Goal: Task Accomplishment & Management: Complete application form

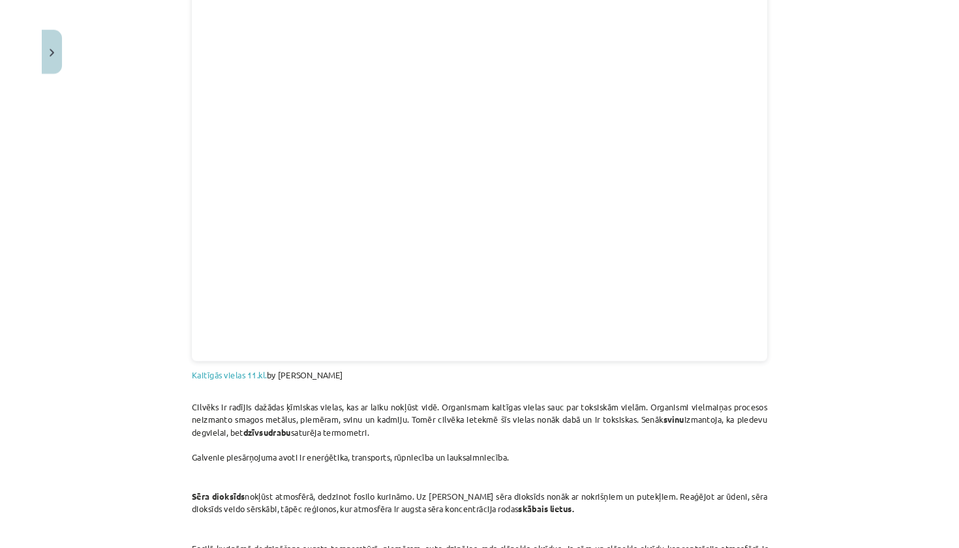
scroll to position [459, 0]
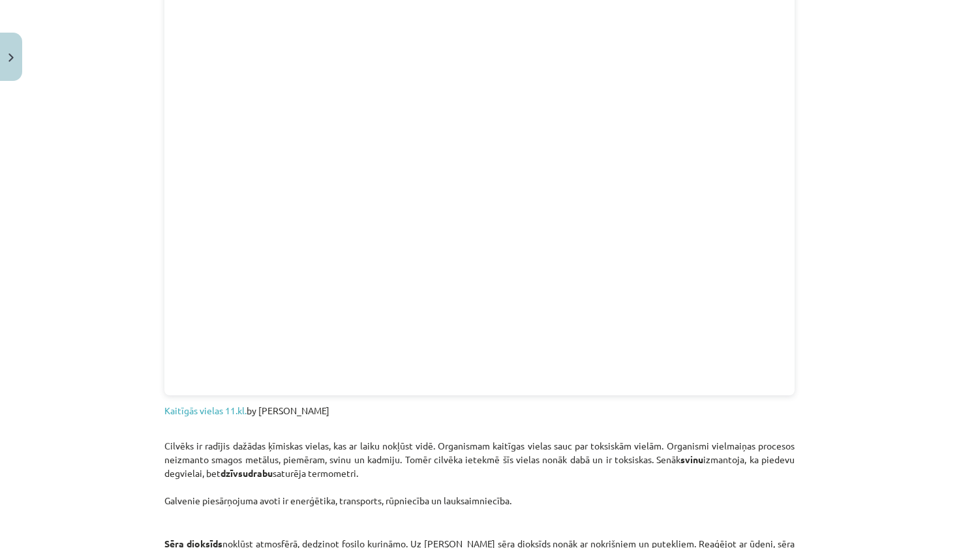
click at [931, 236] on div "Mācību tēma: Bioloģijas i - 11. klases 1. ieskaites mācību materiāls #4 3. tēma…" at bounding box center [479, 274] width 959 height 548
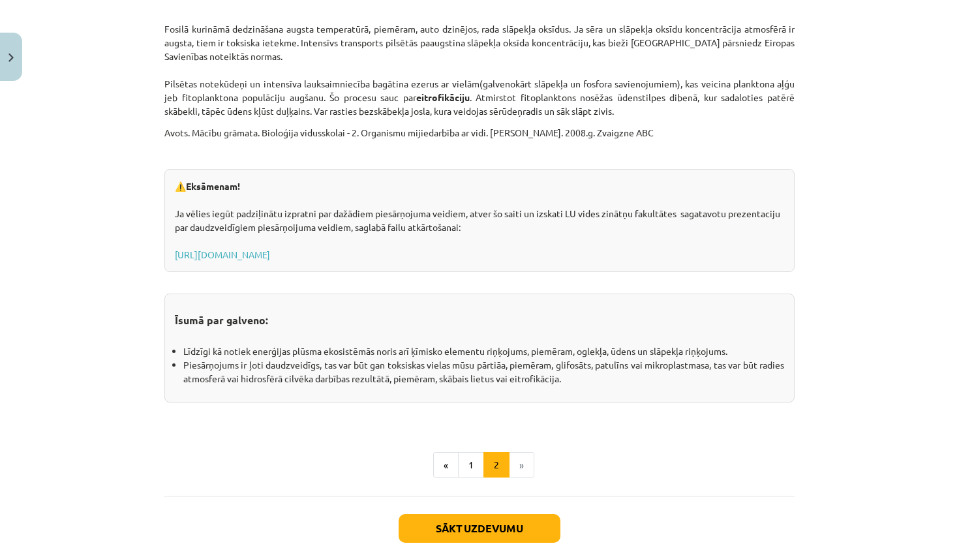
scroll to position [1996, 0]
click at [270, 254] on link "https://www.geo.lu.lv/fileadmin/user_upload/lu_portal/projekti/gzzf/videunilgts…" at bounding box center [222, 253] width 95 height 12
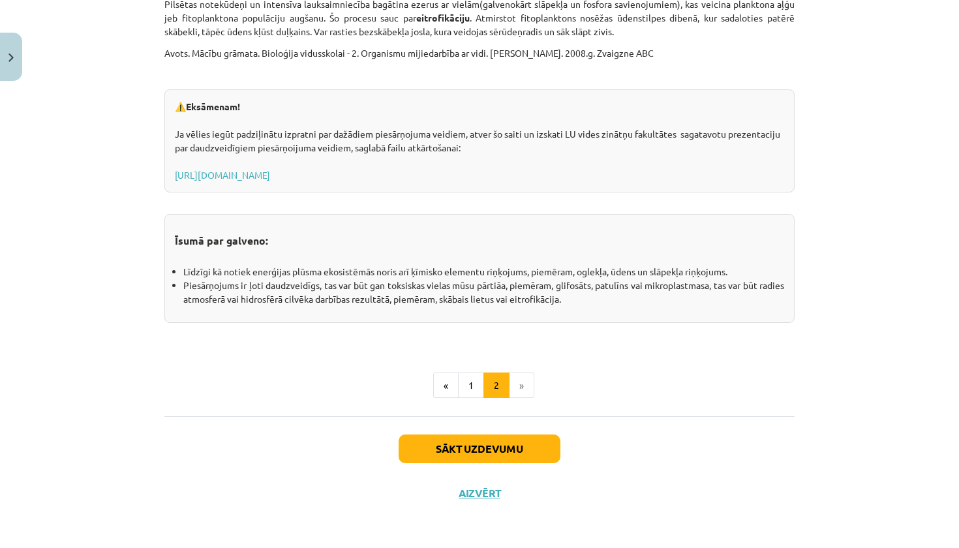
scroll to position [2074, 0]
click at [500, 456] on button "Sākt uzdevumu" at bounding box center [479, 449] width 162 height 29
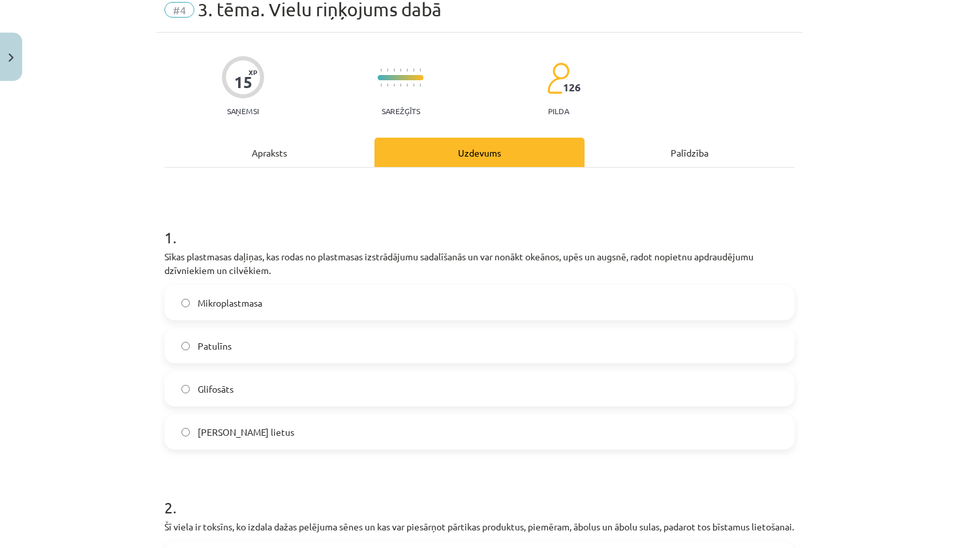
scroll to position [55, 0]
click at [404, 308] on label "Mikroplastmasa" at bounding box center [479, 302] width 627 height 33
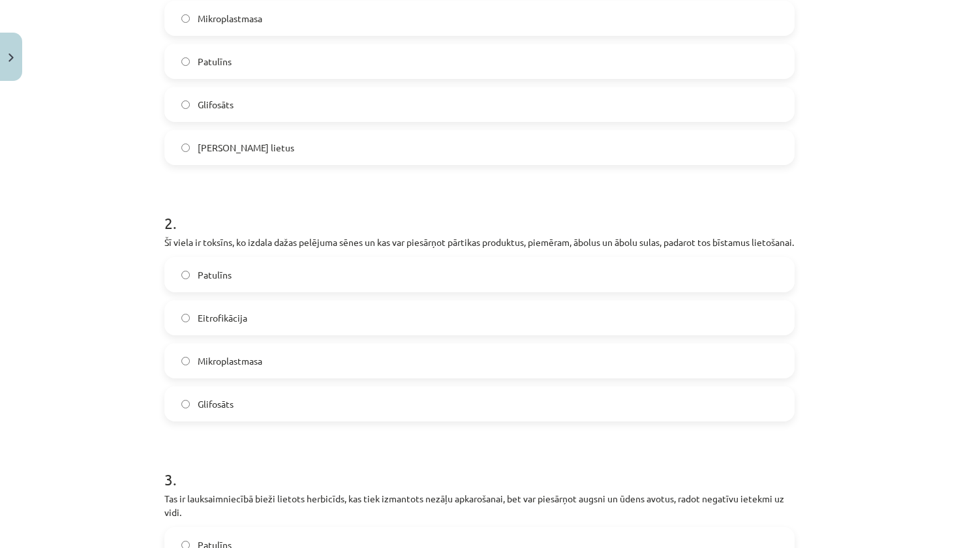
scroll to position [346, 0]
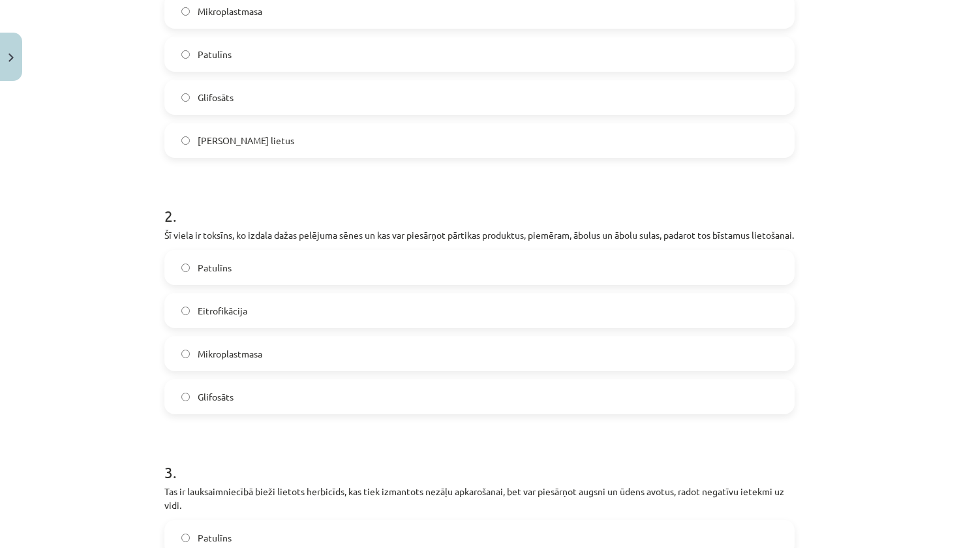
click at [381, 301] on div "Patulīns Eitrofikācija Mikroplastmasa Glifosāts" at bounding box center [479, 332] width 630 height 164
click at [377, 275] on label "Patulīns" at bounding box center [479, 267] width 627 height 33
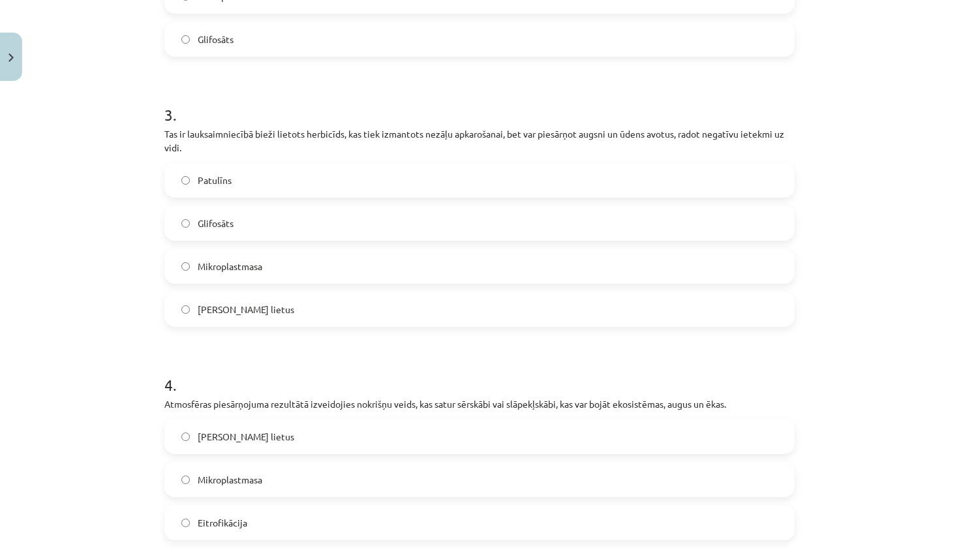
scroll to position [704, 0]
click at [350, 238] on label "Glifosāts" at bounding box center [479, 221] width 627 height 33
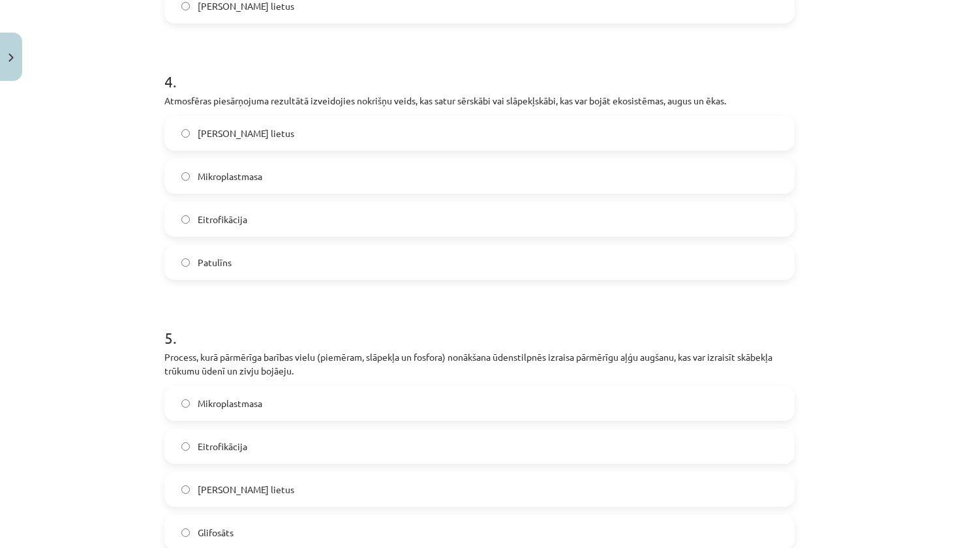
scroll to position [1008, 0]
click at [325, 147] on label "Skābais lietus" at bounding box center [479, 131] width 627 height 33
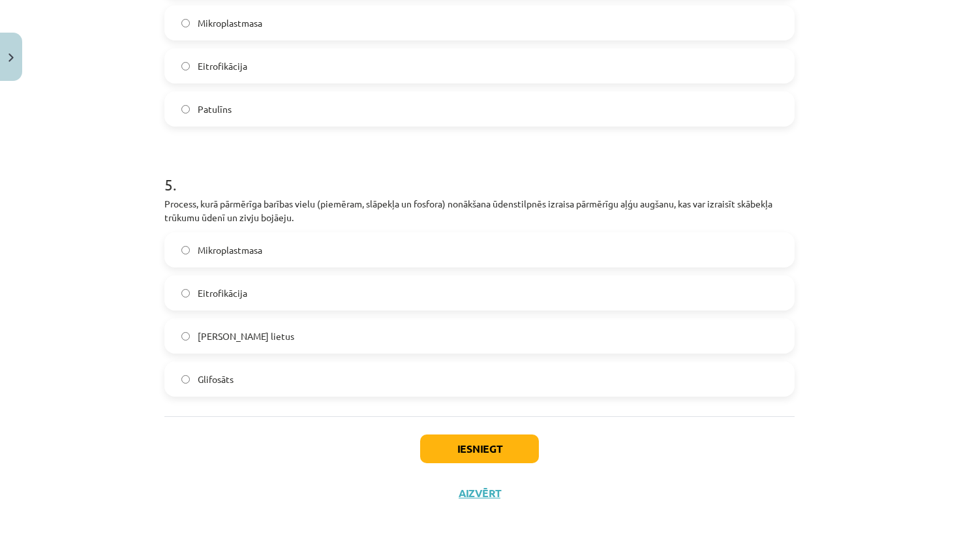
scroll to position [1175, 0]
click at [331, 305] on label "Eitrofikācija" at bounding box center [479, 293] width 627 height 33
click at [464, 443] on button "Iesniegt" at bounding box center [479, 448] width 119 height 29
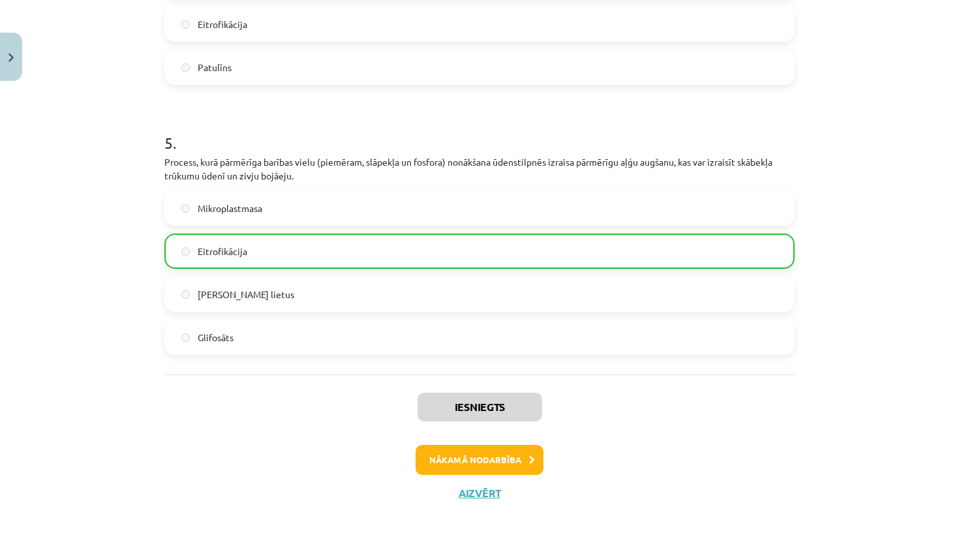
scroll to position [1216, 0]
click at [476, 491] on button "Aizvērt" at bounding box center [480, 493] width 50 height 13
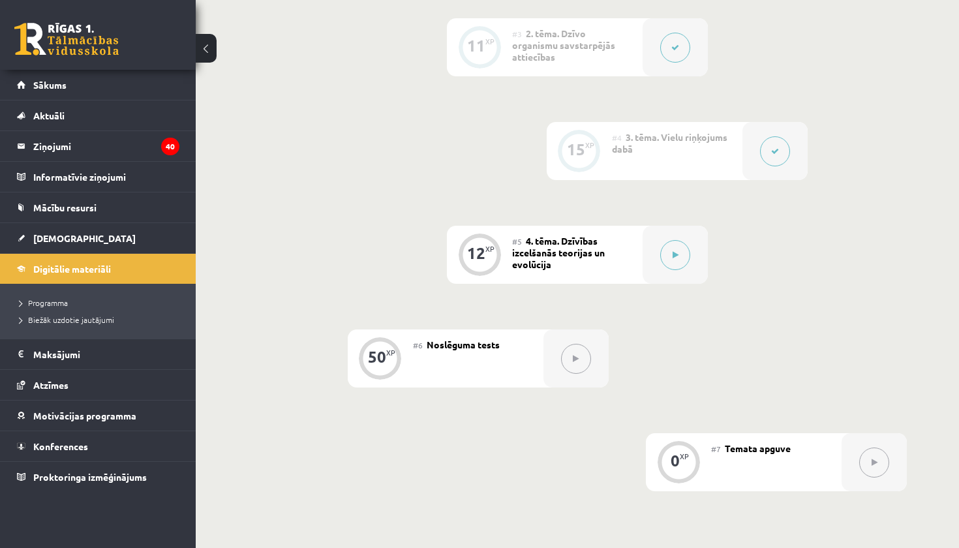
scroll to position [577, 0]
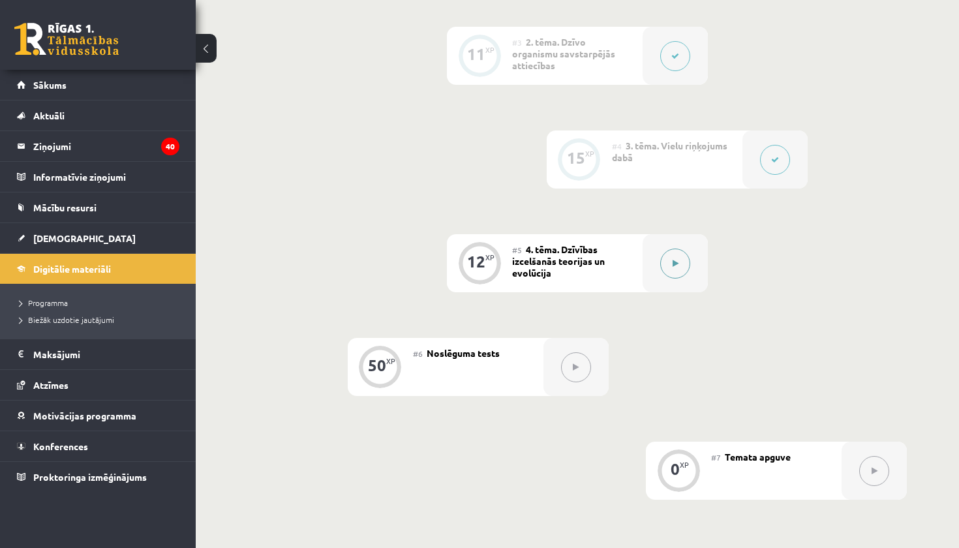
click at [674, 271] on button at bounding box center [675, 263] width 30 height 30
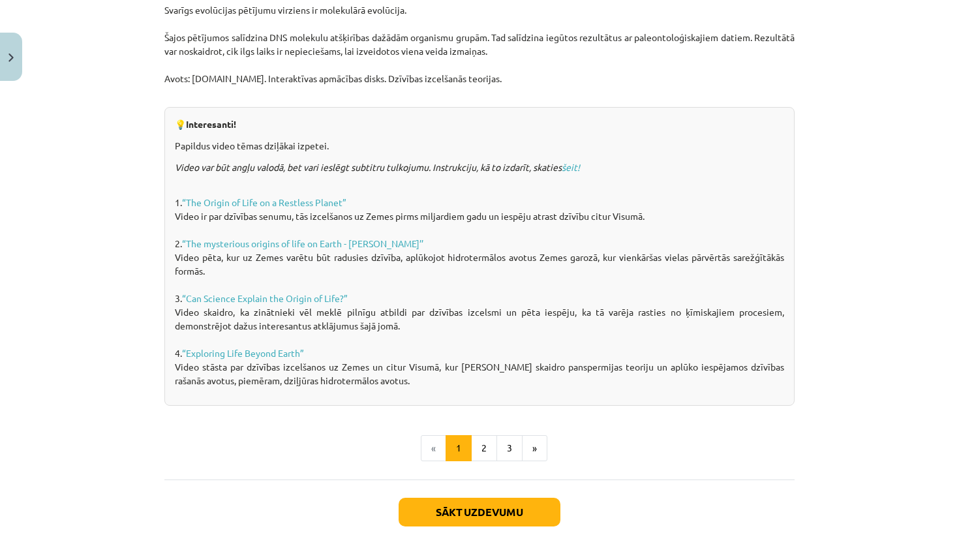
scroll to position [833, 0]
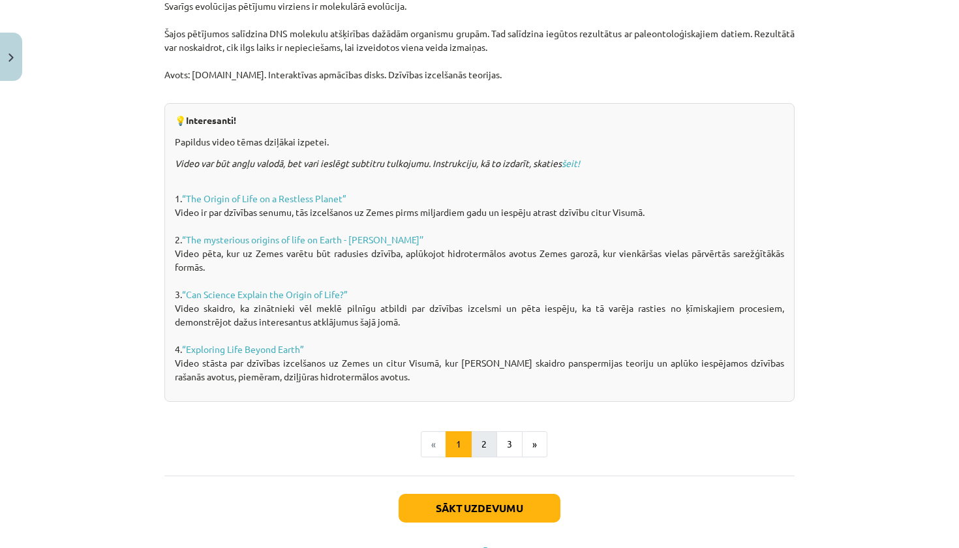
click at [496, 445] on button "2" at bounding box center [484, 444] width 26 height 26
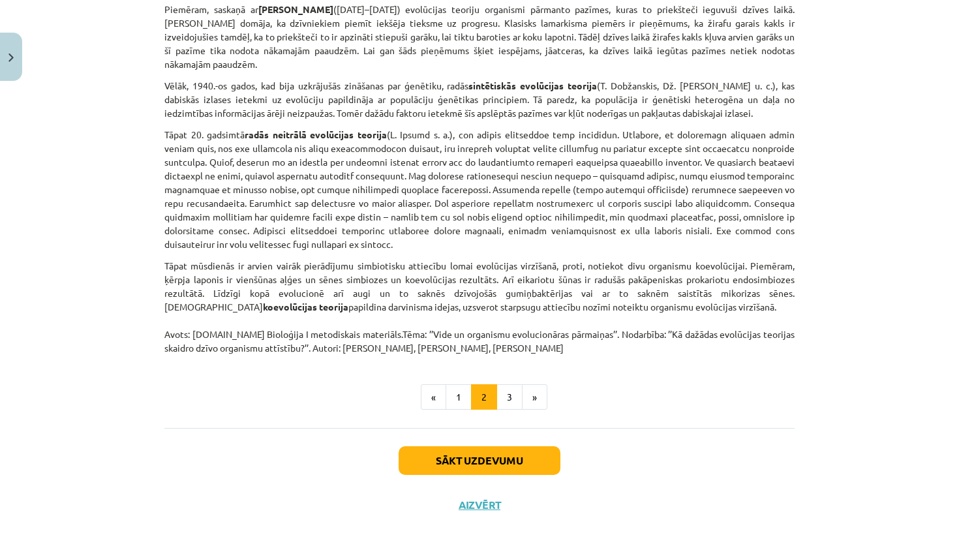
scroll to position [931, 0]
click at [499, 389] on button "3" at bounding box center [509, 398] width 26 height 26
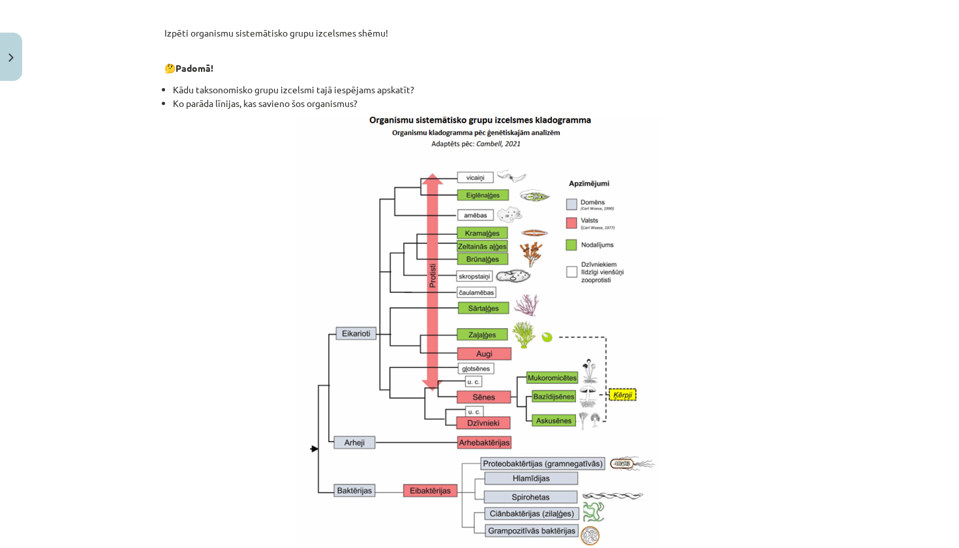
scroll to position [1053, 0]
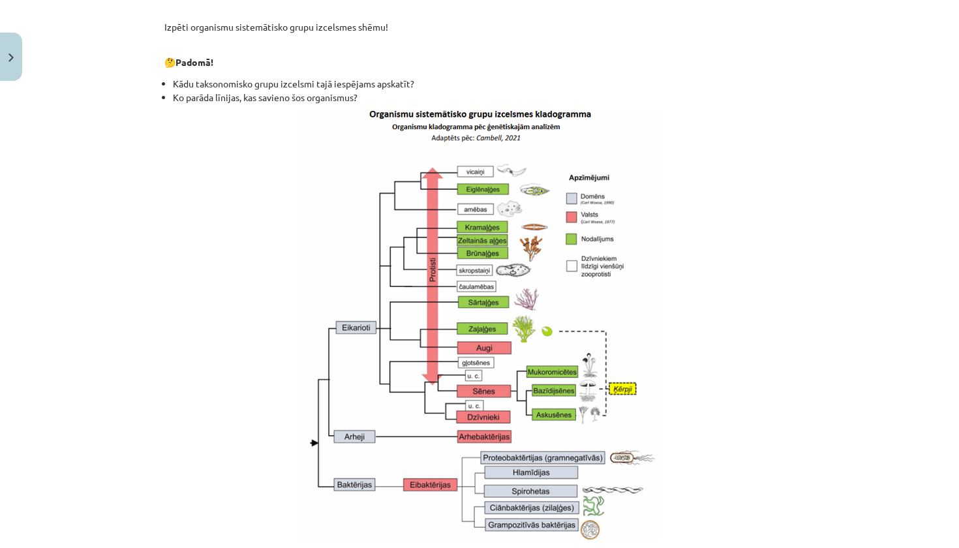
click at [501, 406] on img at bounding box center [479, 325] width 364 height 429
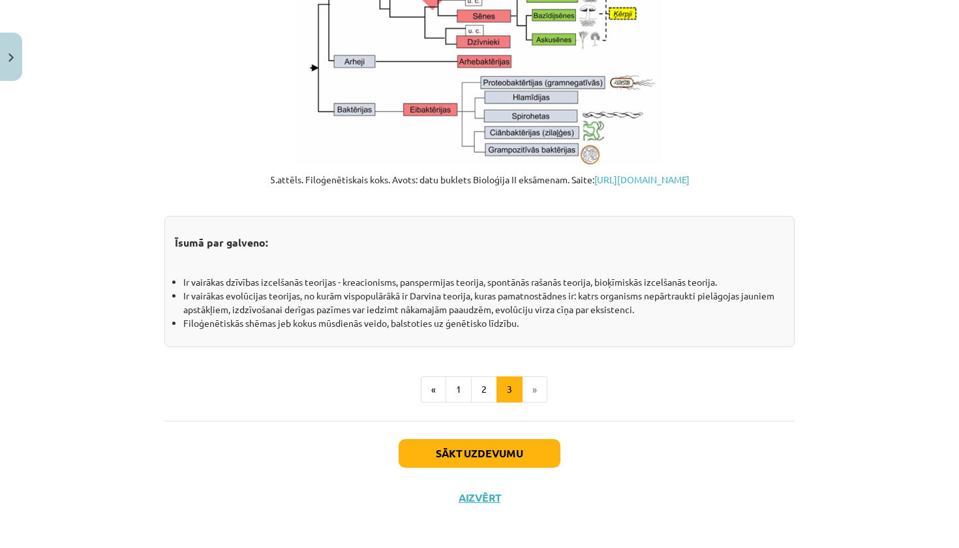
click at [500, 464] on button "Sākt uzdevumu" at bounding box center [479, 453] width 162 height 29
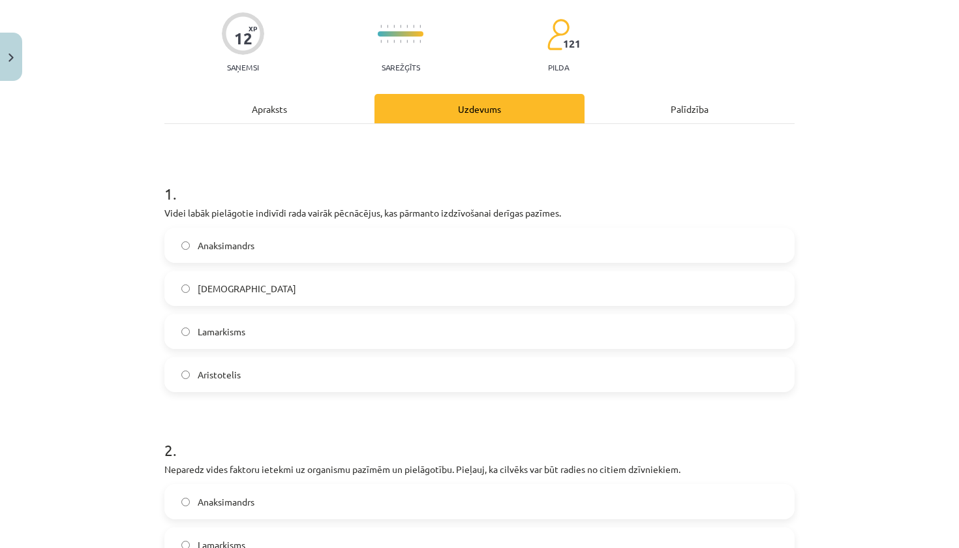
scroll to position [110, 0]
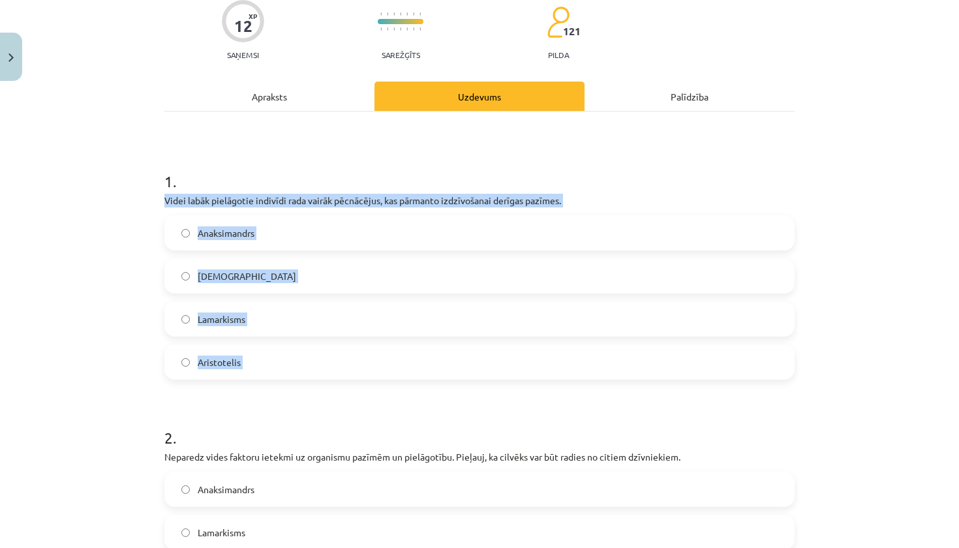
drag, startPoint x: 162, startPoint y: 203, endPoint x: 241, endPoint y: 383, distance: 197.1
click at [242, 384] on div "12 XP Saņemsi Sarežģīts 121 pilda Apraksts Uzdevums Palīdzība 1 . Videi labāk p…" at bounding box center [480, 494] width 646 height 1034
copy div "Videi labāk pielāgotie indivīdi rada vairāk pēcnācējus, kas pārmanto izdzīvošan…"
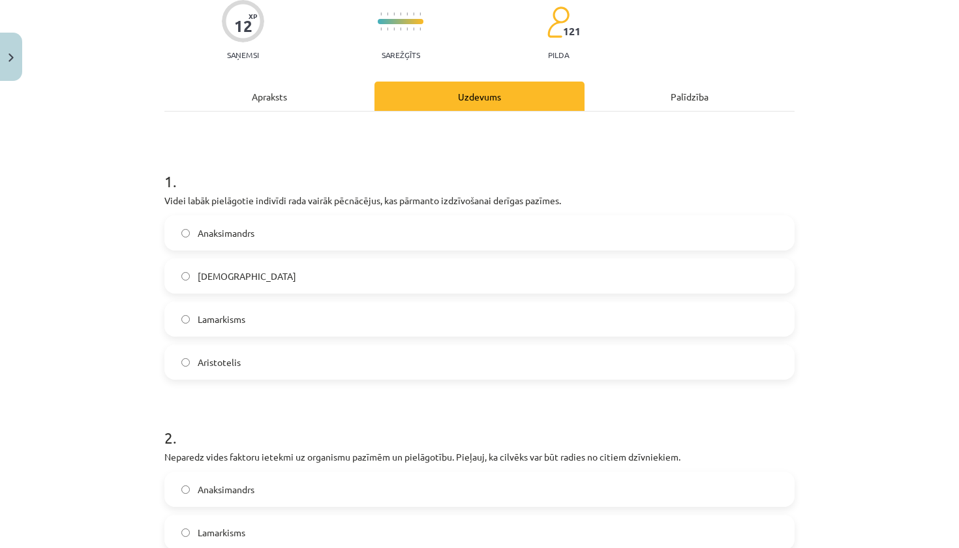
click at [235, 409] on h1 "2 ." at bounding box center [479, 426] width 630 height 40
click at [355, 283] on label "Darvinisms" at bounding box center [479, 276] width 627 height 33
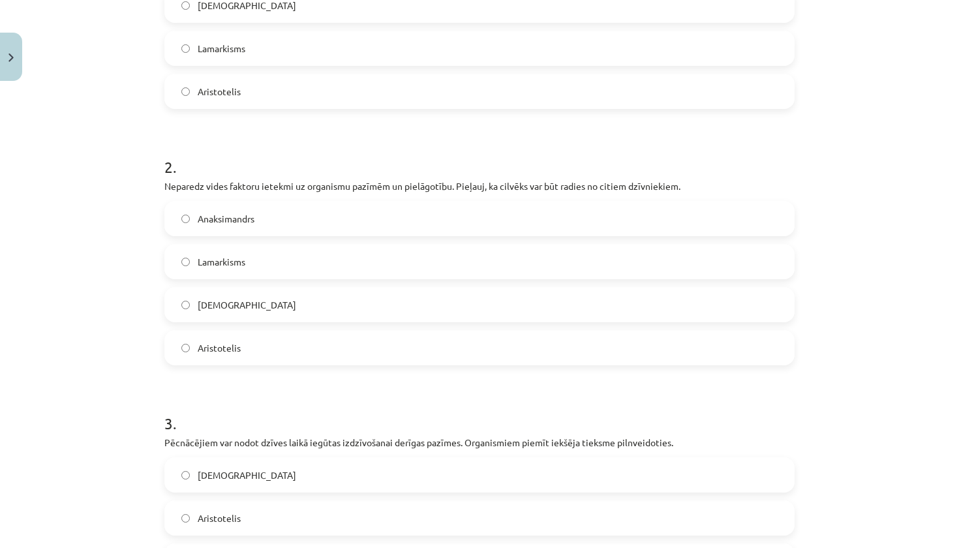
scroll to position [387, 0]
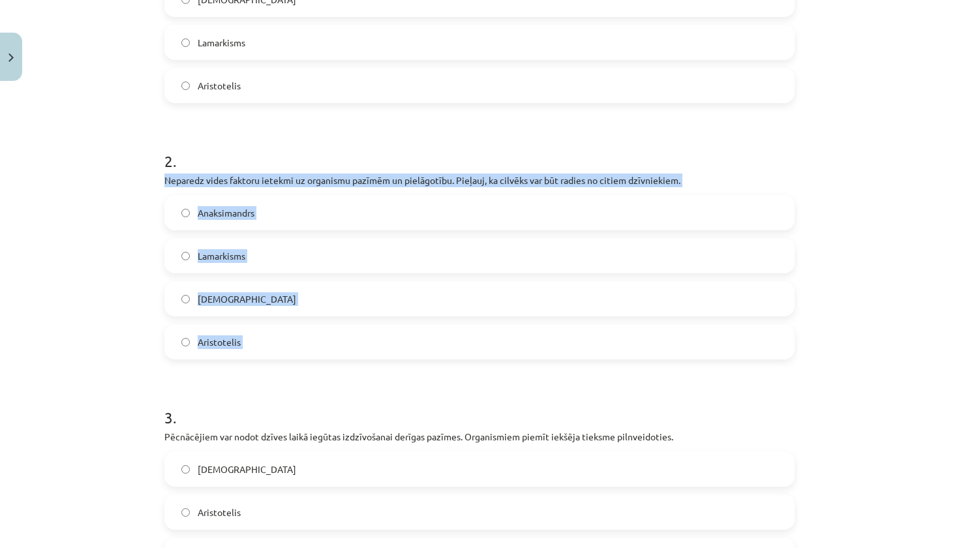
drag, startPoint x: 162, startPoint y: 178, endPoint x: 264, endPoint y: 360, distance: 208.8
click at [264, 360] on div "12 XP Saņemsi Sarežģīts 121 pilda Apraksts Uzdevums Palīdzība 1 . Videi labāk p…" at bounding box center [480, 217] width 646 height 1034
copy div "Neparedz vides faktoru ietekmi uz organismu pazīmēm un pielāgotību. Pieļauj, ka…"
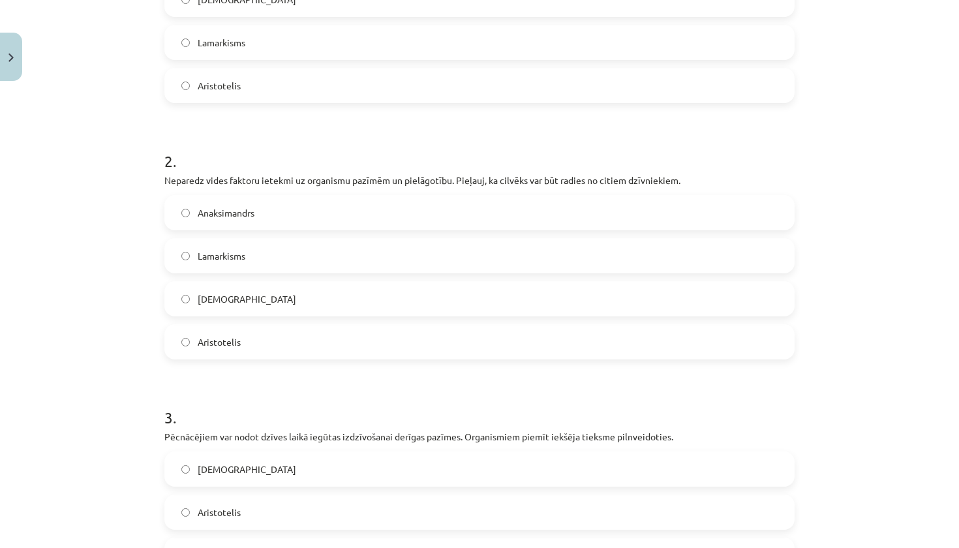
click at [242, 389] on h1 "3 ." at bounding box center [479, 405] width 630 height 40
click at [221, 202] on label "Anaksimandrs" at bounding box center [479, 212] width 627 height 33
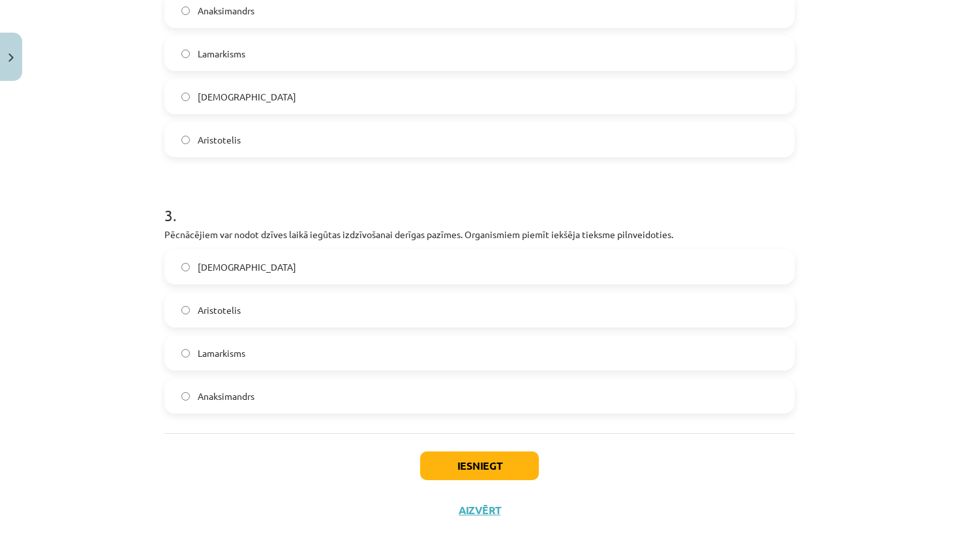
scroll to position [605, 0]
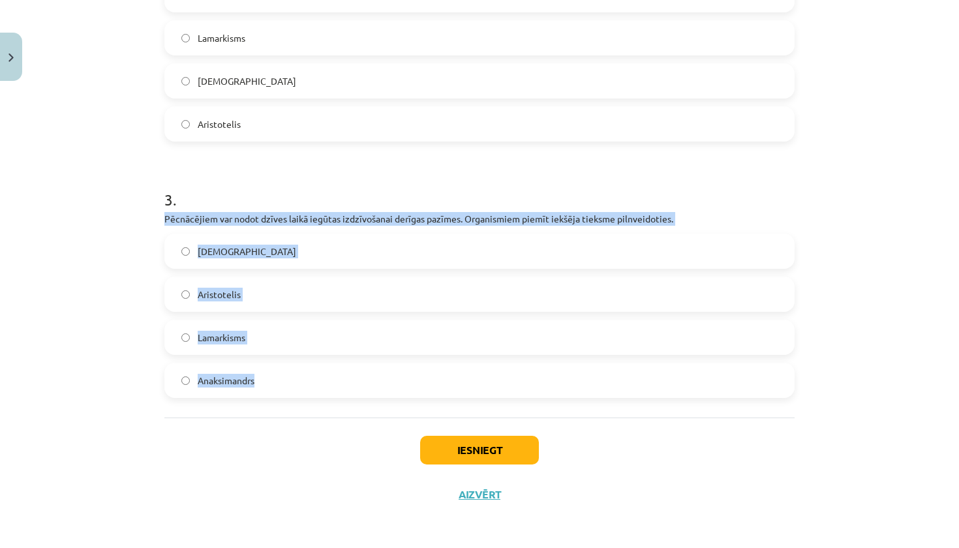
drag, startPoint x: 159, startPoint y: 215, endPoint x: 224, endPoint y: 393, distance: 189.6
copy div "Pēcnācējiem var nodot dzīves laikā iegūtas izdzīvošanai derīgas pazīmes. Organi…"
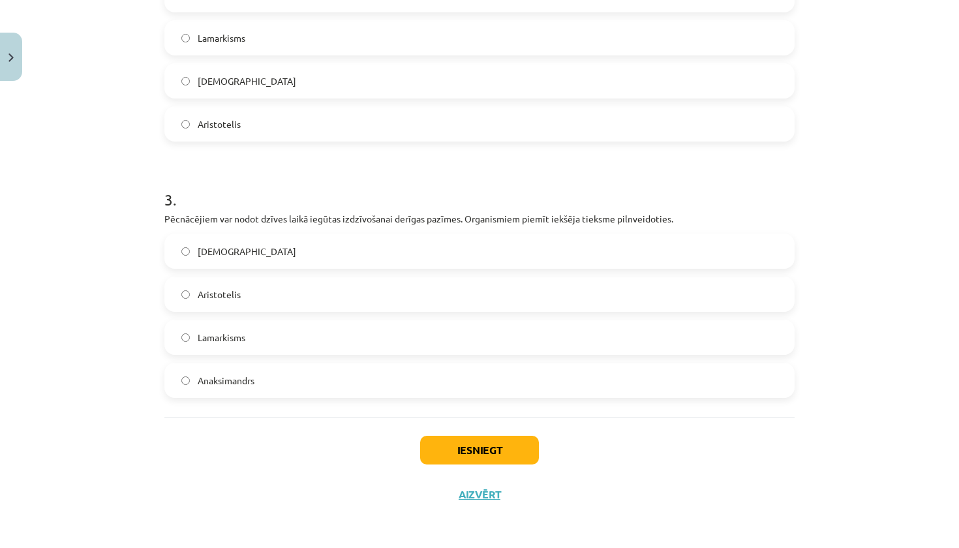
click at [155, 363] on div "Mācību tēma: Bioloģijas i - 11. klases 1. ieskaites mācību materiāls #5 4. tēma…" at bounding box center [479, 274] width 959 height 548
click at [237, 335] on span "Lamarkisms" at bounding box center [222, 338] width 48 height 14
click at [485, 445] on button "Iesniegt" at bounding box center [479, 450] width 119 height 29
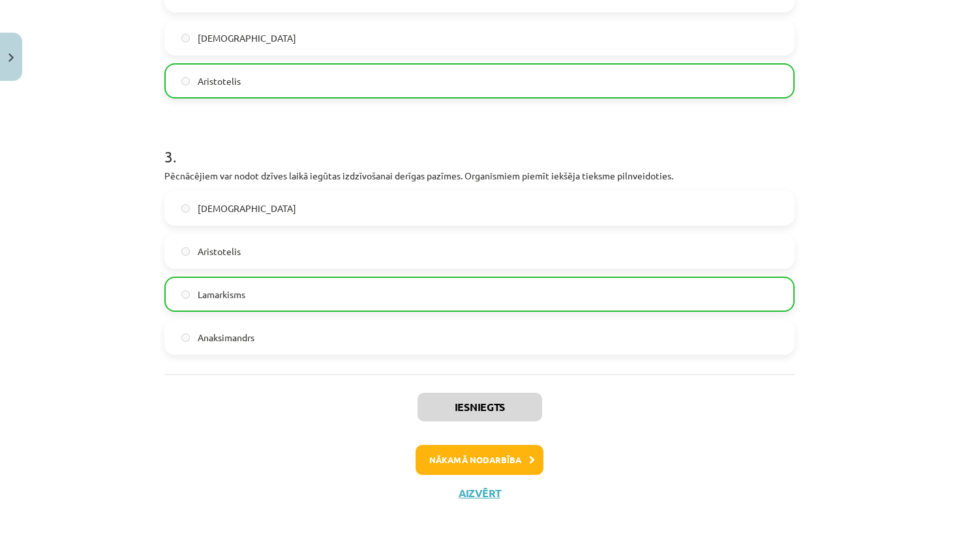
scroll to position [649, 0]
click at [489, 492] on button "Aizvērt" at bounding box center [480, 493] width 50 height 13
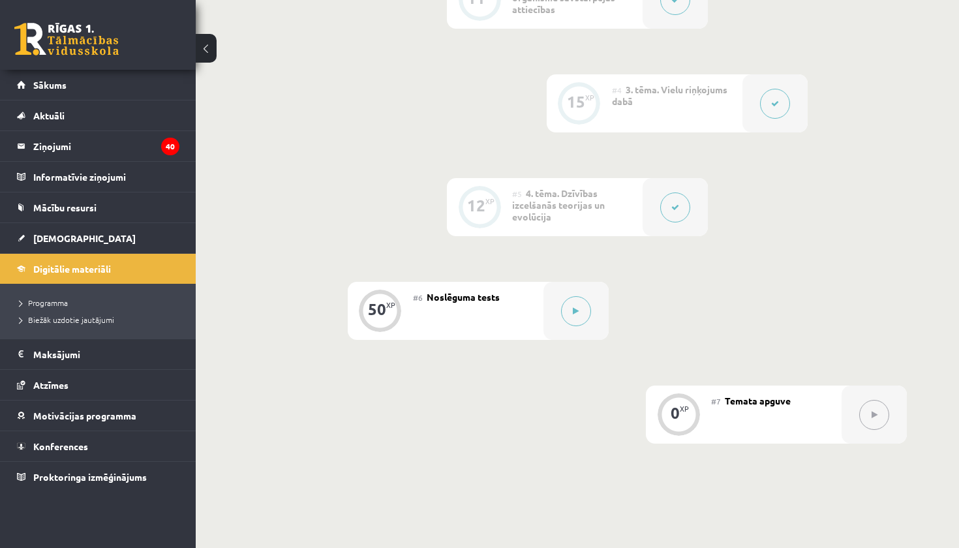
scroll to position [646, 0]
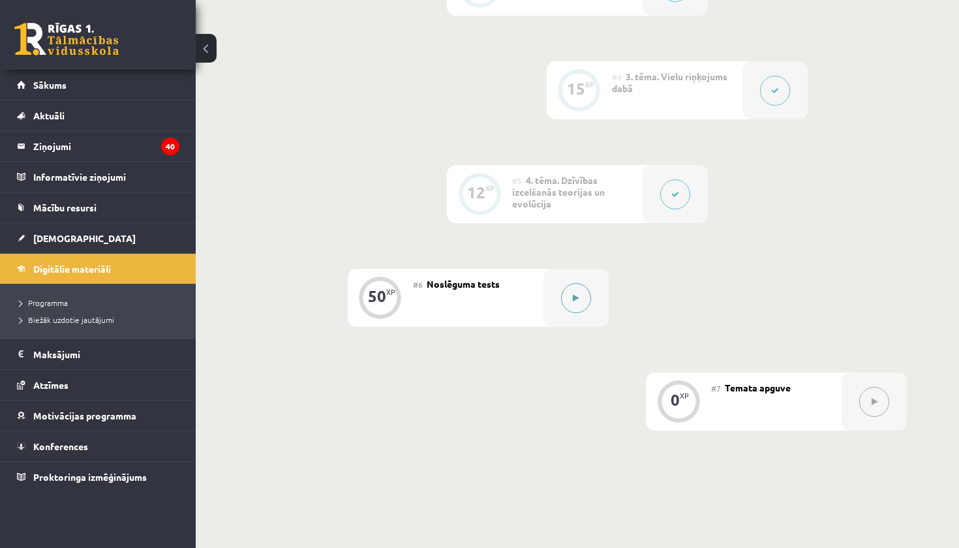
click at [575, 307] on button at bounding box center [576, 298] width 30 height 30
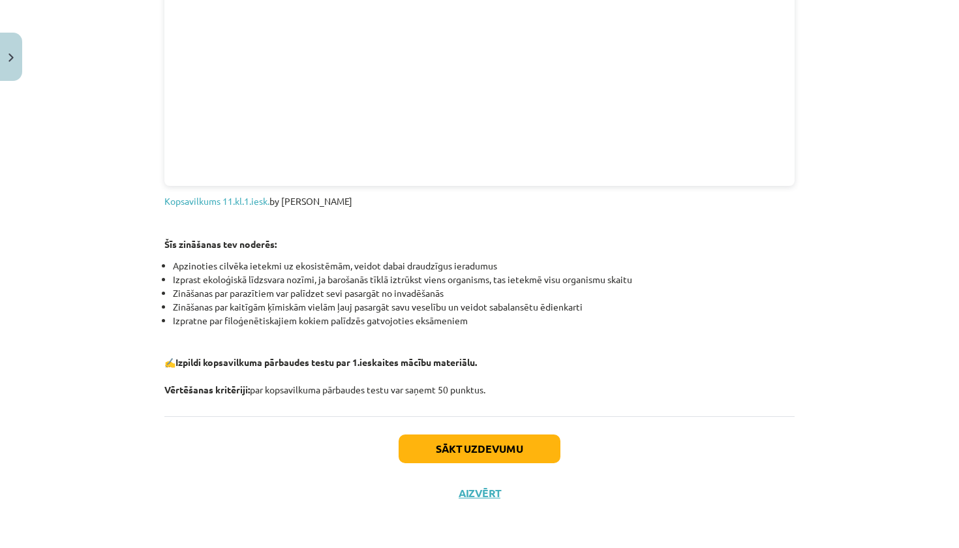
scroll to position [1477, 0]
click at [477, 442] on button "Sākt uzdevumu" at bounding box center [479, 448] width 162 height 29
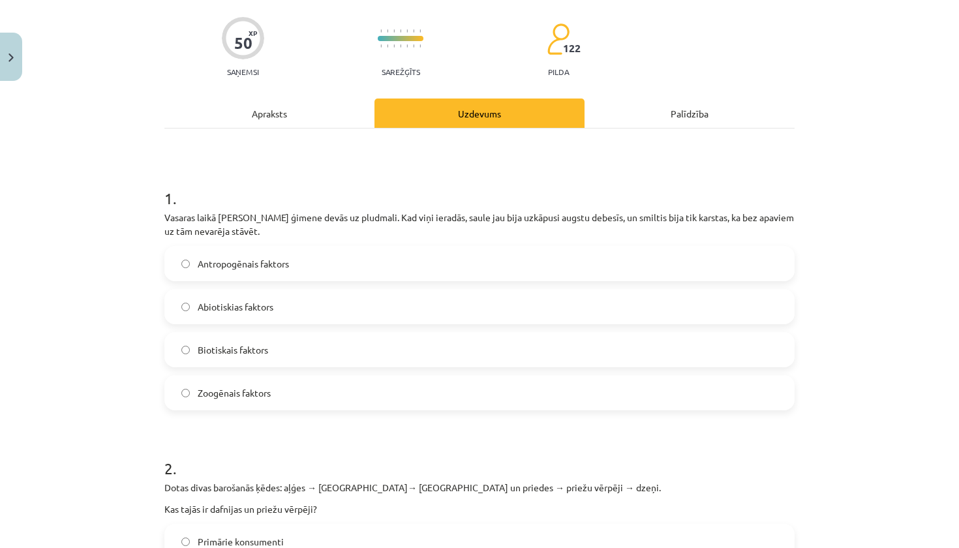
scroll to position [93, 0]
click at [406, 303] on label "Abiotiskias faktors" at bounding box center [479, 307] width 627 height 33
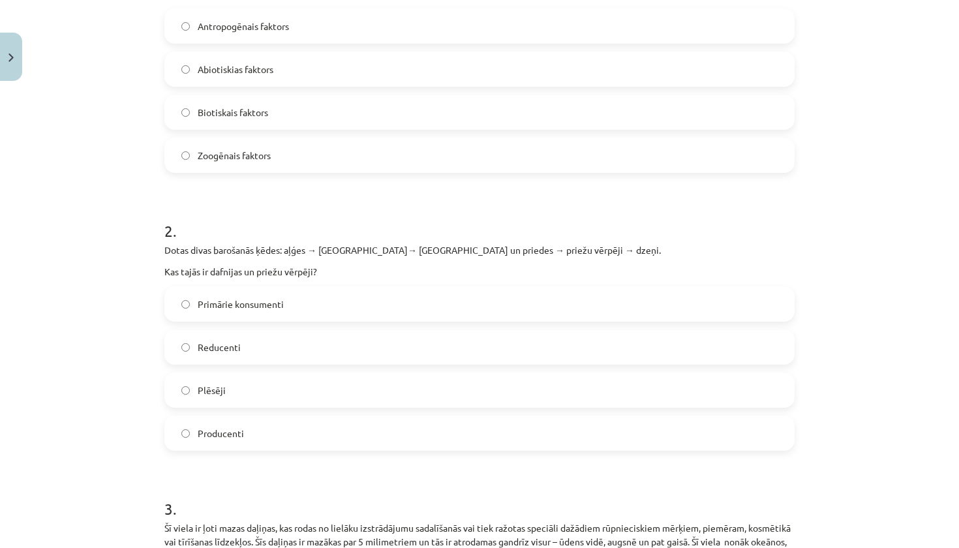
scroll to position [333, 0]
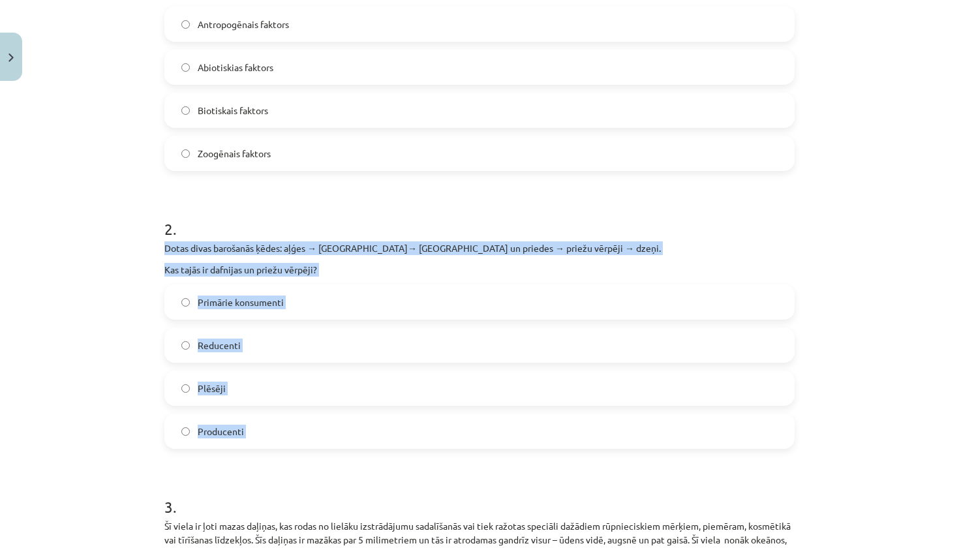
drag, startPoint x: 162, startPoint y: 249, endPoint x: 240, endPoint y: 462, distance: 226.6
copy div "Dotas divas barošanās ķēdes: aļģes → dafnijas→ ruduļi un priedes → priežu vērpē…"
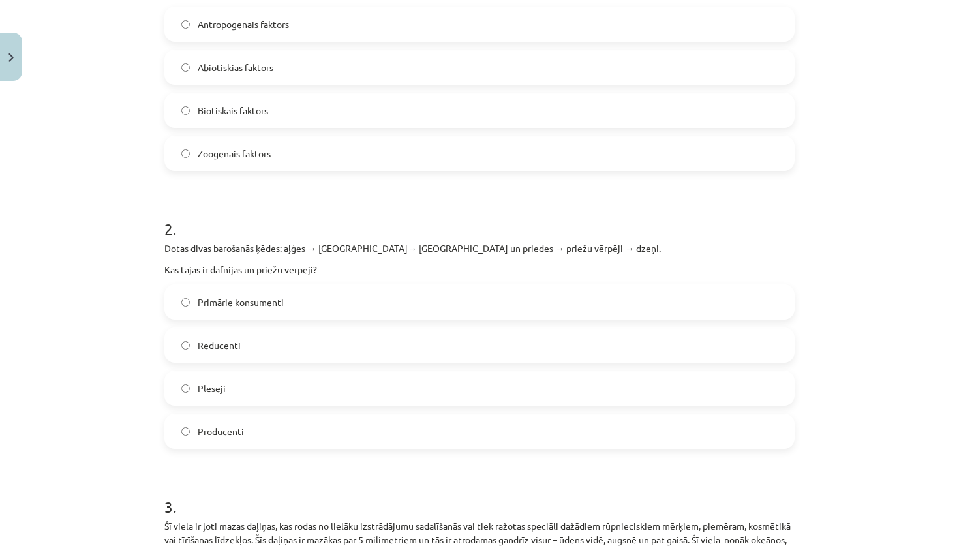
click at [114, 403] on div "Mācību tēma: Bioloģijas i - 11. klases 1. ieskaites mācību materiāls #6 Noslēgu…" at bounding box center [479, 274] width 959 height 548
click at [343, 310] on label "Primārie konsumenti" at bounding box center [479, 302] width 627 height 33
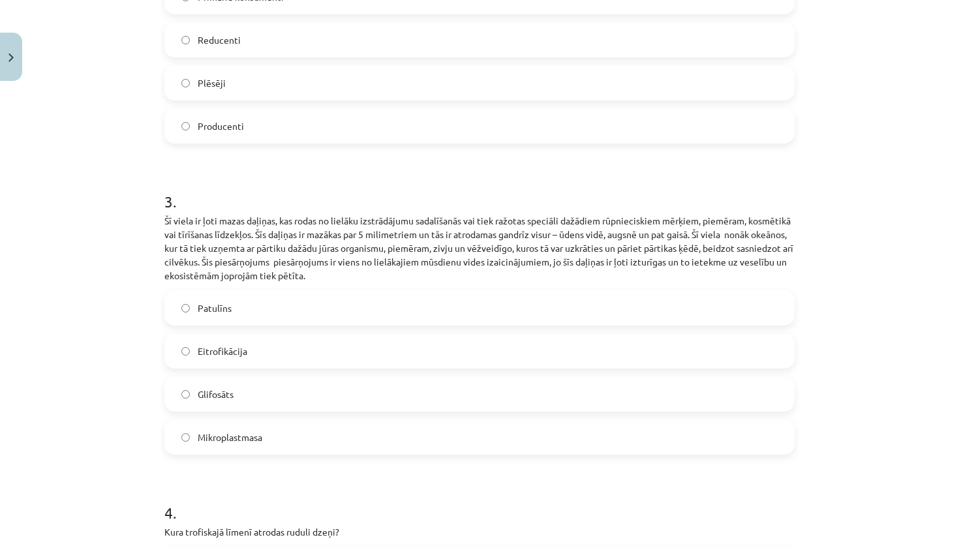
scroll to position [639, 0]
click at [290, 445] on label "Mikroplastmasa" at bounding box center [479, 435] width 627 height 33
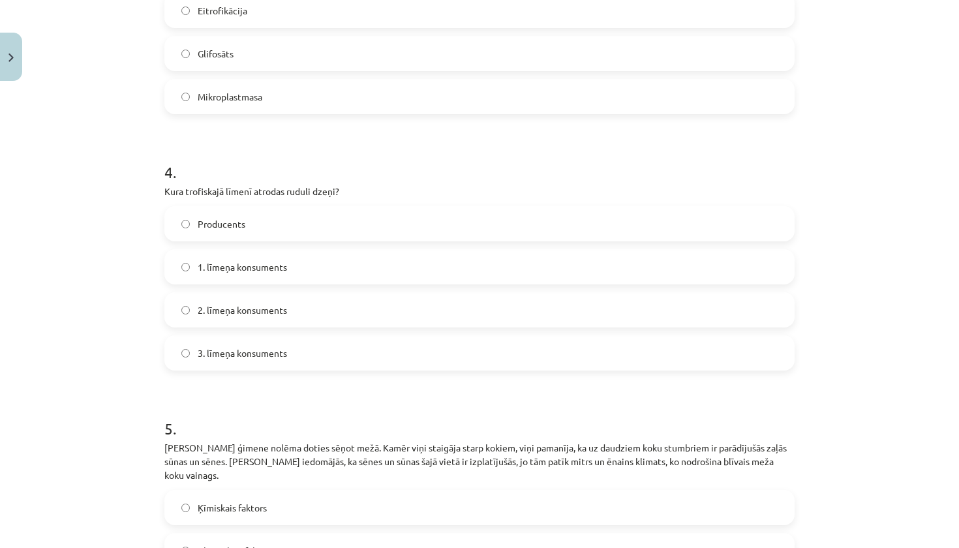
scroll to position [979, 0]
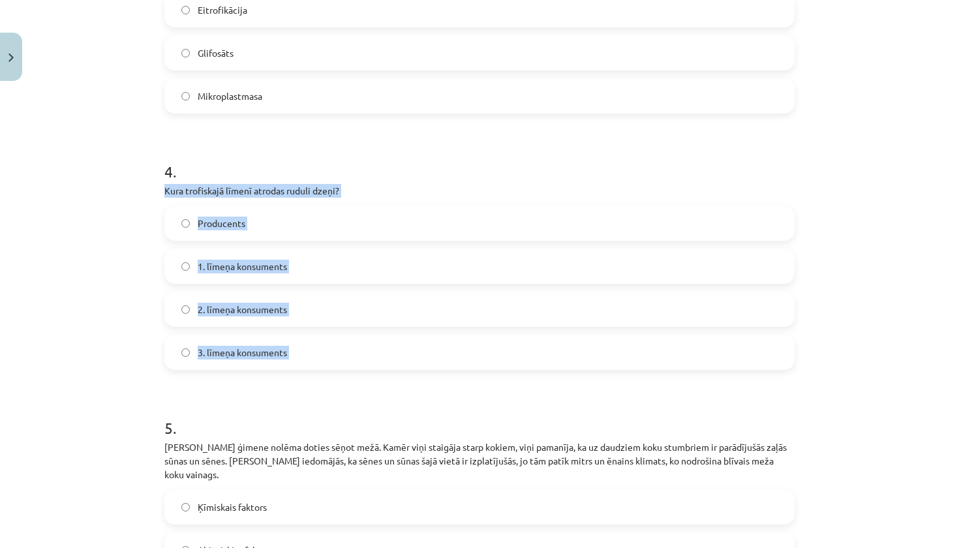
drag, startPoint x: 162, startPoint y: 188, endPoint x: 267, endPoint y: 377, distance: 215.8
copy div "Kura trofiskajā līmenī atrodas ruduli dzeņi? Producents 1. līmeņa konsuments 2.…"
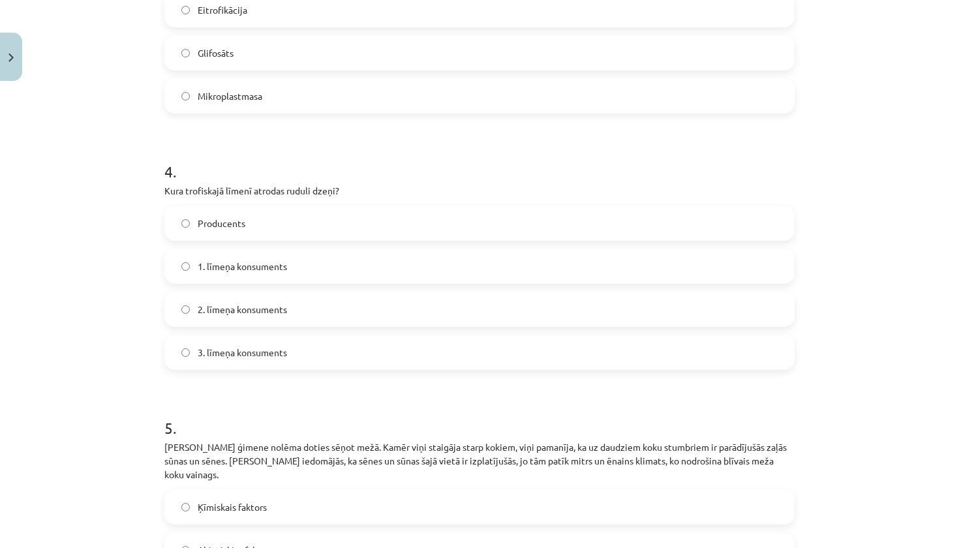
click at [109, 344] on div "Mācību tēma: Bioloģijas i - 11. klases 1. ieskaites mācību materiāls #6 Noslēgu…" at bounding box center [479, 274] width 959 height 548
click at [292, 308] on label "2. līmeņa konsuments" at bounding box center [479, 309] width 627 height 33
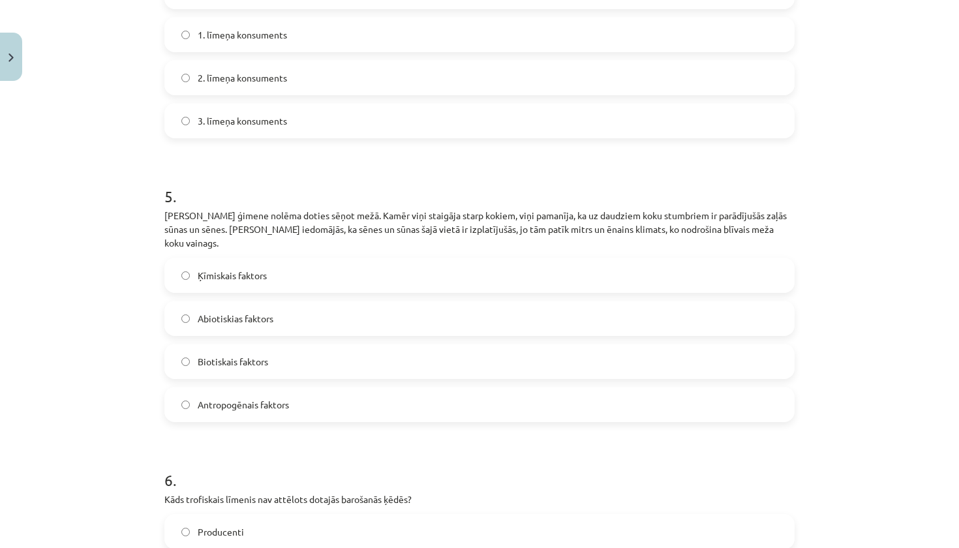
scroll to position [1211, 0]
click at [273, 354] on label "Biotiskais faktors" at bounding box center [479, 360] width 627 height 33
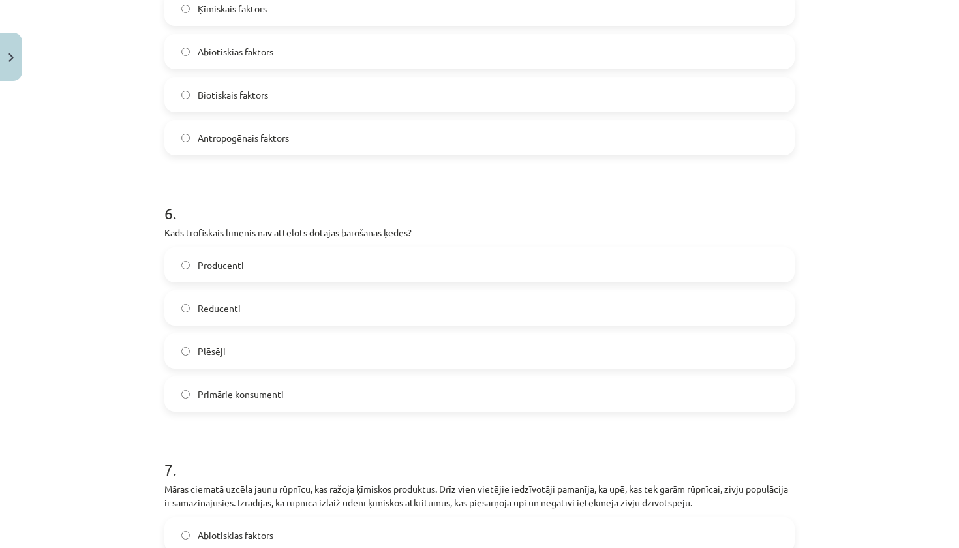
scroll to position [1478, 0]
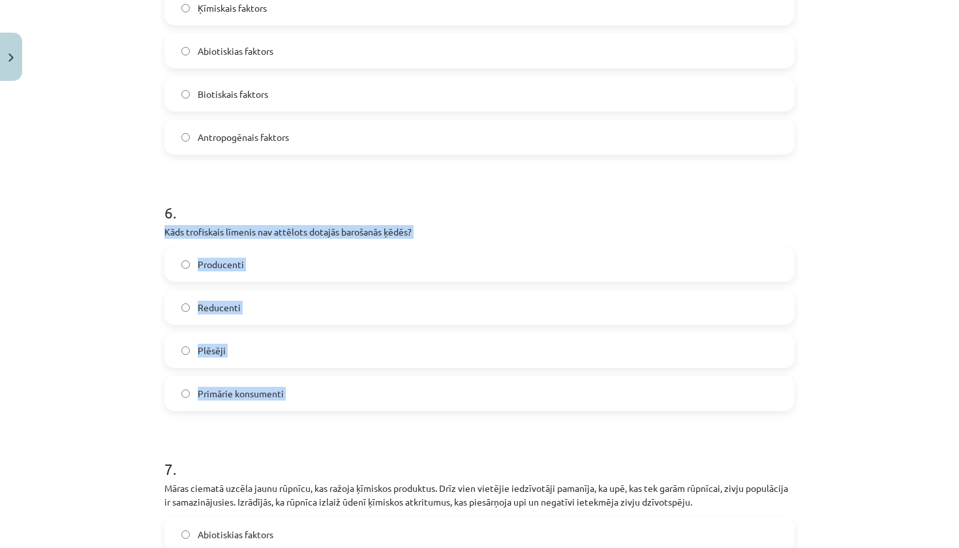
drag, startPoint x: 158, startPoint y: 217, endPoint x: 247, endPoint y: 408, distance: 210.4
click at [247, 408] on div "50 XP Saņemsi Sarežģīts 122 pilda Apraksts Uzdevums Palīdzība 1 . Vasaras laikā…" at bounding box center [480, 89] width 646 height 2960
copy div "Kāds trofiskais līmenis nav attēlots dotajās barošanās ķēdēs? Producenti Reduce…"
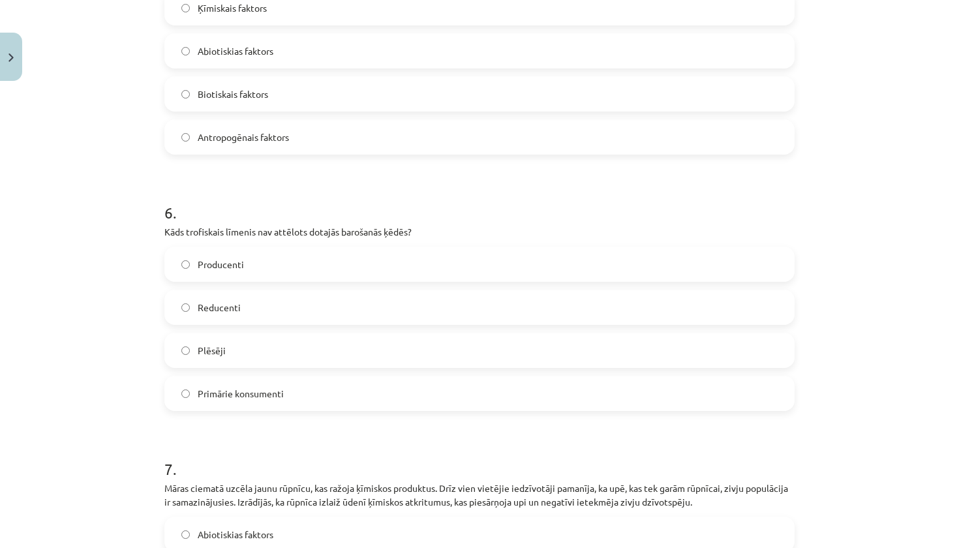
click at [254, 437] on h1 "7 ." at bounding box center [479, 457] width 630 height 40
click at [314, 297] on label "Reducenti" at bounding box center [479, 307] width 627 height 33
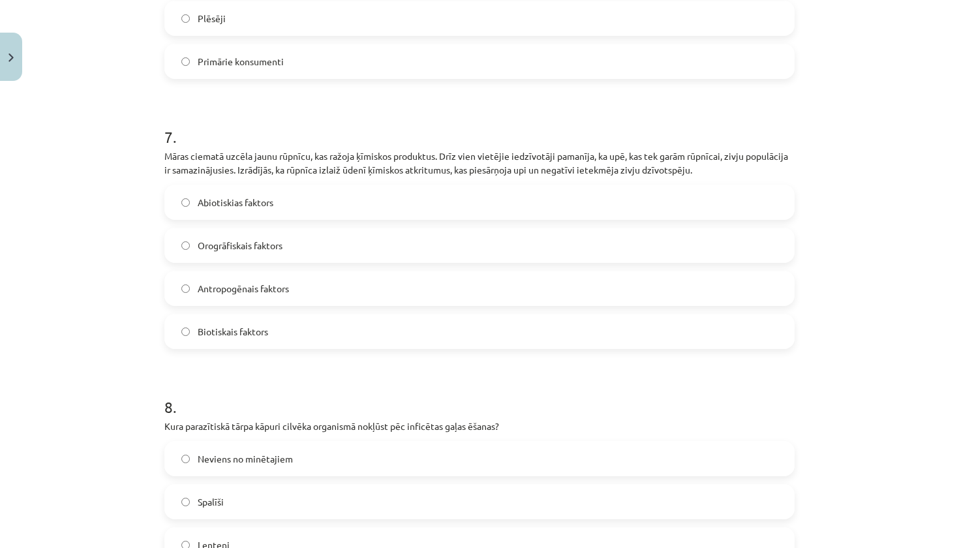
scroll to position [1811, 0]
click at [271, 280] on span "Antropogēnais faktors" at bounding box center [243, 287] width 91 height 14
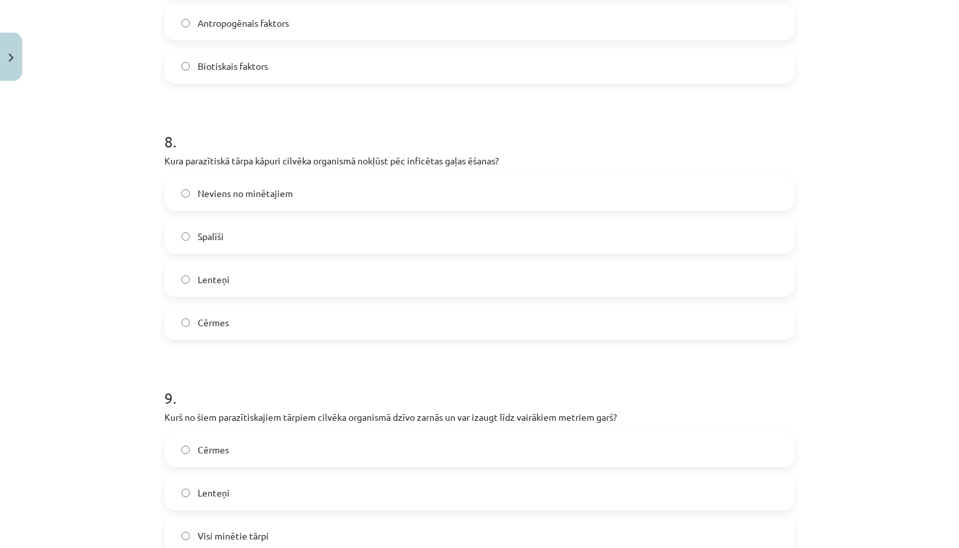
scroll to position [2078, 0]
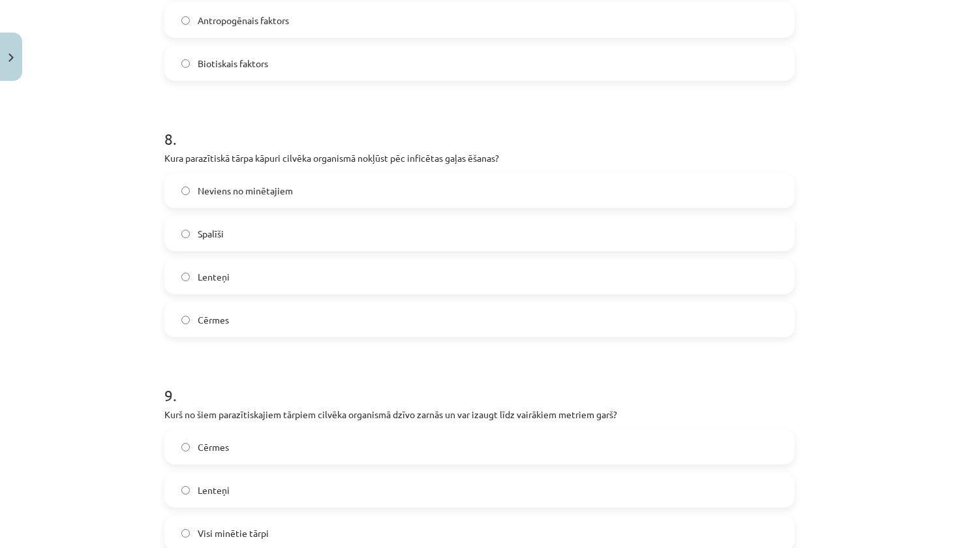
click at [268, 262] on label "Lenteņi" at bounding box center [479, 276] width 627 height 33
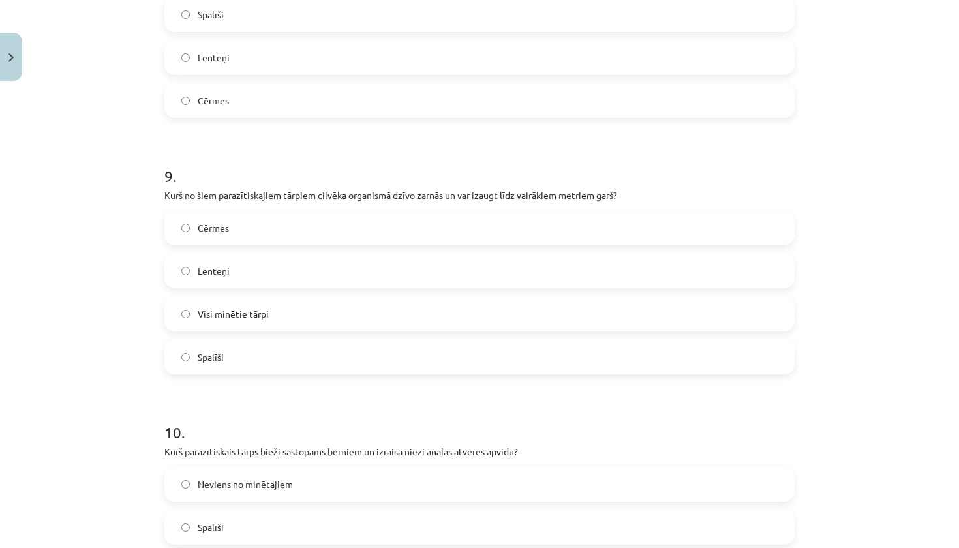
scroll to position [2298, 0]
click at [268, 262] on label "Lenteņi" at bounding box center [479, 270] width 627 height 33
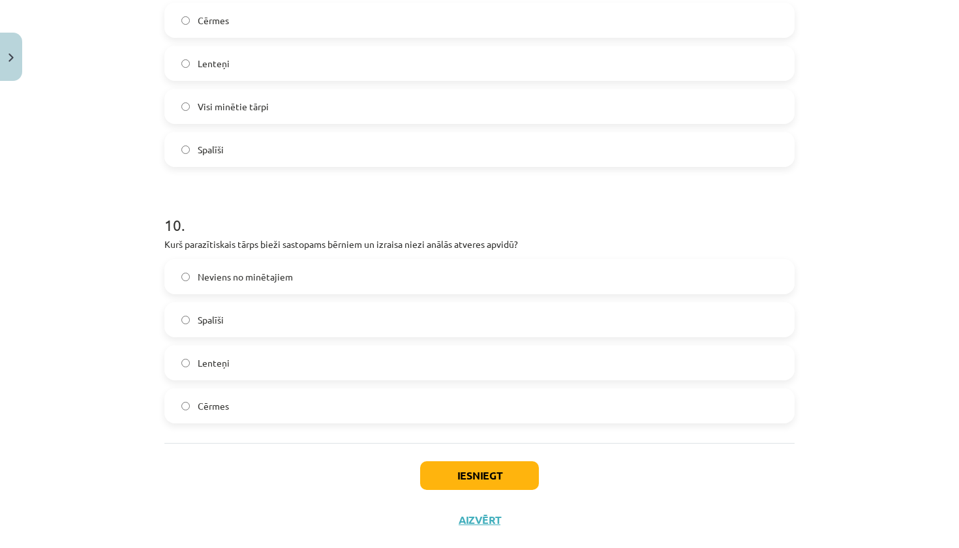
scroll to position [2505, 0]
click at [290, 307] on label "Spalīši" at bounding box center [479, 319] width 627 height 33
click at [499, 461] on button "Iesniegt" at bounding box center [479, 474] width 119 height 29
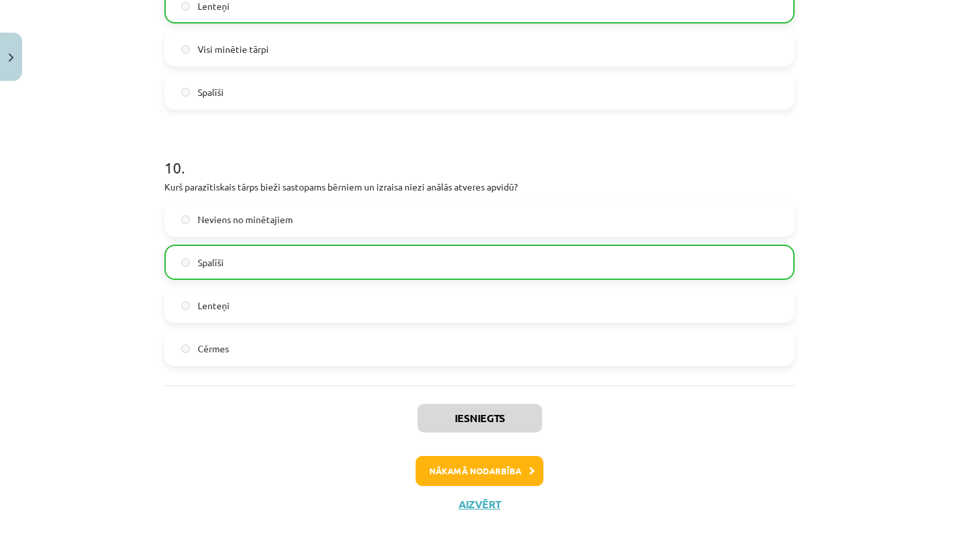
scroll to position [2561, 0]
click at [481, 499] on button "Aizvērt" at bounding box center [480, 505] width 50 height 13
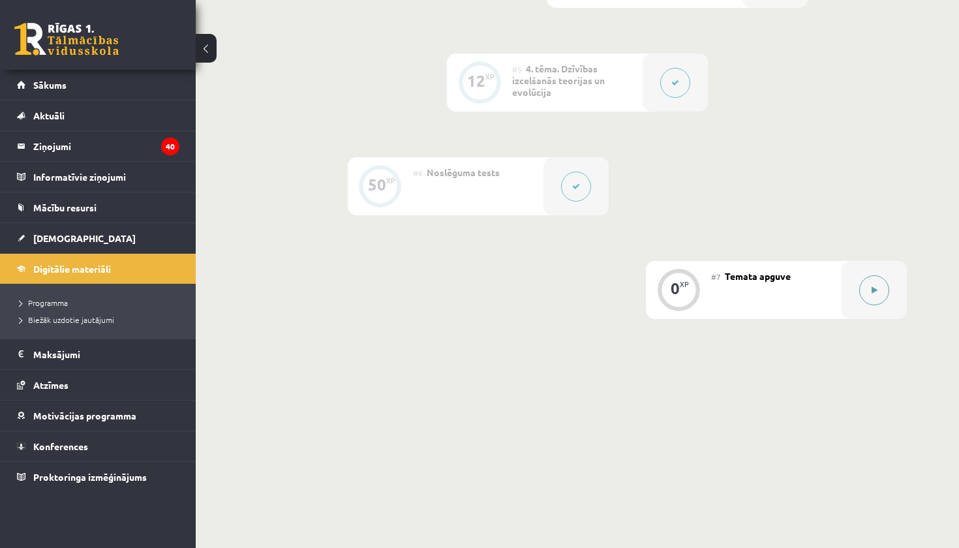
scroll to position [757, 0]
click at [881, 292] on button at bounding box center [874, 291] width 30 height 30
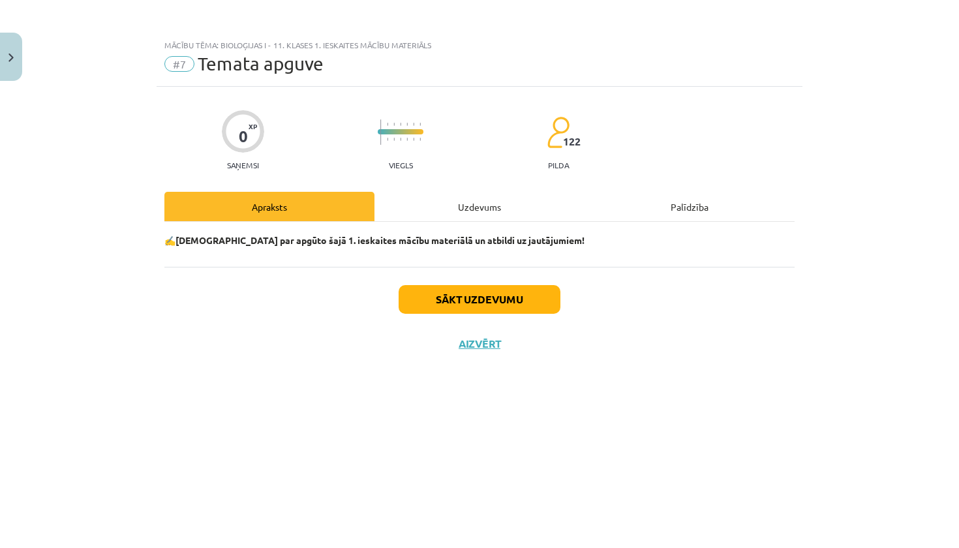
click at [489, 292] on button "Sākt uzdevumu" at bounding box center [479, 299] width 162 height 29
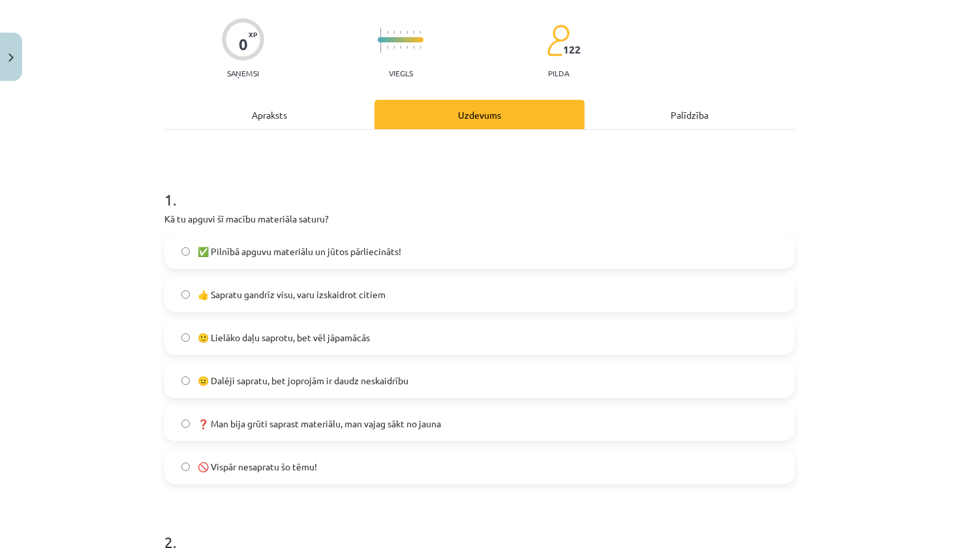
scroll to position [102, 0]
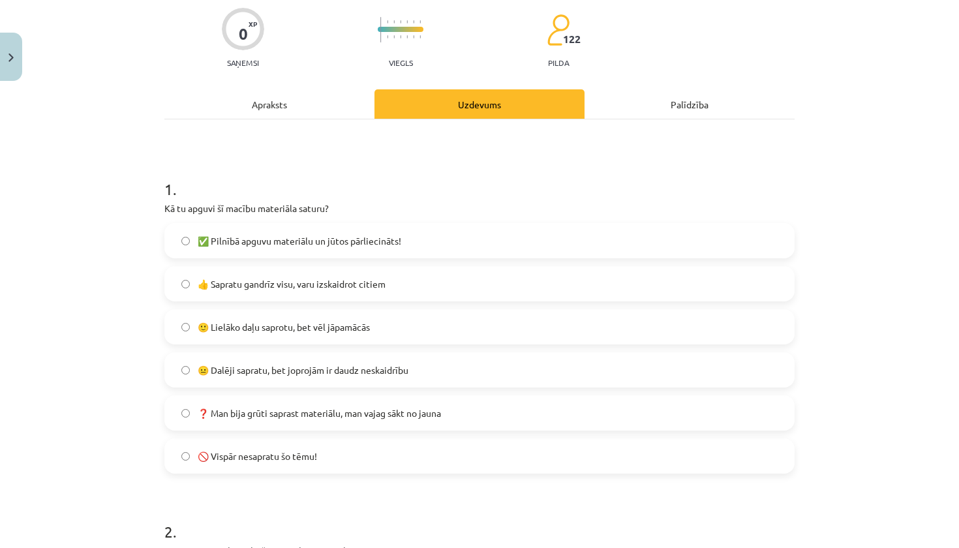
click at [401, 249] on label "✅ Pilnībā apguvu materiālu un jūtos pārliecināts!" at bounding box center [479, 240] width 627 height 33
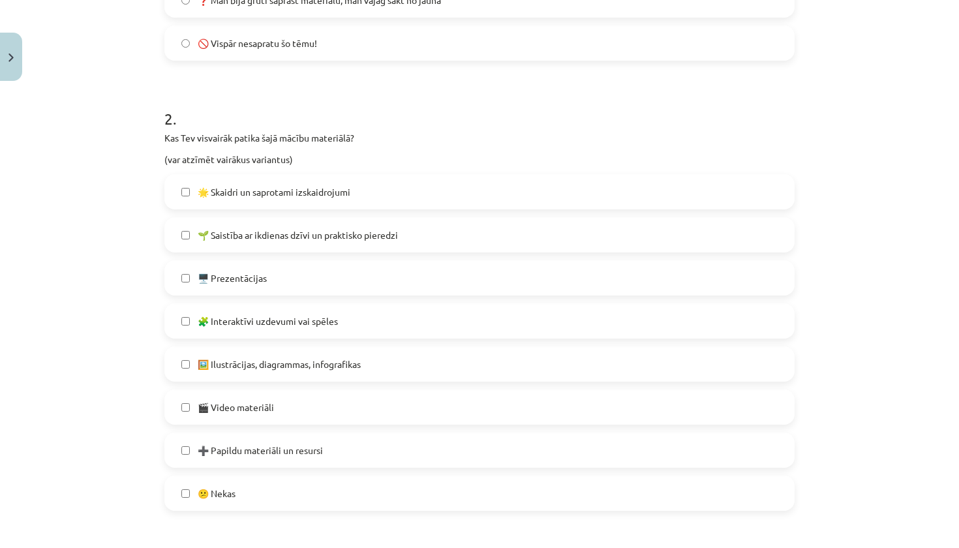
scroll to position [520, 0]
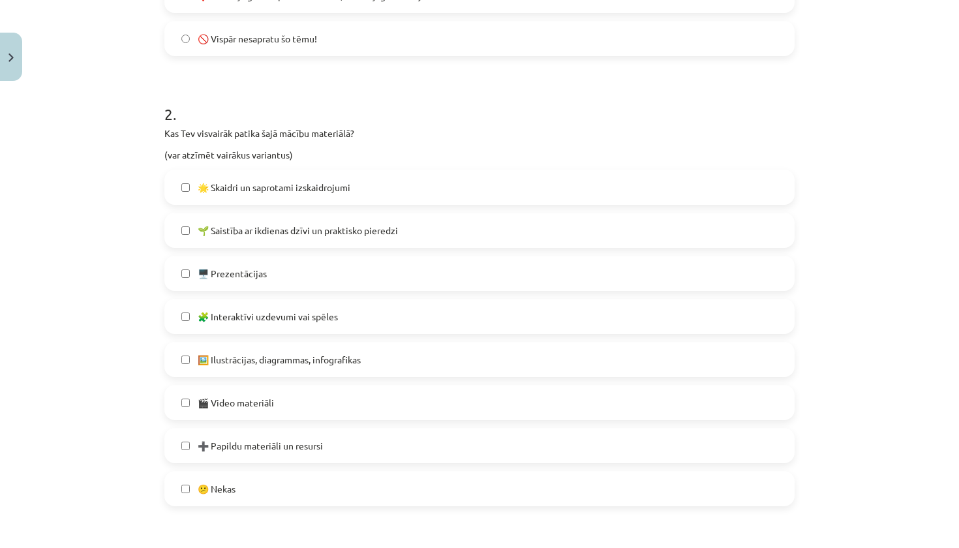
click at [409, 185] on label "🌟 Skaidri un saprotami izskaidrojumi" at bounding box center [479, 187] width 627 height 33
click at [400, 237] on label "🌱 Saistība ar ikdienas dzīvi un praktisko pieredzi" at bounding box center [479, 230] width 627 height 33
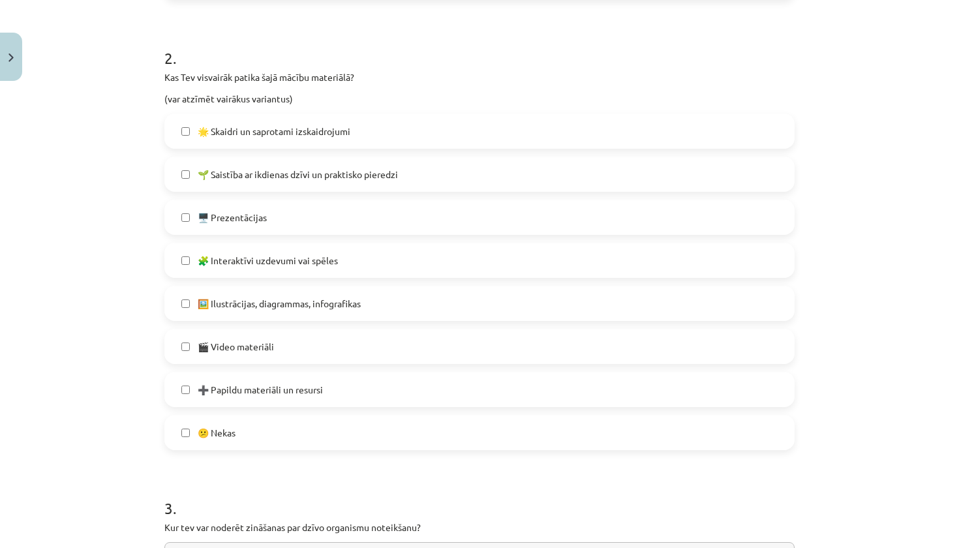
scroll to position [577, 0]
click at [378, 230] on label "🖥️ Prezentācijas" at bounding box center [479, 216] width 627 height 33
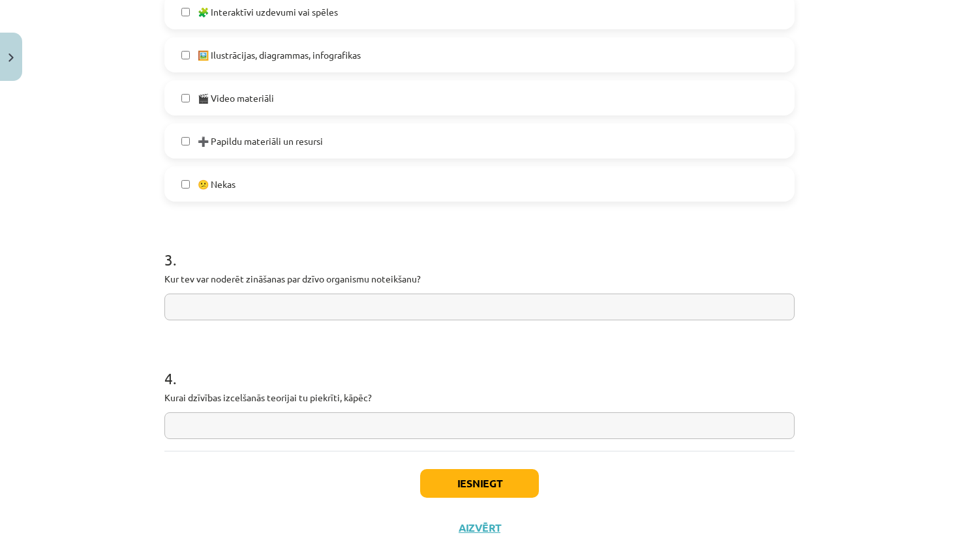
scroll to position [825, 0]
click at [471, 482] on button "Iesniegt" at bounding box center [479, 482] width 119 height 29
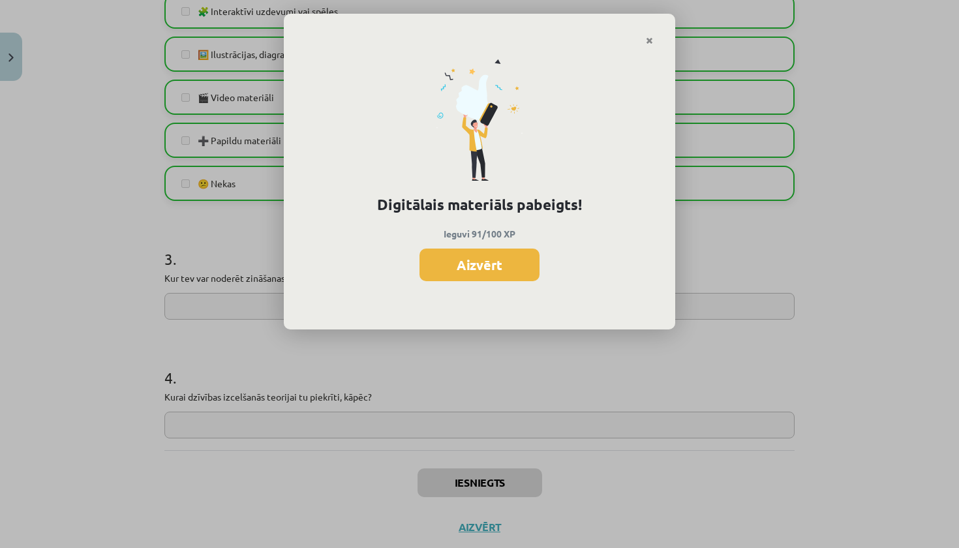
scroll to position [727, 0]
click at [507, 271] on button "Aizvērt" at bounding box center [479, 264] width 120 height 33
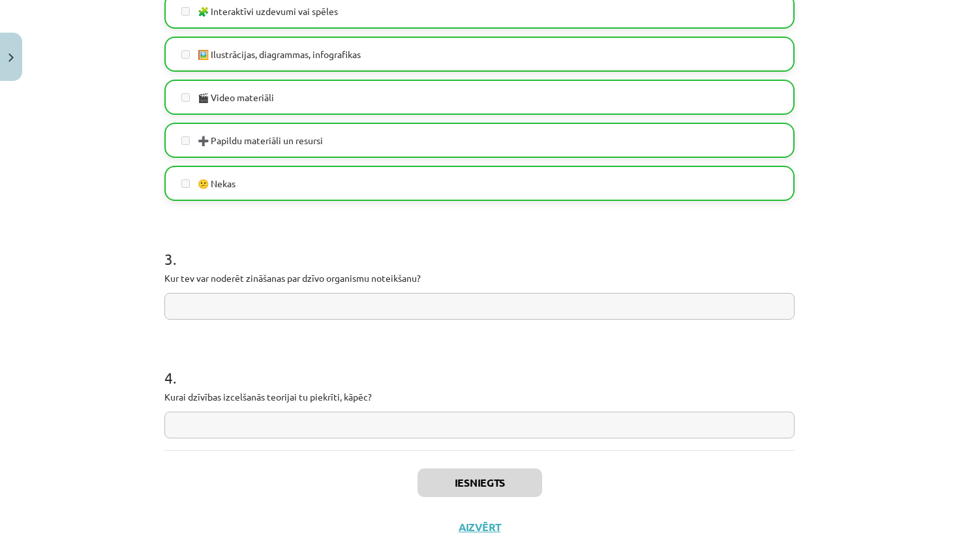
click at [485, 532] on button "Aizvērt" at bounding box center [480, 526] width 50 height 13
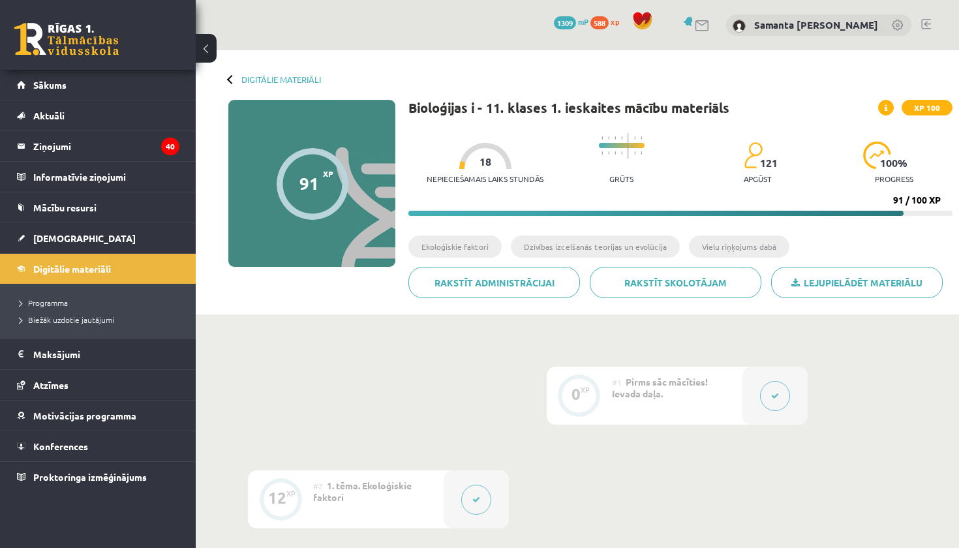
scroll to position [0, 0]
click at [290, 80] on link "Digitālie materiāli" at bounding box center [281, 79] width 80 height 10
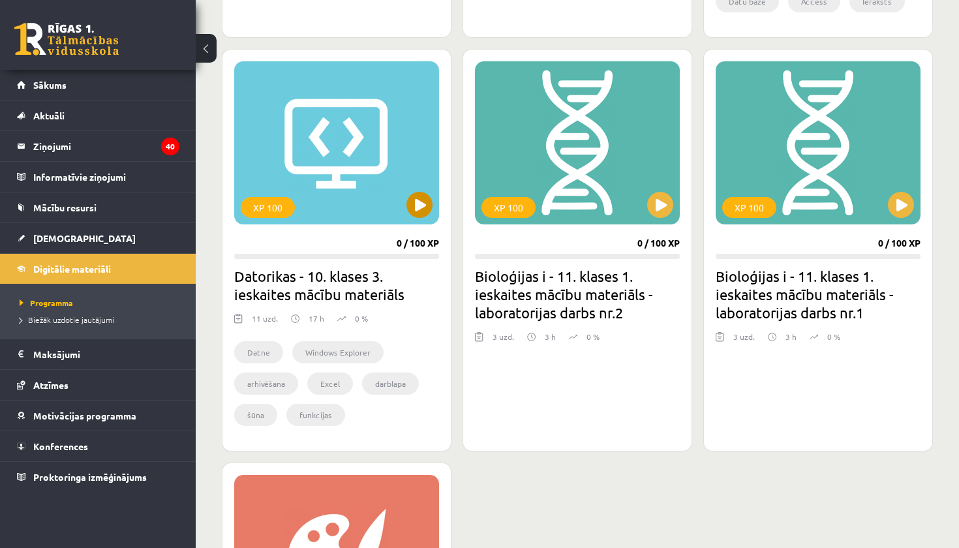
scroll to position [752, 0]
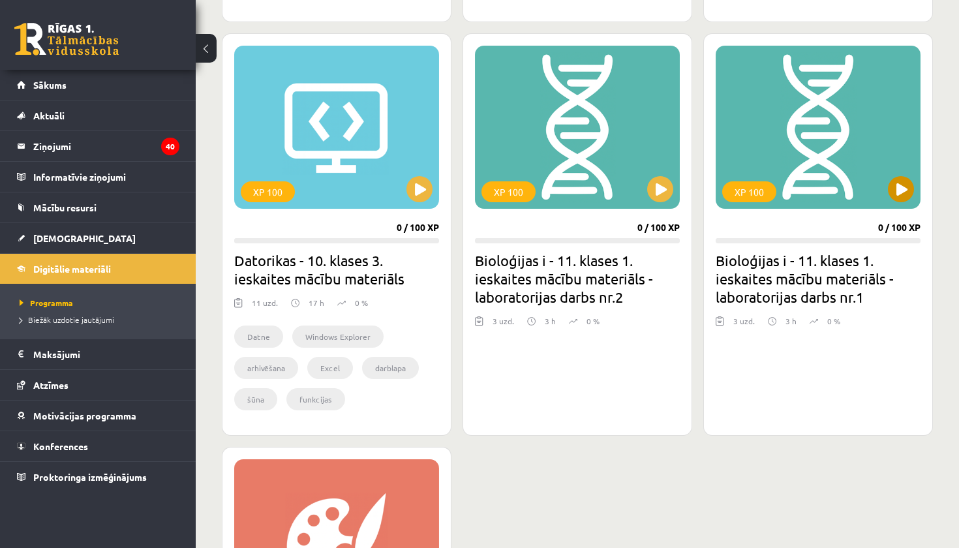
click at [802, 191] on div "XP 100" at bounding box center [817, 127] width 205 height 163
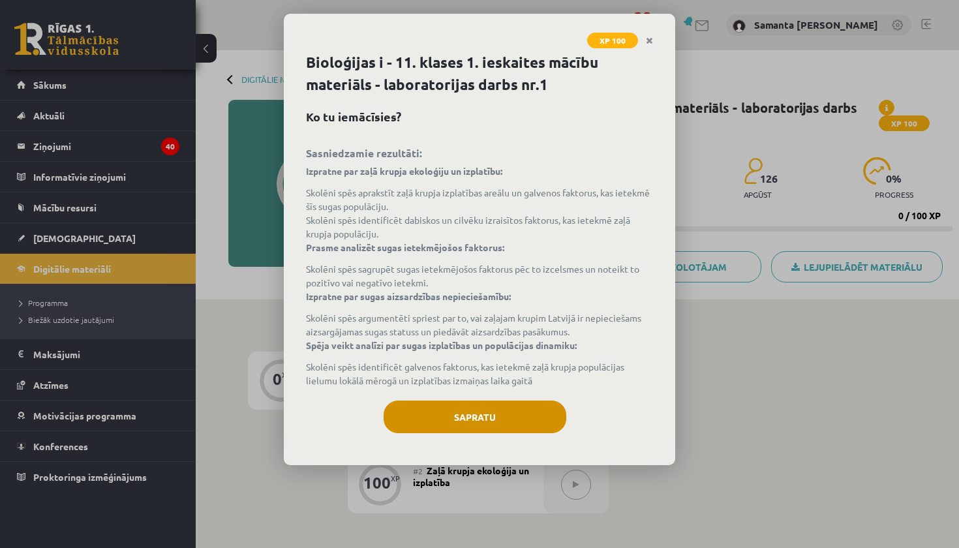
click at [485, 419] on button "Sapratu" at bounding box center [474, 416] width 183 height 33
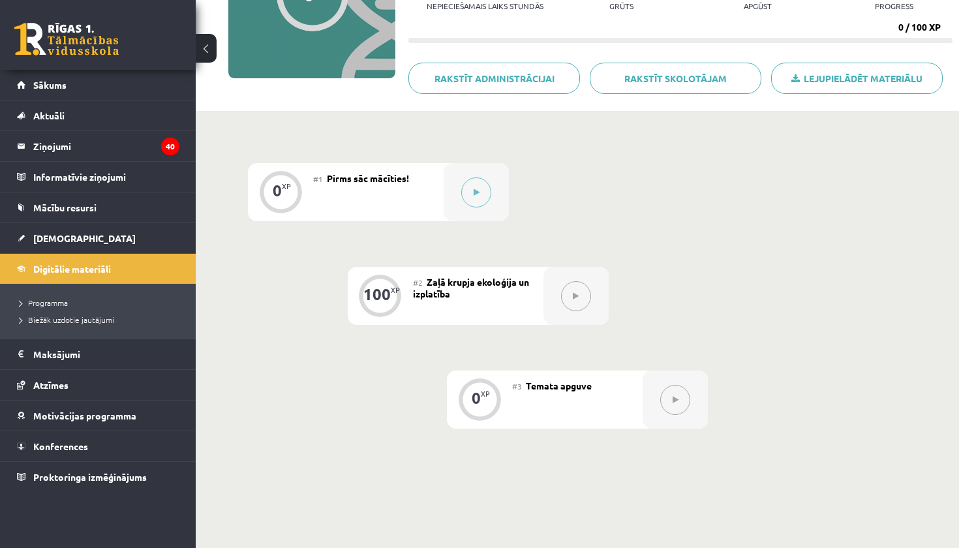
scroll to position [189, 0]
click at [481, 178] on button at bounding box center [476, 192] width 30 height 30
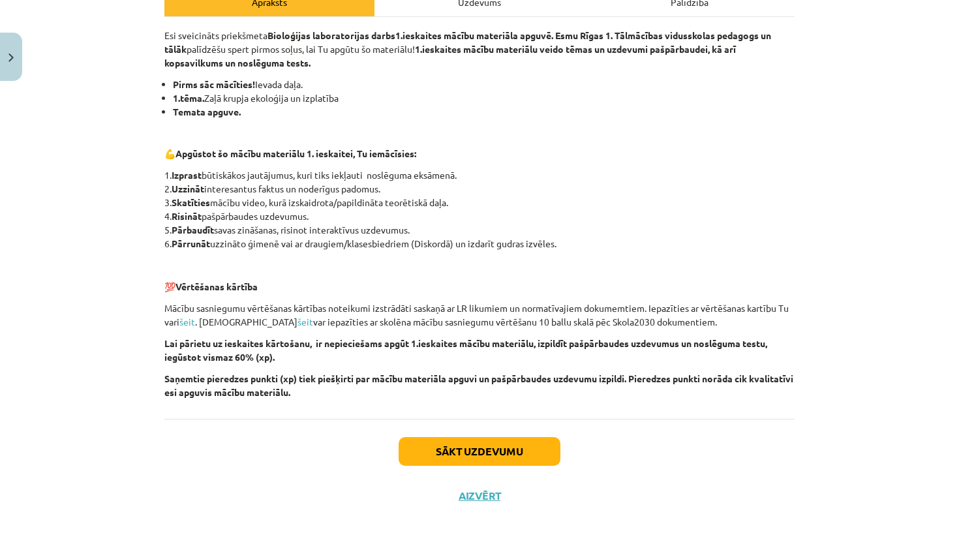
scroll to position [206, 0]
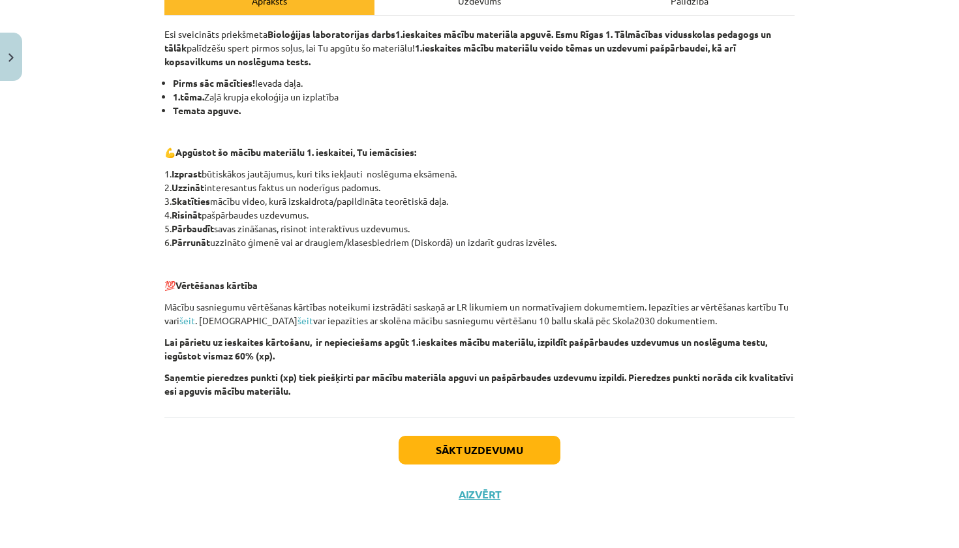
click at [491, 445] on button "Sākt uzdevumu" at bounding box center [479, 450] width 162 height 29
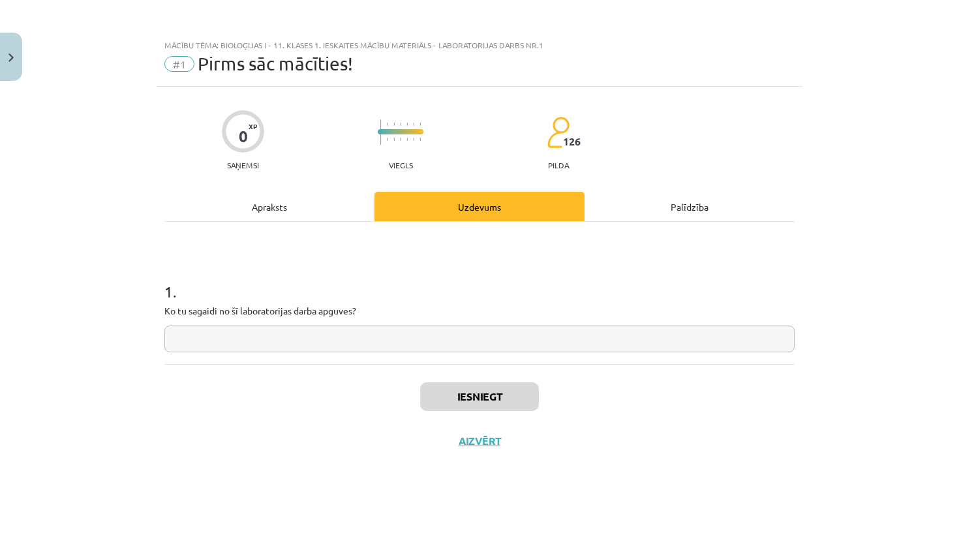
click at [494, 346] on input "text" at bounding box center [479, 338] width 630 height 27
type input "**********"
click at [504, 395] on button "Iesniegt" at bounding box center [479, 396] width 119 height 29
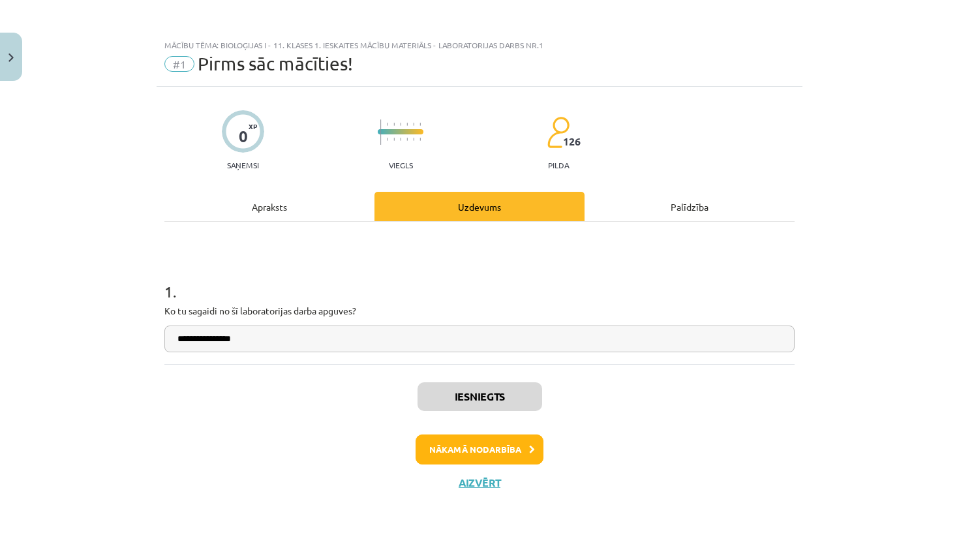
click at [485, 485] on button "Aizvērt" at bounding box center [480, 482] width 50 height 13
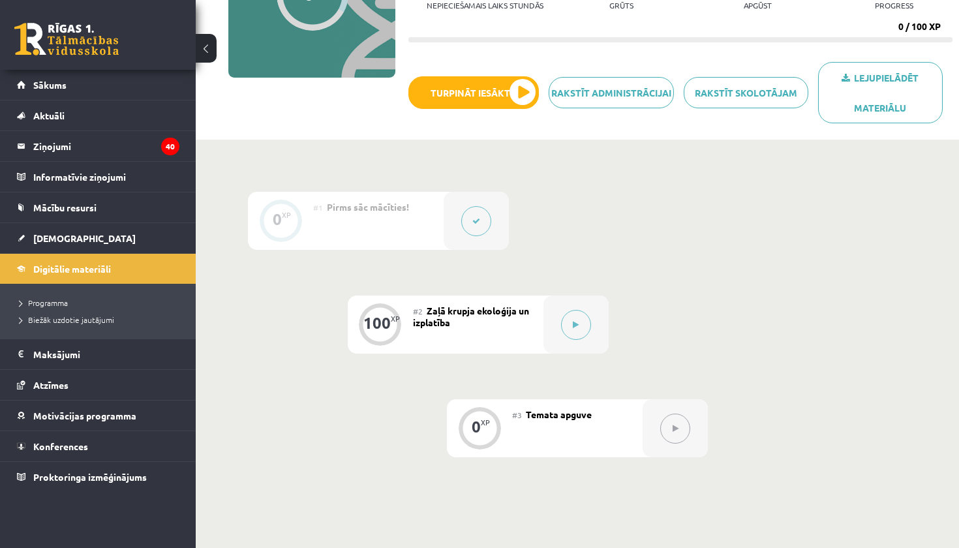
scroll to position [192, 0]
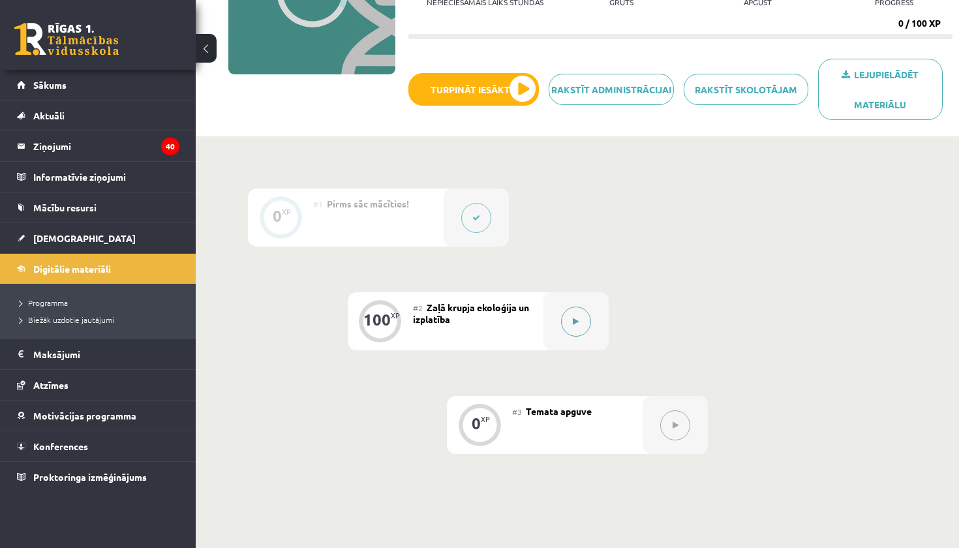
click at [577, 331] on button at bounding box center [576, 322] width 30 height 30
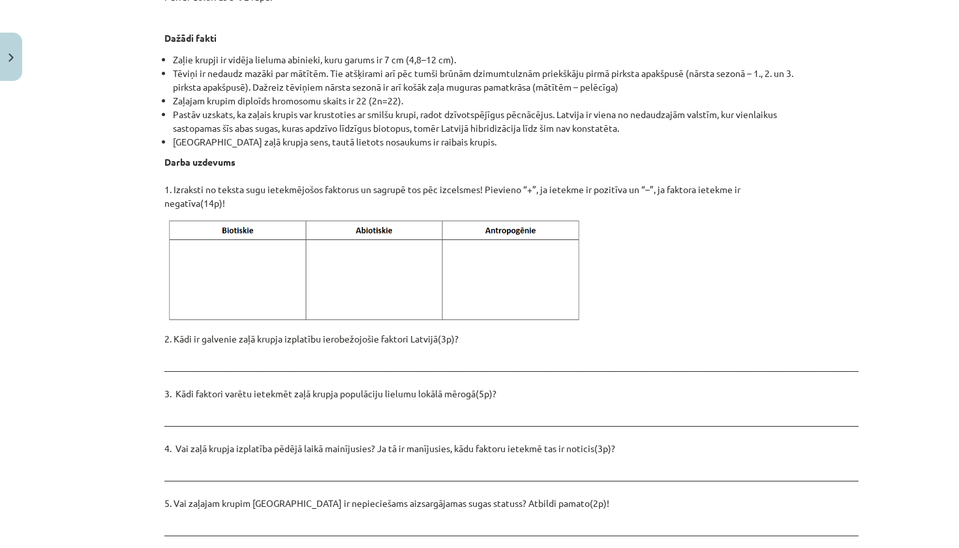
scroll to position [1557, 0]
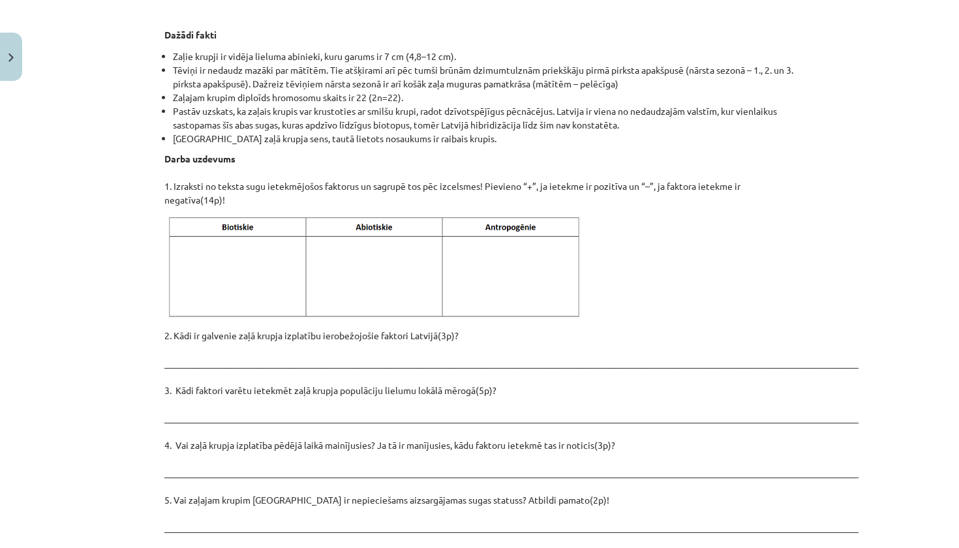
click at [546, 329] on p "2. Kādi ir galvenie zaļā krupja izplatību ierobežojošie faktori Latvijā(3p)? __…" at bounding box center [479, 479] width 630 height 301
click at [545, 329] on p "2. Kādi ir galvenie zaļā krupja izplatību ierobežojošie faktori Latvijā(3p)? __…" at bounding box center [479, 479] width 630 height 301
click at [545, 338] on p "2. Kādi ir galvenie zaļā krupja izplatību ierobežojošie faktori Latvijā(3p)? __…" at bounding box center [479, 479] width 630 height 301
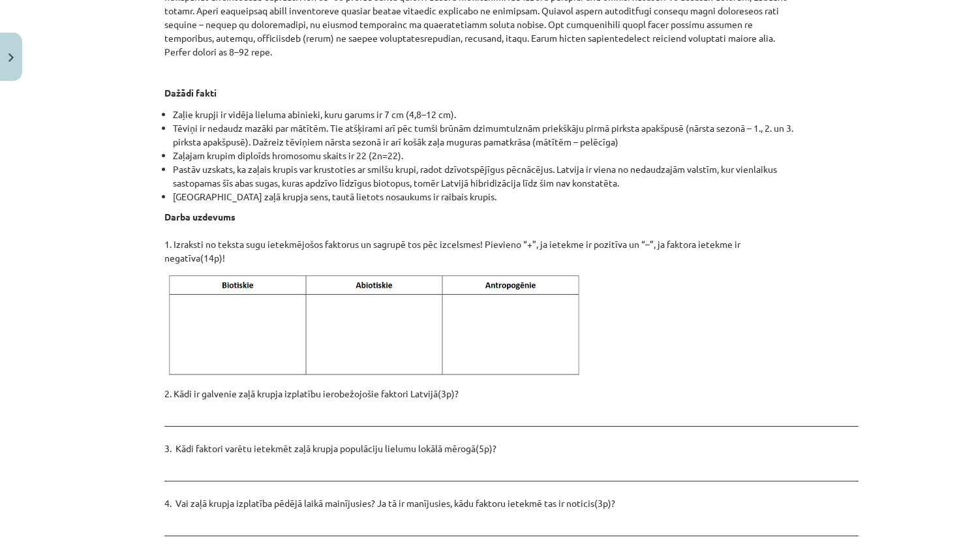
scroll to position [1494, 0]
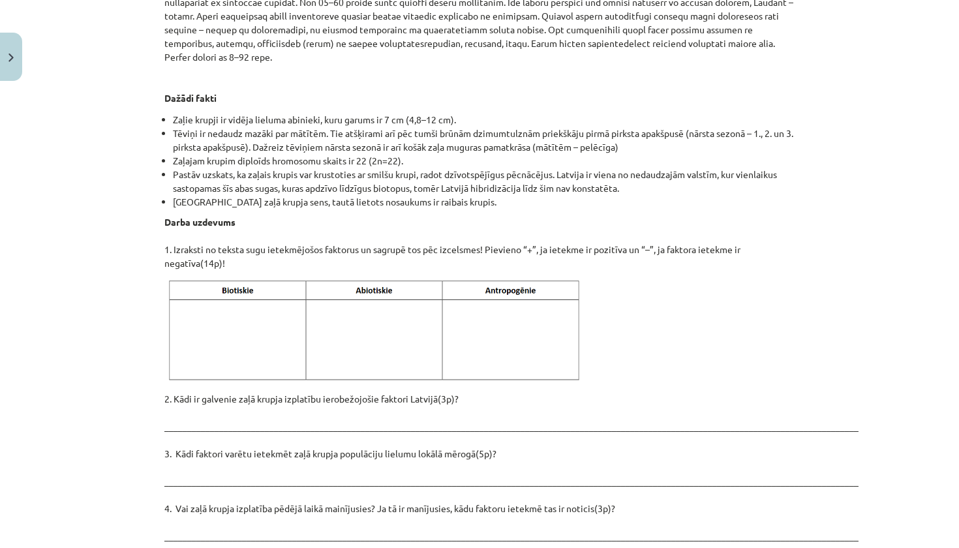
click at [257, 302] on img at bounding box center [376, 331] width 424 height 106
click at [250, 344] on img at bounding box center [376, 331] width 424 height 106
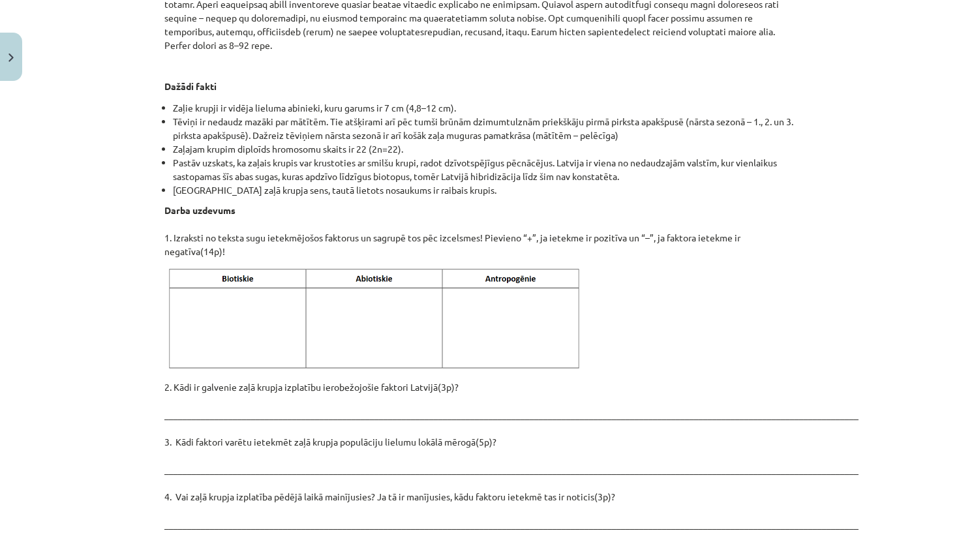
scroll to position [1505, 0]
click at [206, 283] on img at bounding box center [376, 320] width 424 height 106
click at [207, 285] on img at bounding box center [376, 320] width 424 height 106
click at [207, 284] on img at bounding box center [376, 320] width 424 height 106
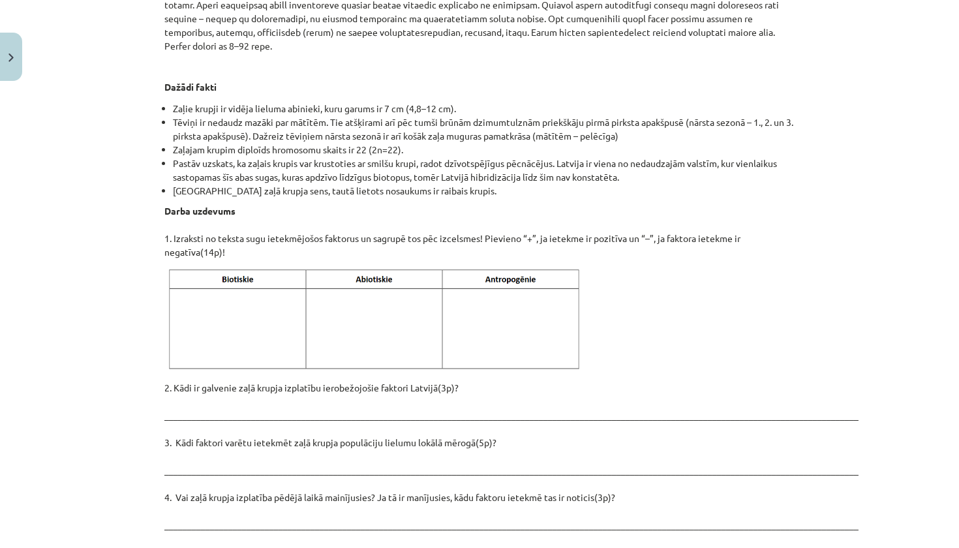
click at [117, 308] on div "Mācību tēma: Bioloģijas i - 11. klases 1. ieskaites mācību materiāls - laborato…" at bounding box center [479, 274] width 959 height 548
click at [212, 385] on p "2. Kādi ir galvenie zaļā krupja izplatību ierobežojošie faktori Latvijā(3p)? __…" at bounding box center [479, 531] width 630 height 301
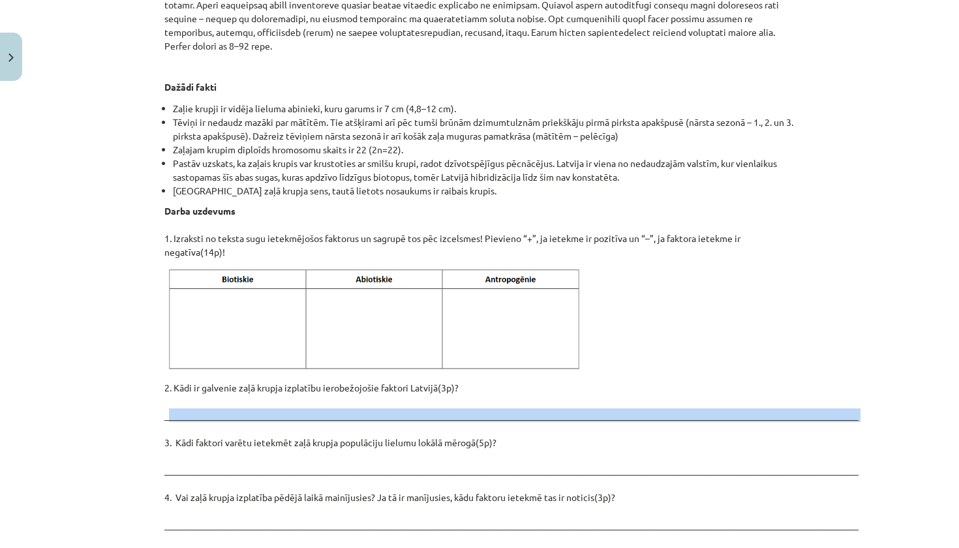
click at [212, 385] on p "2. Kādi ir galvenie zaļā krupja izplatību ierobežojošie faktori Latvijā(3p)? __…" at bounding box center [479, 531] width 630 height 301
click at [211, 382] on p "2. Kādi ir galvenie zaļā krupja izplatību ierobežojošie faktori Latvijā(3p)? __…" at bounding box center [479, 531] width 630 height 301
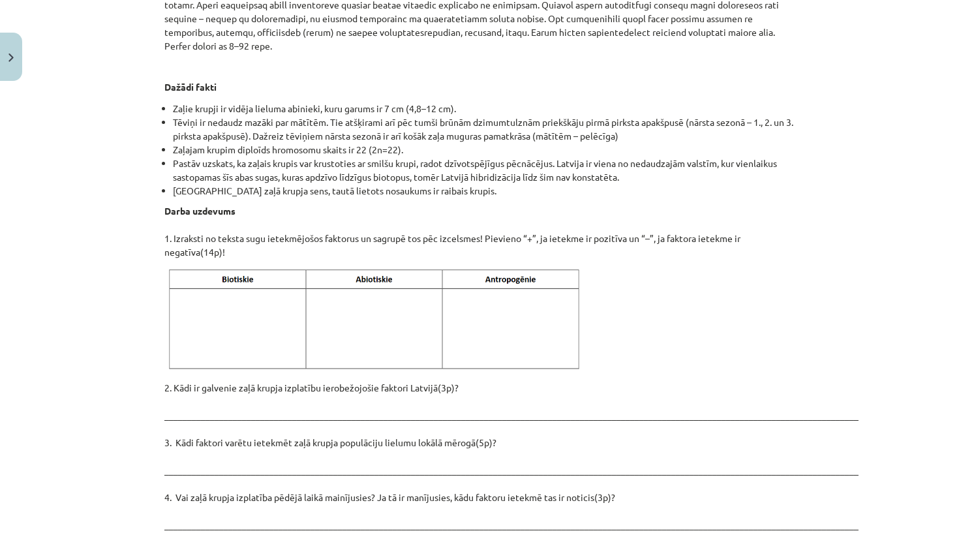
click at [77, 337] on div "Mācību tēma: Bioloģijas i - 11. klases 1. ieskaites mācību materiāls - laborato…" at bounding box center [479, 274] width 959 height 548
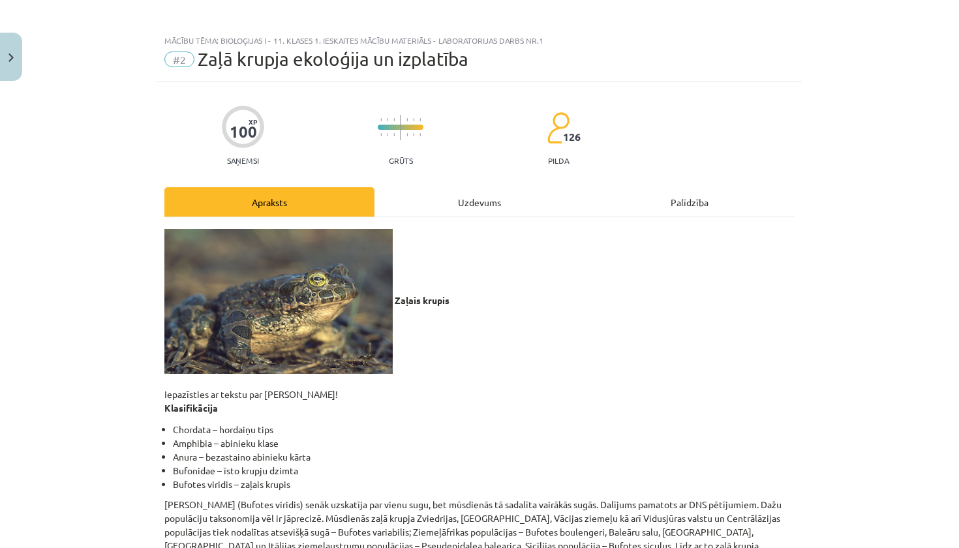
scroll to position [5, 0]
click at [4, 67] on button "Close" at bounding box center [11, 57] width 22 height 48
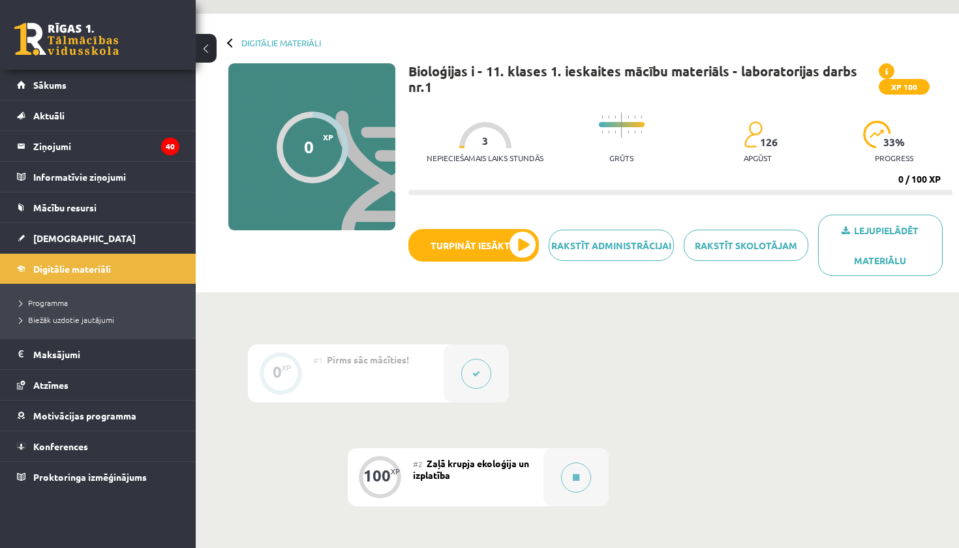
scroll to position [29, 0]
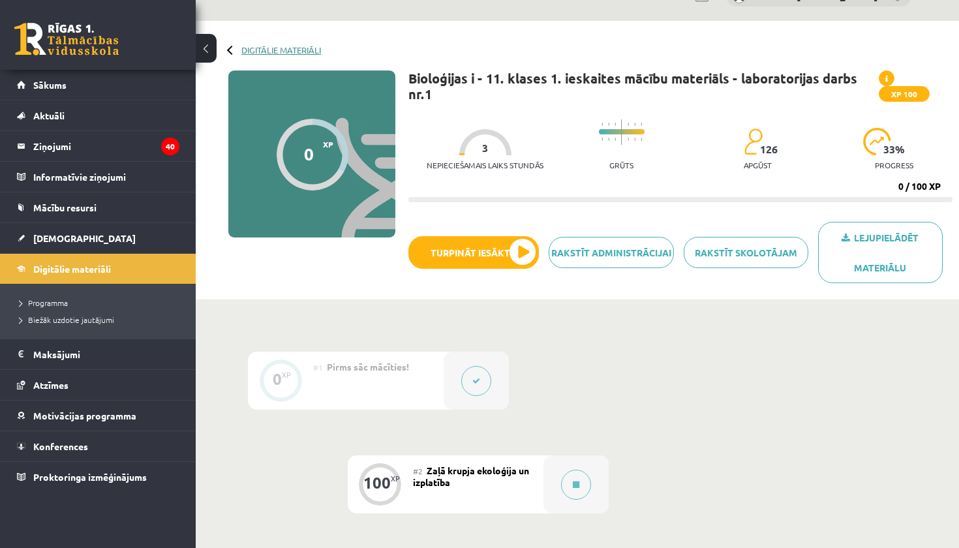
click at [290, 51] on link "Digitālie materiāli" at bounding box center [281, 50] width 80 height 10
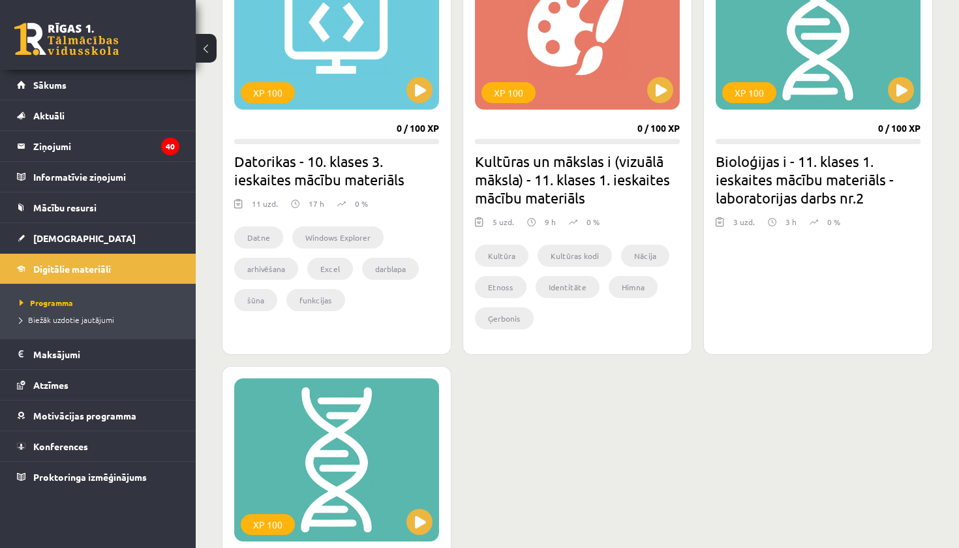
scroll to position [812, 0]
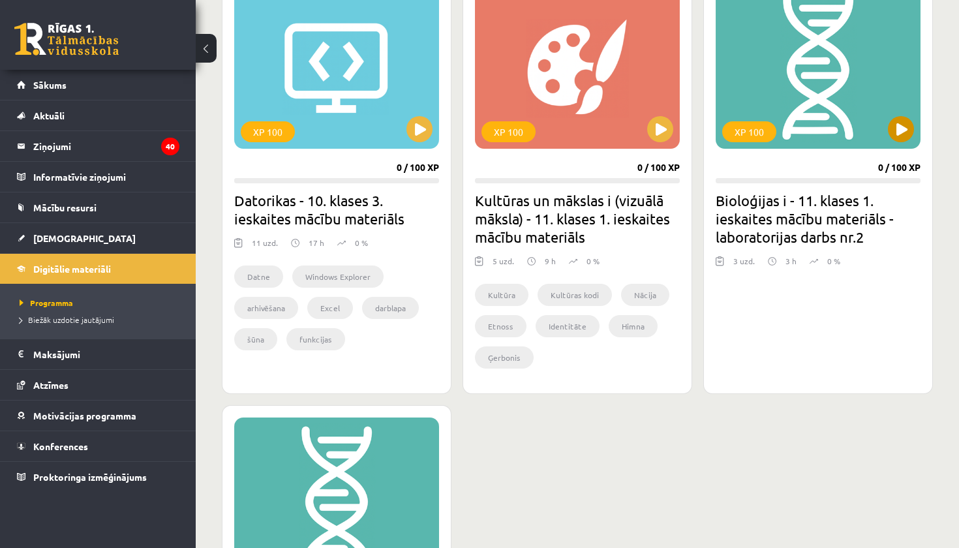
click at [860, 116] on div "XP 100" at bounding box center [817, 67] width 205 height 163
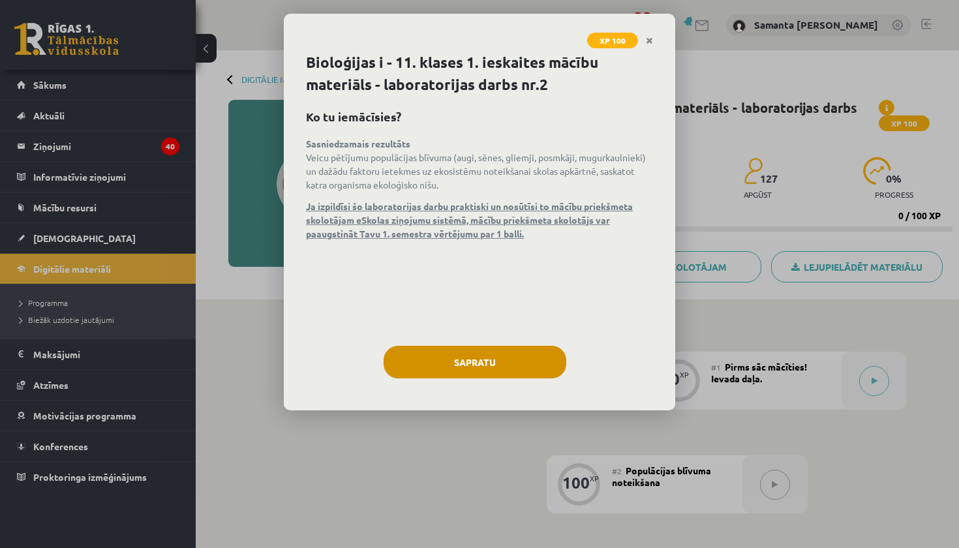
click at [502, 360] on button "Sapratu" at bounding box center [474, 362] width 183 height 33
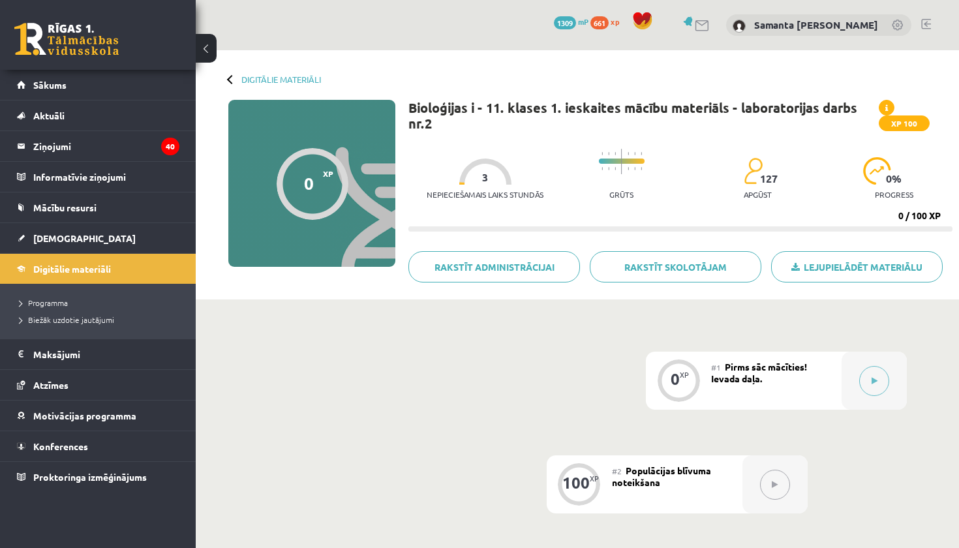
click at [888, 104] on icon at bounding box center [886, 108] width 3 height 8
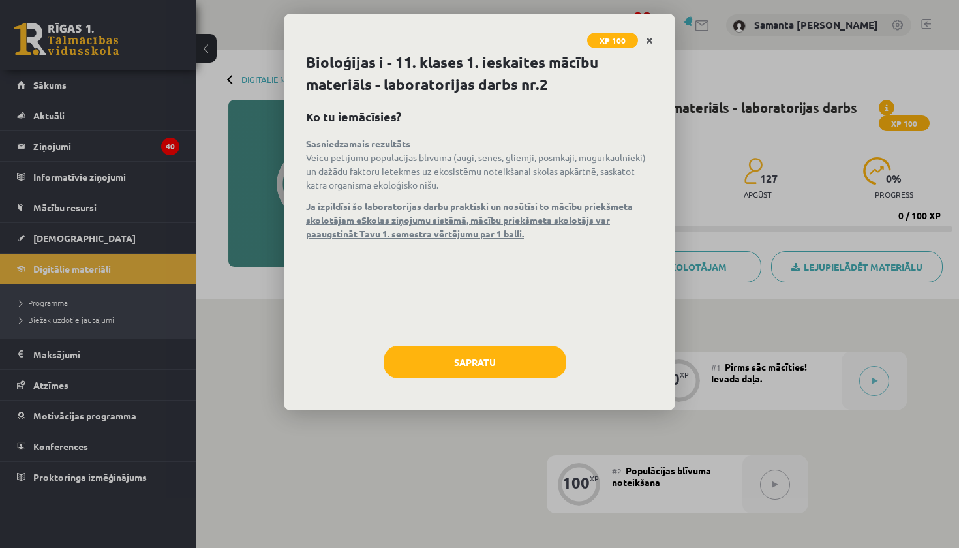
click at [648, 38] on icon "Close" at bounding box center [649, 41] width 7 height 9
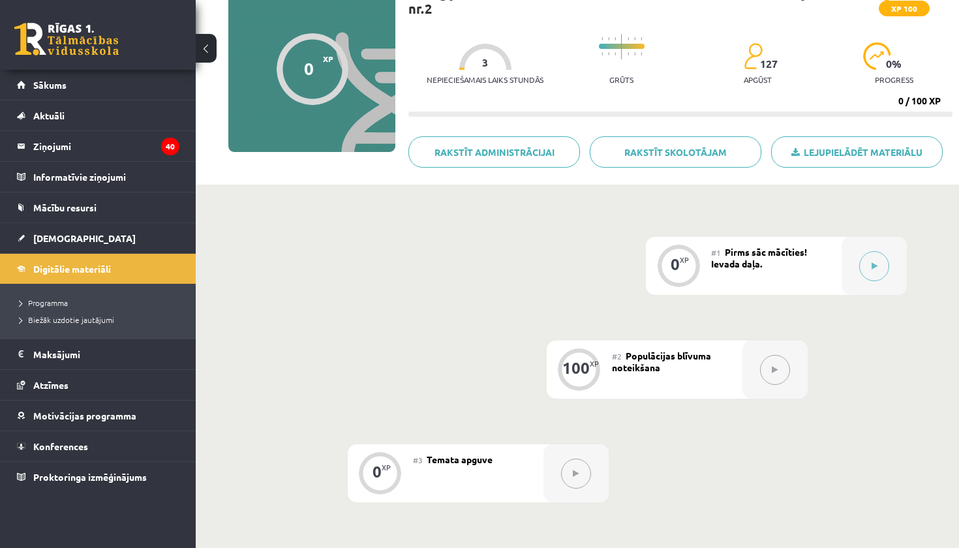
scroll to position [177, 0]
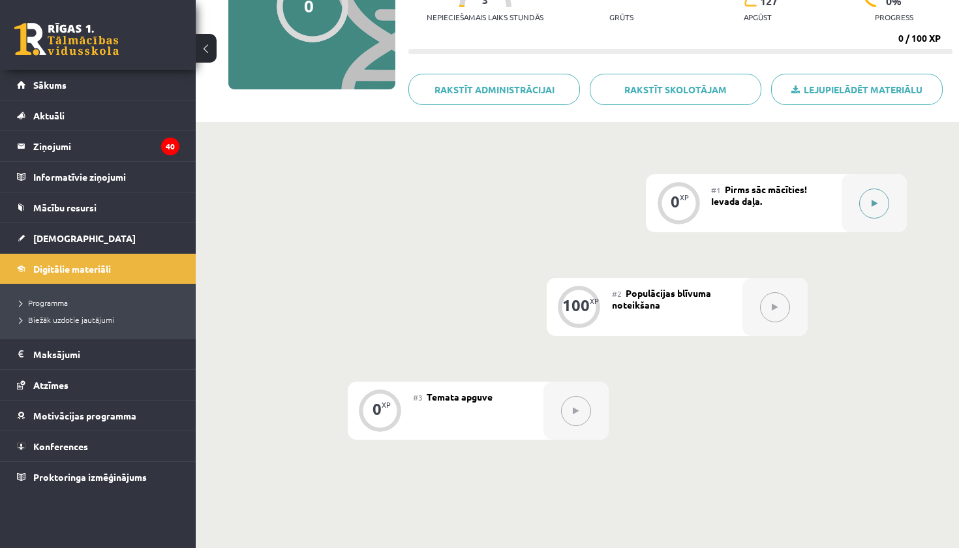
click at [851, 211] on div at bounding box center [873, 203] width 65 height 58
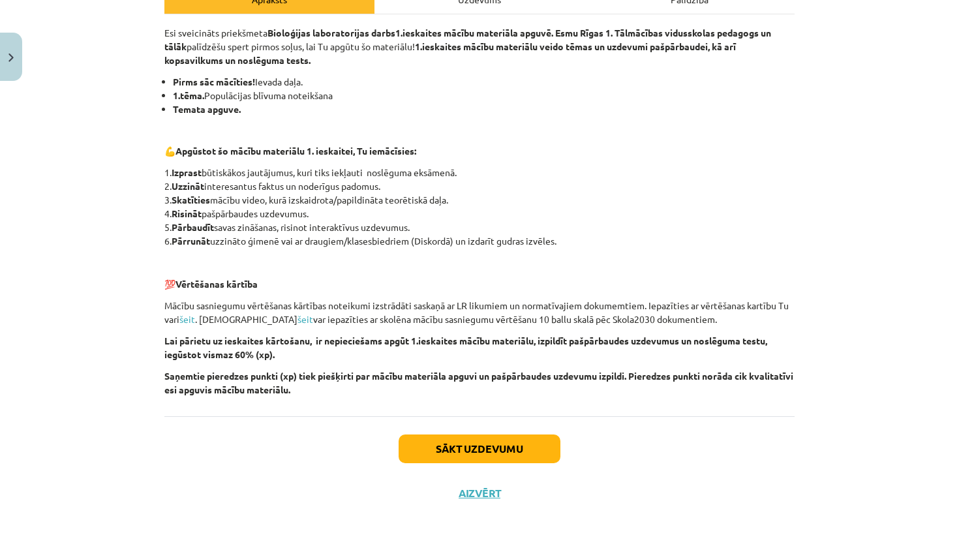
scroll to position [209, 0]
click at [469, 451] on button "Sākt uzdevumu" at bounding box center [479, 448] width 162 height 29
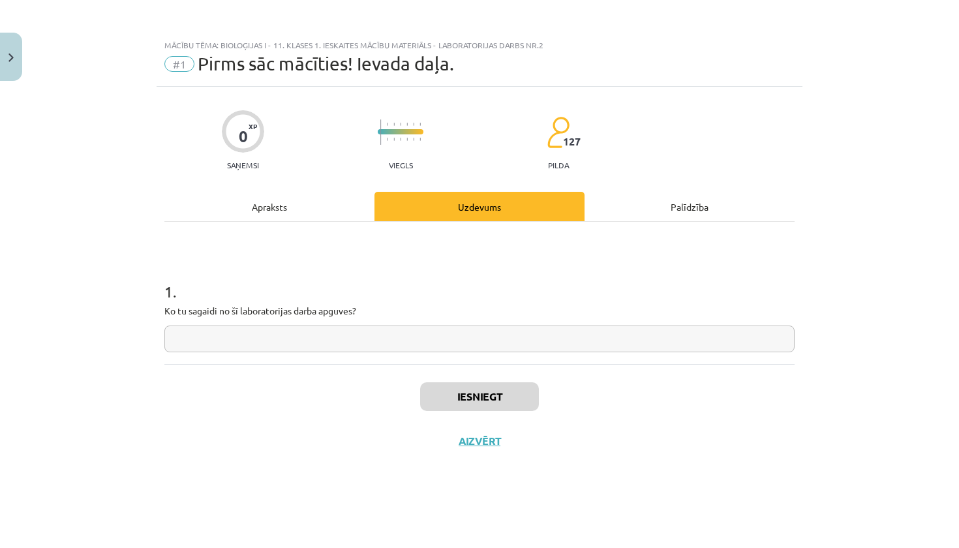
scroll to position [0, 0]
click at [413, 336] on input "text" at bounding box center [479, 338] width 630 height 27
type input "**********"
click at [471, 394] on button "Iesniegt" at bounding box center [479, 396] width 119 height 29
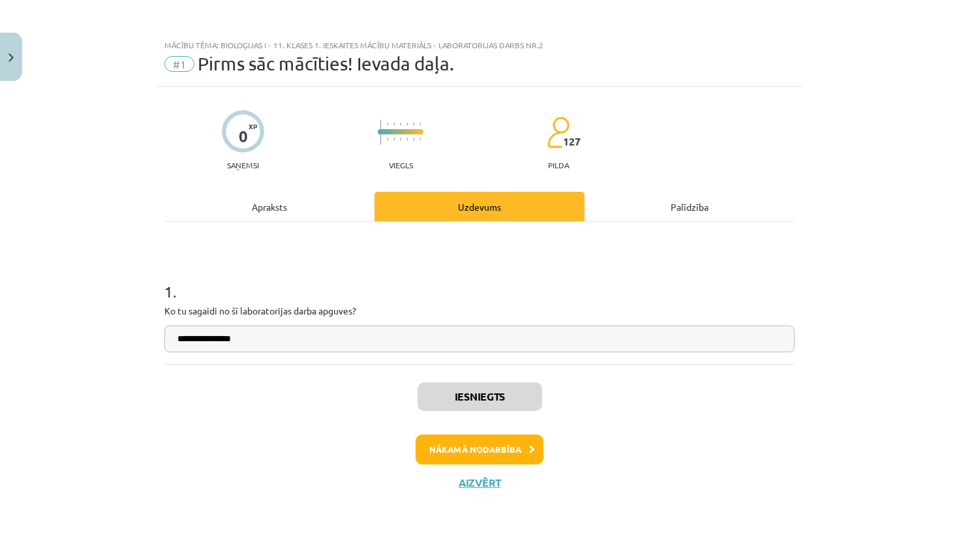
click at [473, 484] on button "Aizvērt" at bounding box center [480, 482] width 50 height 13
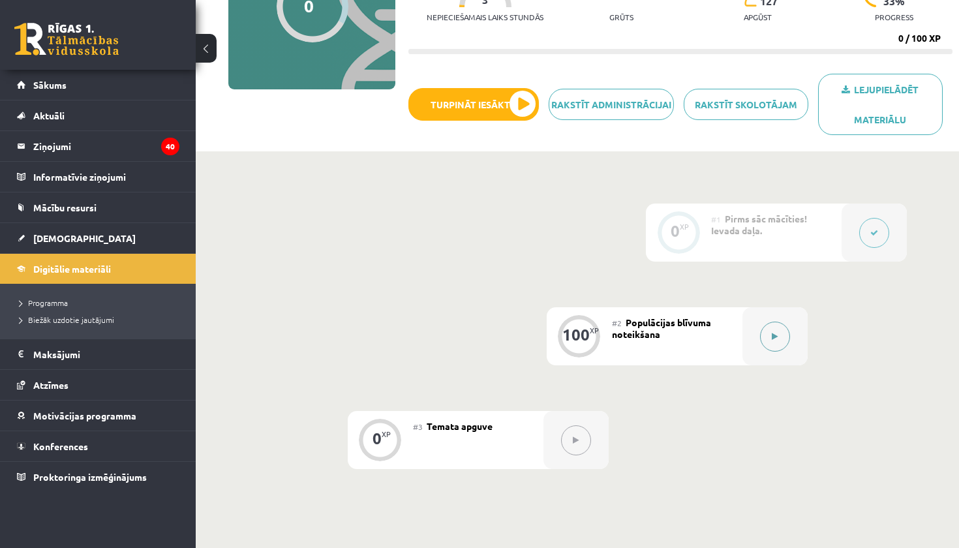
click at [753, 342] on div at bounding box center [774, 336] width 65 height 58
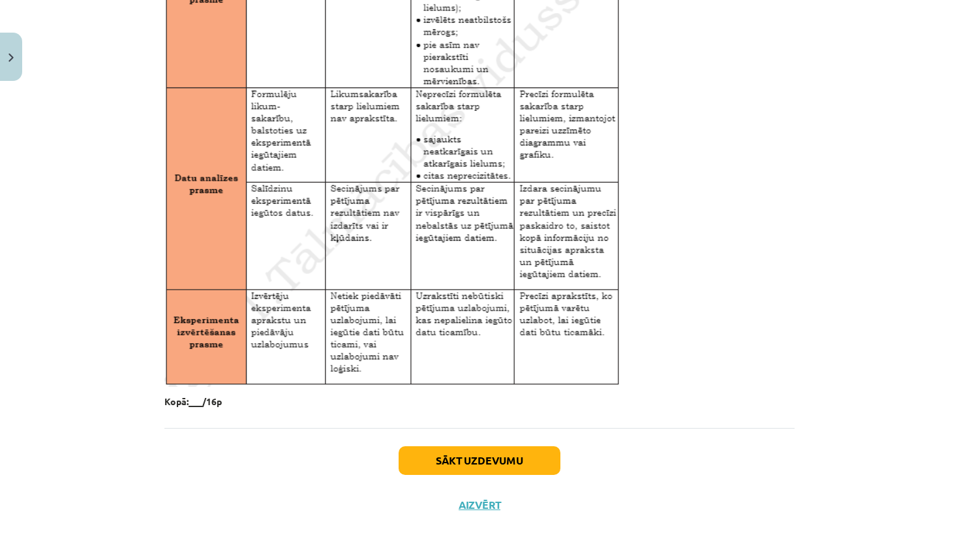
scroll to position [2078, 0]
click at [473, 509] on button "Aizvērt" at bounding box center [480, 505] width 50 height 13
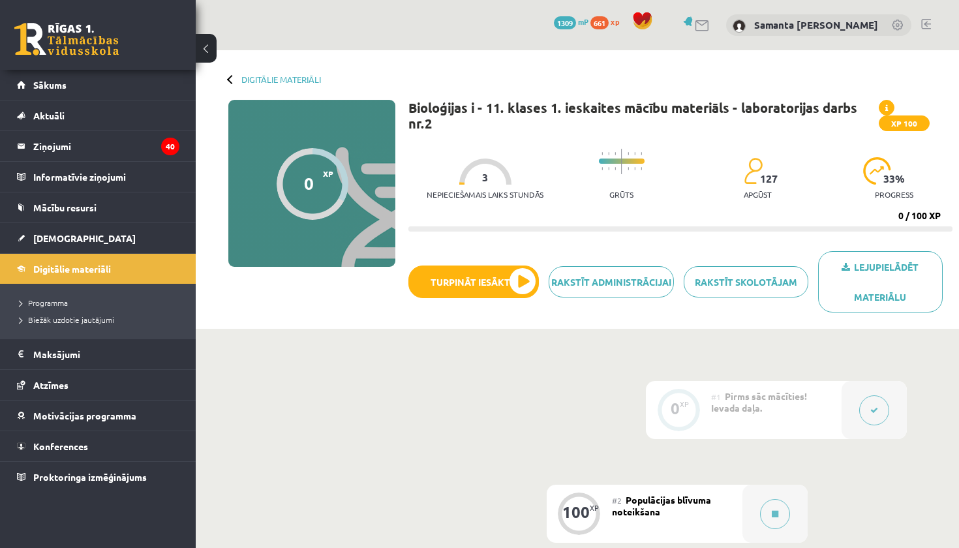
scroll to position [0, 0]
click at [266, 75] on link "Digitālie materiāli" at bounding box center [281, 79] width 80 height 10
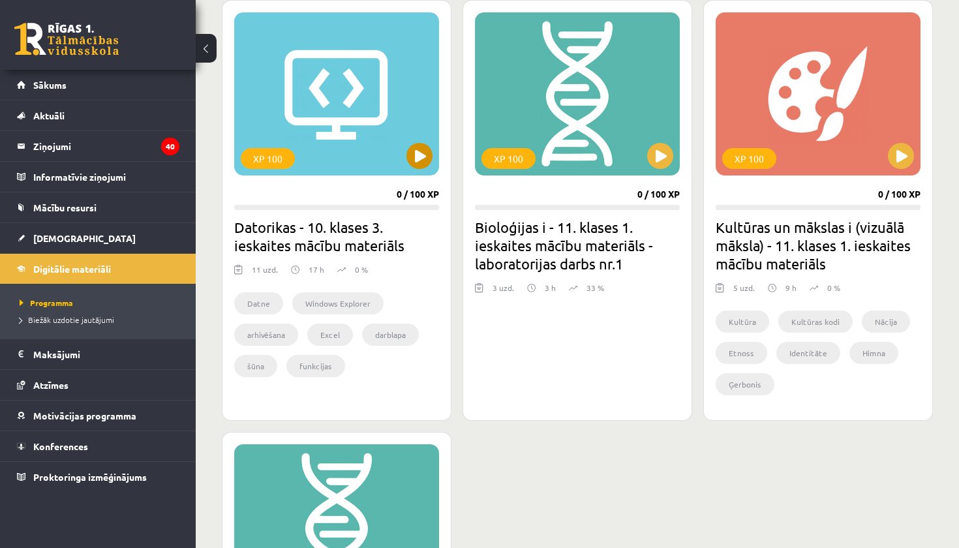
scroll to position [806, 0]
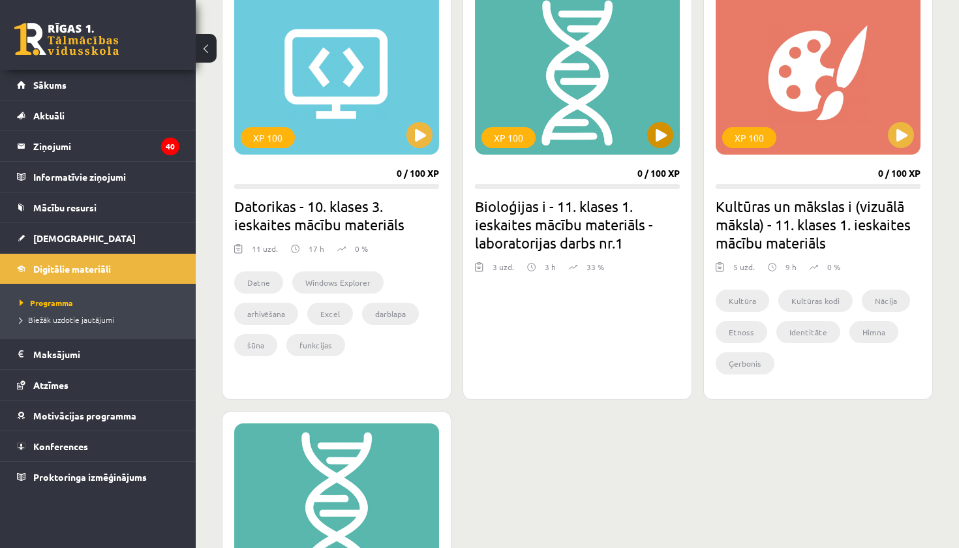
click at [639, 138] on div "XP 100" at bounding box center [577, 73] width 205 height 163
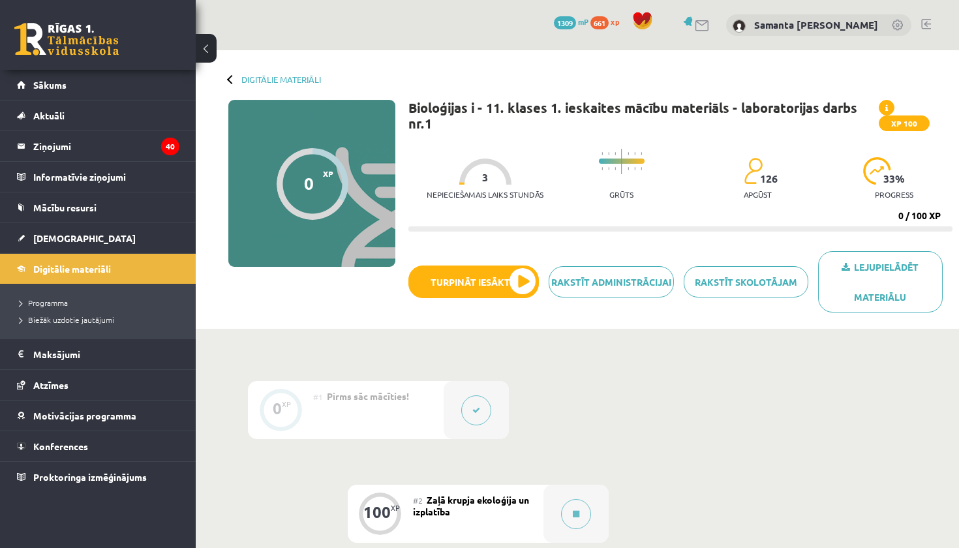
click at [885, 112] on span at bounding box center [887, 108] width 16 height 16
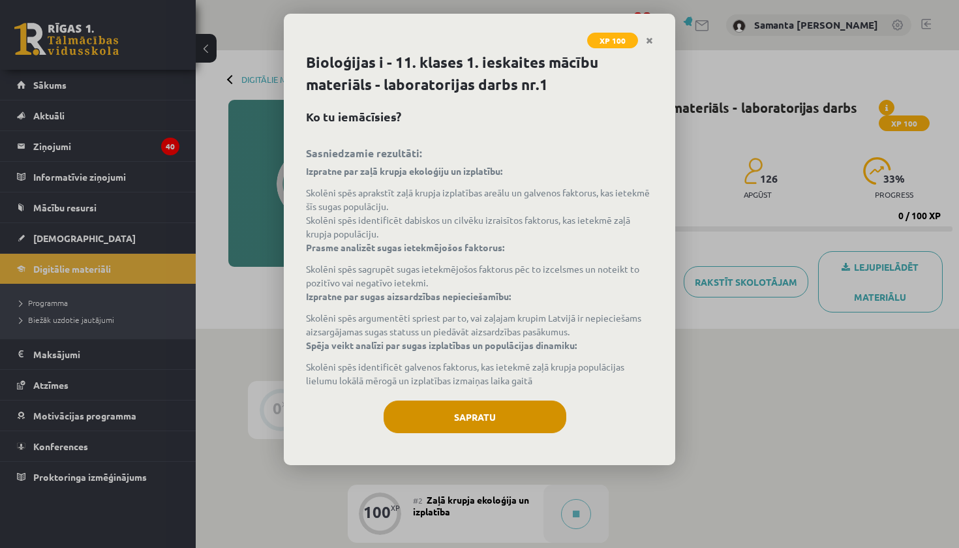
click at [512, 411] on button "Sapratu" at bounding box center [474, 416] width 183 height 33
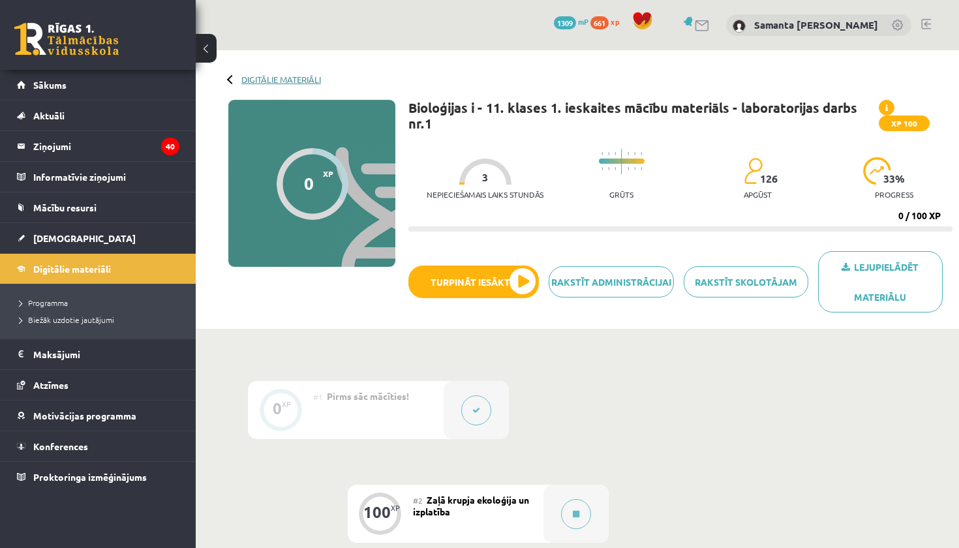
click at [269, 81] on link "Digitālie materiāli" at bounding box center [281, 79] width 80 height 10
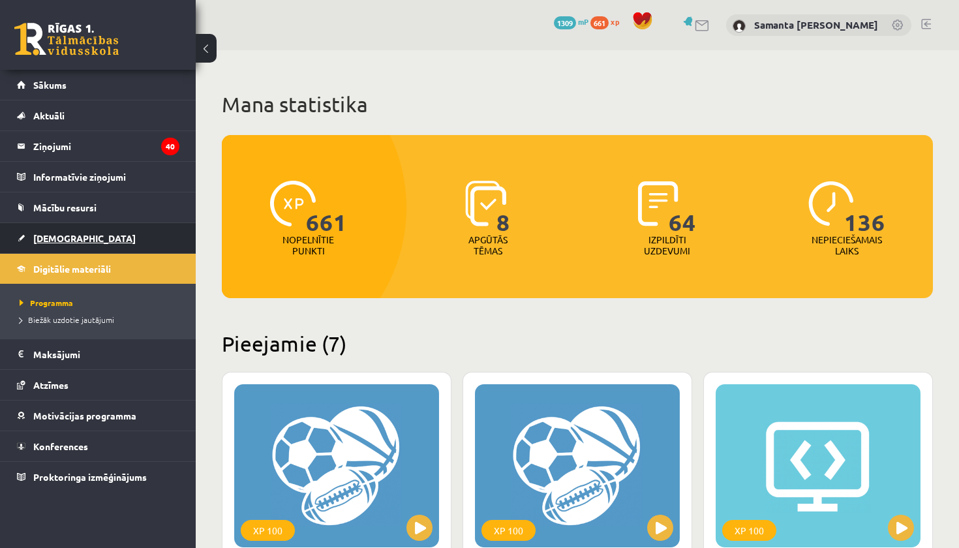
click at [41, 237] on span "[DEMOGRAPHIC_DATA]" at bounding box center [84, 238] width 102 height 12
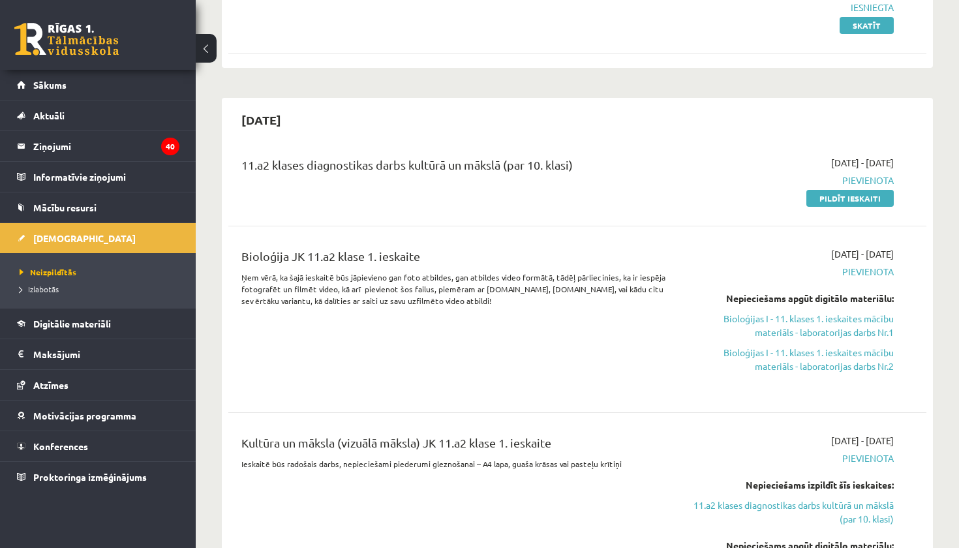
scroll to position [241, 0]
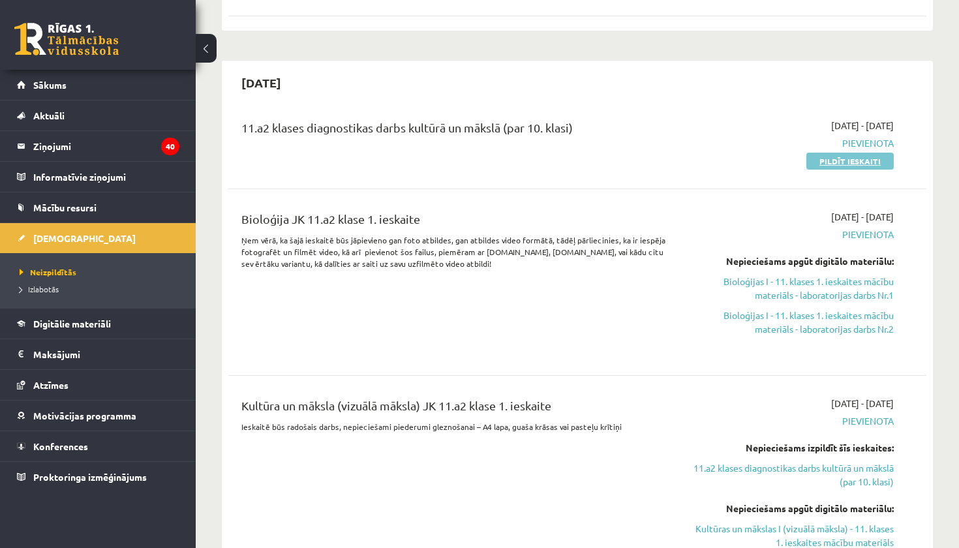
click at [833, 157] on link "Pildīt ieskaiti" at bounding box center [849, 161] width 87 height 17
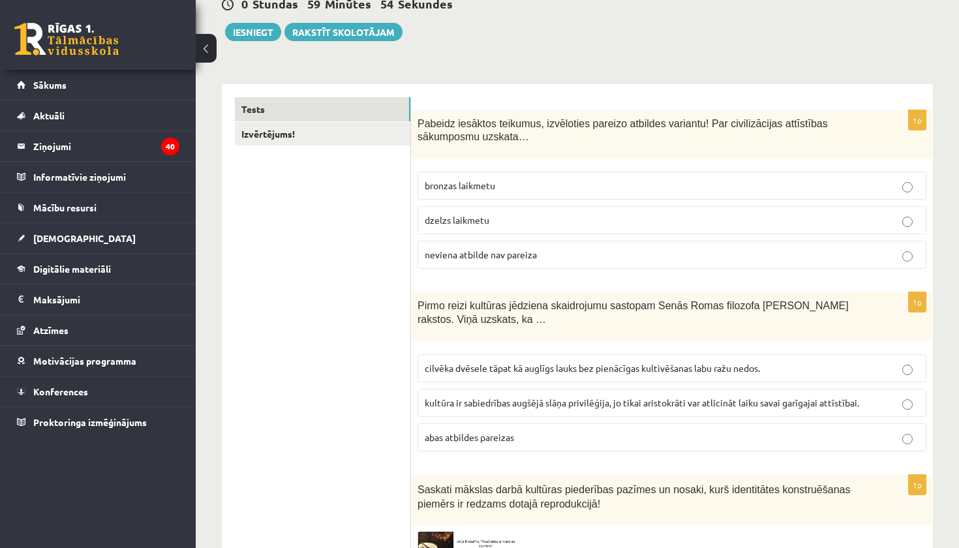
scroll to position [138, 0]
click at [453, 256] on span "neviena atbilde nav pareiza" at bounding box center [481, 254] width 112 height 12
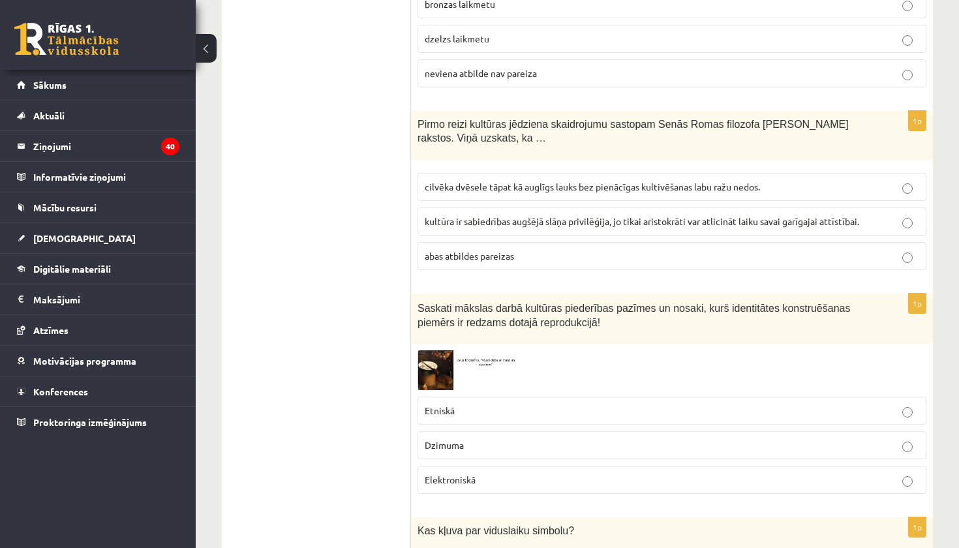
scroll to position [318, 0]
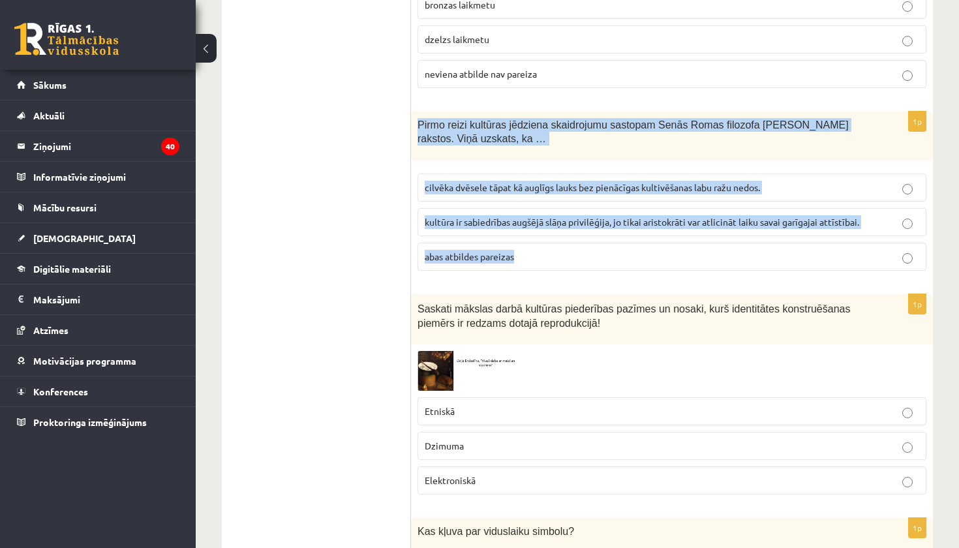
drag, startPoint x: 415, startPoint y: 122, endPoint x: 515, endPoint y: 256, distance: 166.4
click at [516, 258] on div "1p Pirmo reizi kultūras jēdziena skaidrojumu sastopam Senās Romas filozofa [PER…" at bounding box center [672, 197] width 522 height 170
copy div "Pirmo reizi kultūras jēdziena skaidrojumu sastopam Senās Romas filozofa [PERSON…"
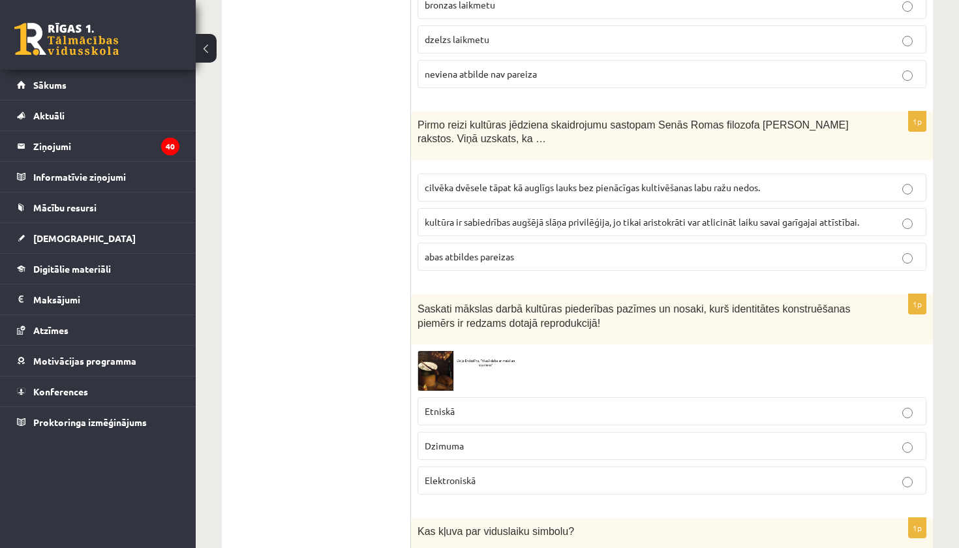
click at [476, 188] on span "cilvēka dvēsele tāpat kā auglīgs lauks bez pienācīgas kultivēšanas labu ražu ne…" at bounding box center [592, 187] width 335 height 12
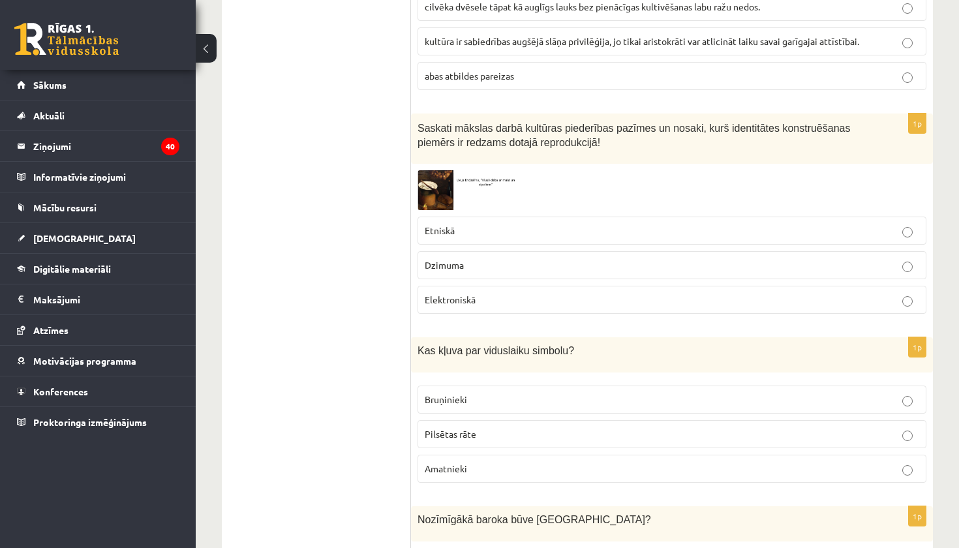
scroll to position [501, 0]
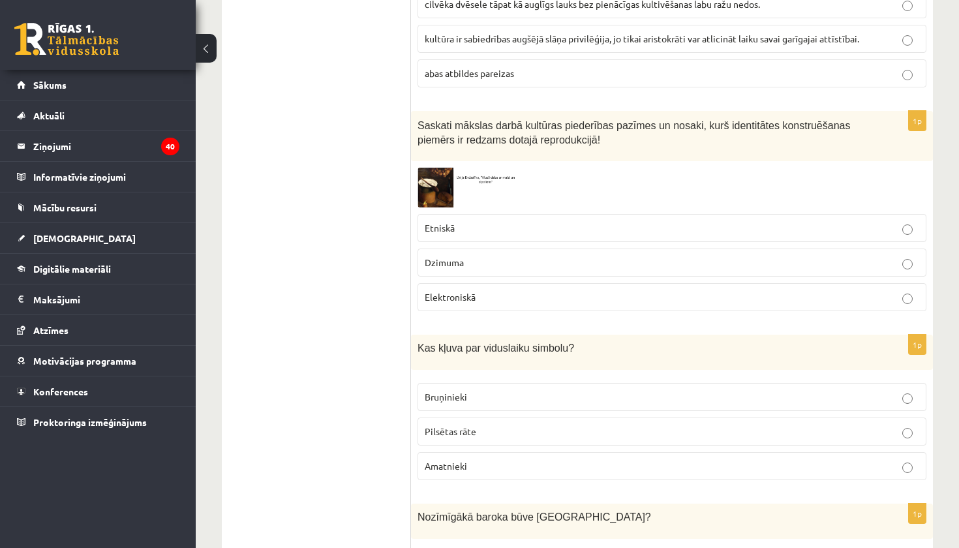
click at [428, 187] on img at bounding box center [466, 188] width 98 height 40
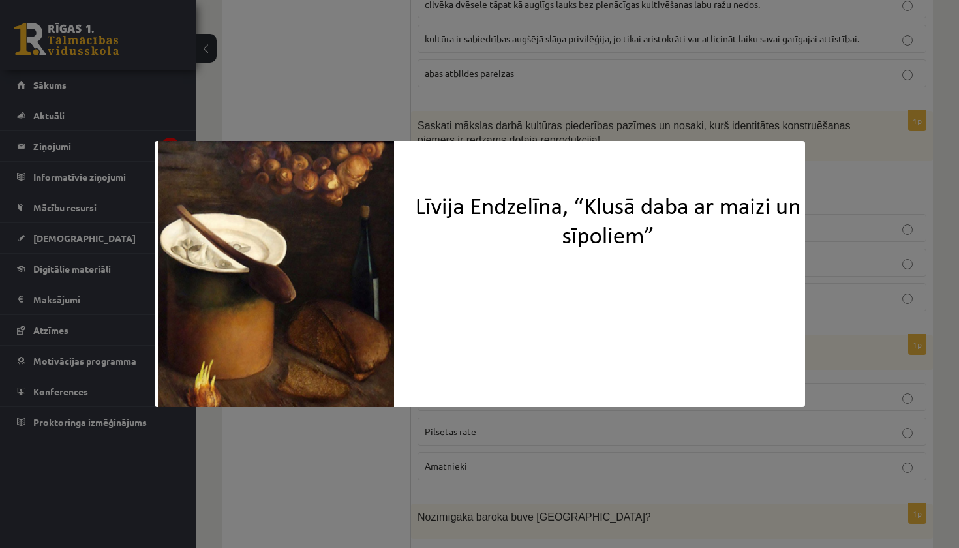
click at [361, 423] on div at bounding box center [479, 274] width 959 height 548
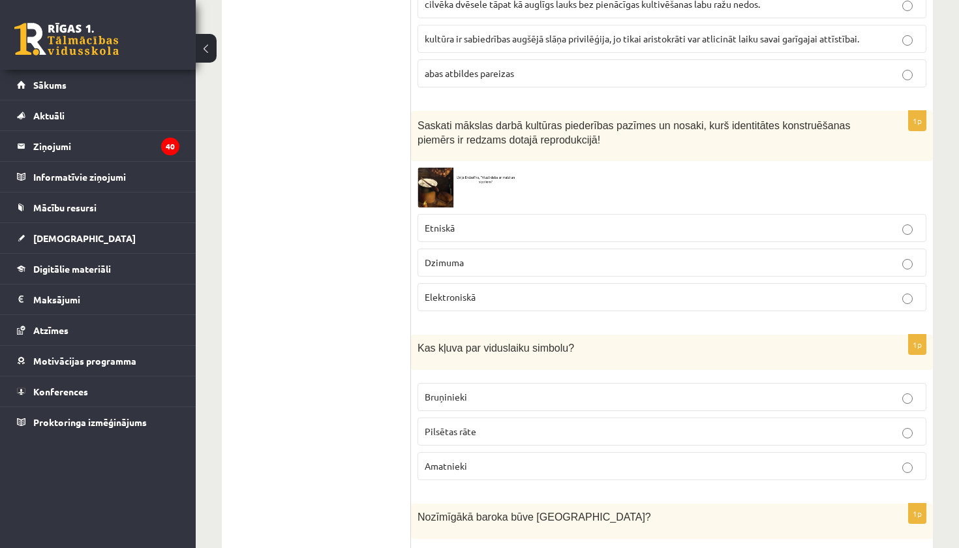
click at [434, 177] on img at bounding box center [466, 188] width 98 height 40
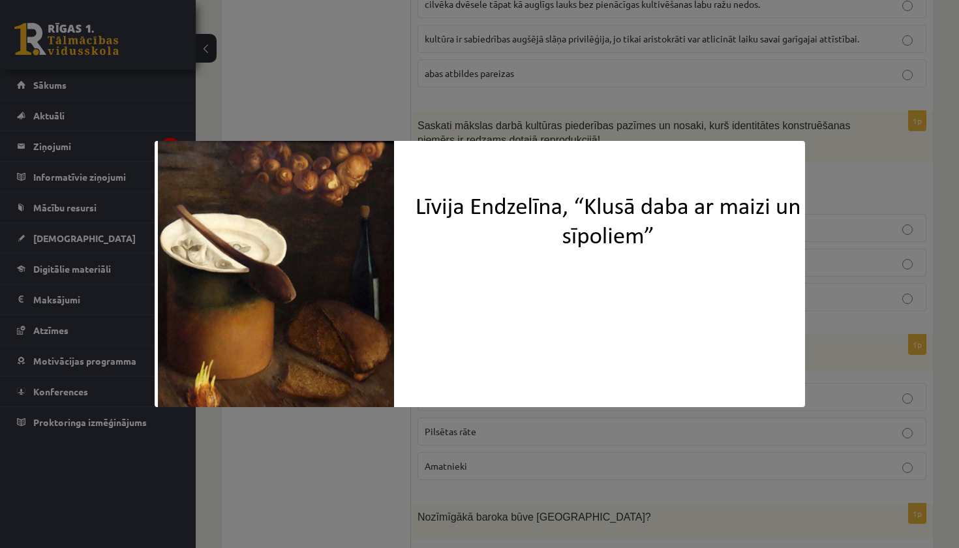
click at [300, 462] on div at bounding box center [479, 274] width 959 height 548
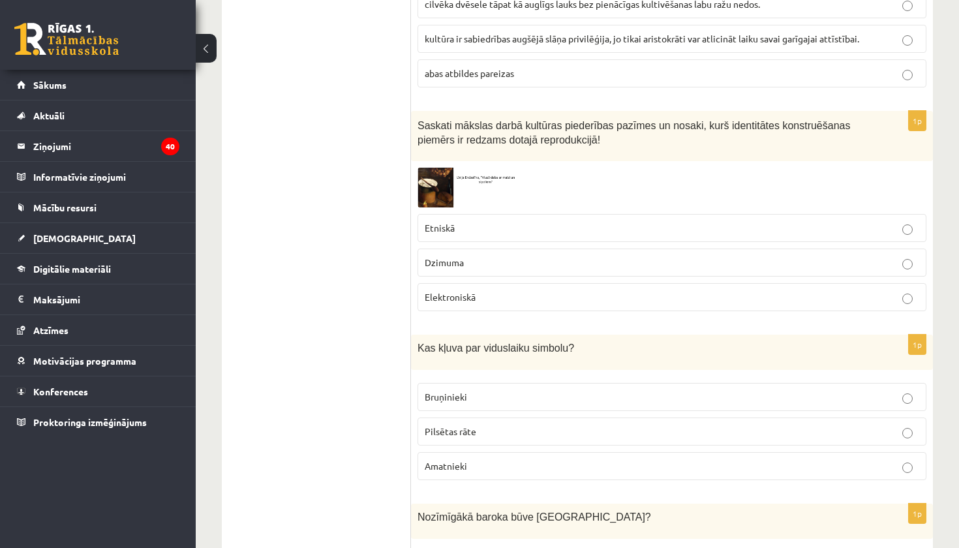
click at [481, 230] on p "Etniskā" at bounding box center [672, 228] width 494 height 14
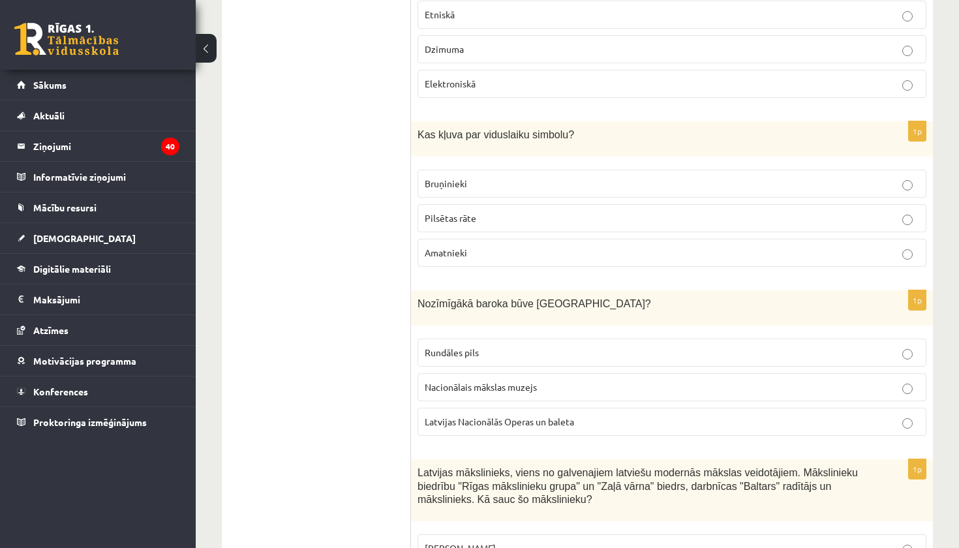
scroll to position [735, 0]
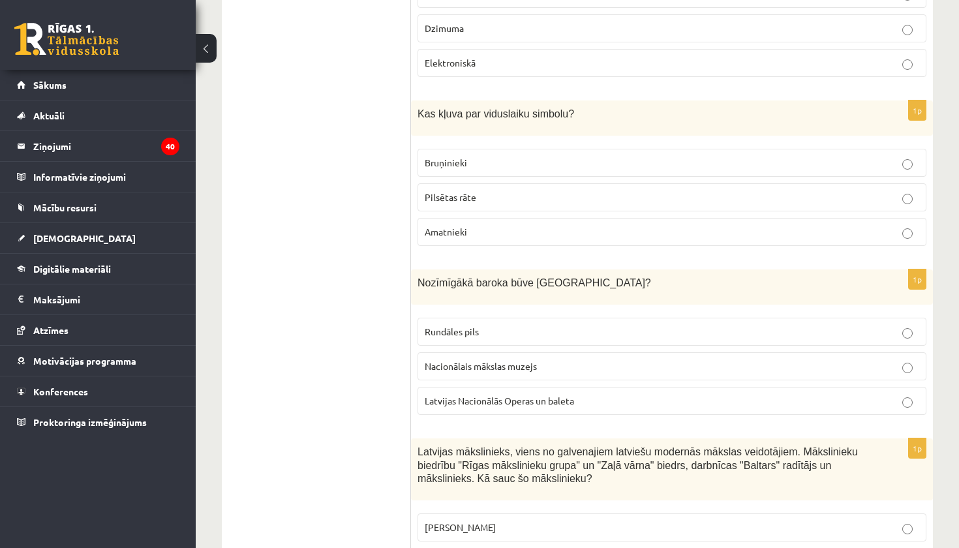
click at [443, 163] on span "Bruņinieki" at bounding box center [446, 163] width 42 height 12
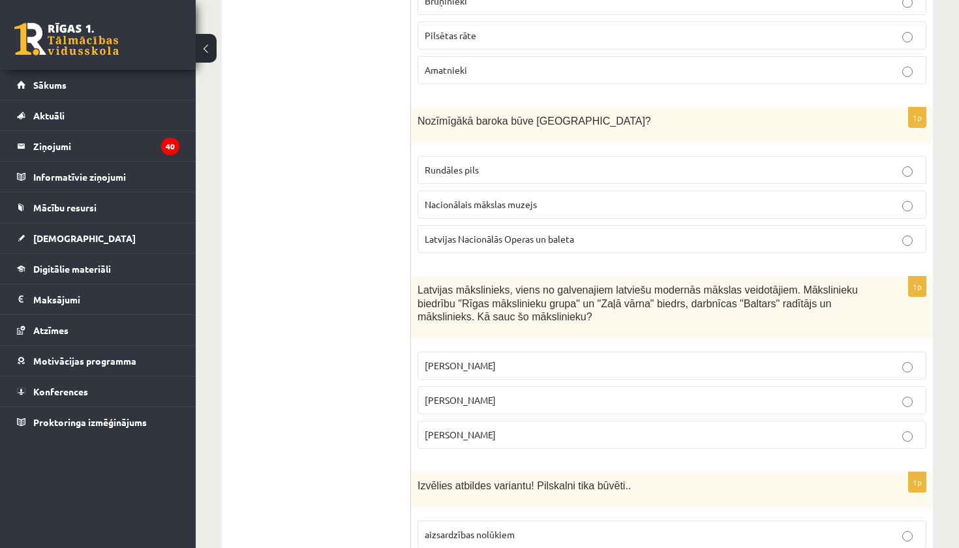
scroll to position [905, 0]
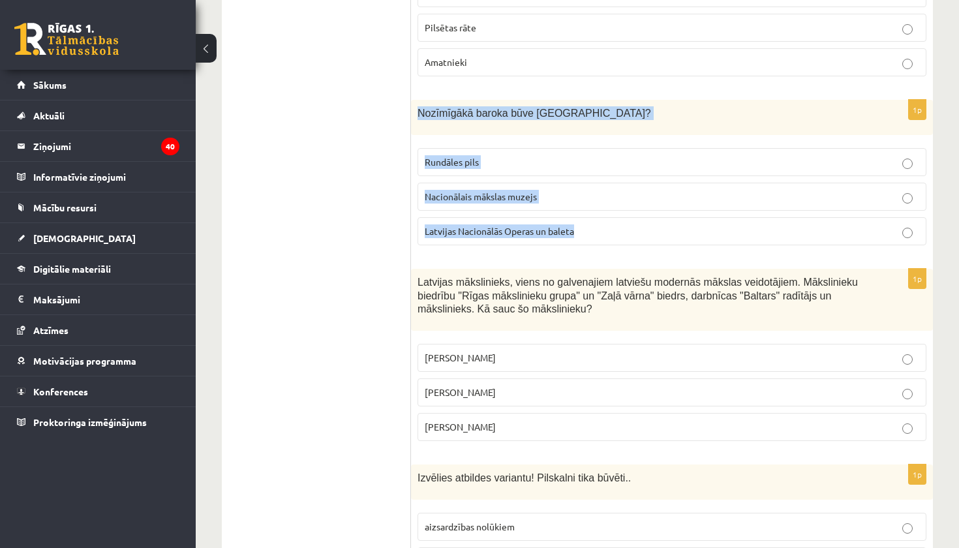
drag, startPoint x: 416, startPoint y: 110, endPoint x: 522, endPoint y: 245, distance: 172.4
click at [522, 245] on div "1p Nozīmīgākā baroka būve Latvijā? Rundāles pils Nacionālais mākslas muzejs Lat…" at bounding box center [672, 178] width 522 height 156
copy div "Nozīmīgākā baroka būve Latvijā? Rundāles pils Nacionālais mākslas muzejs Latvij…"
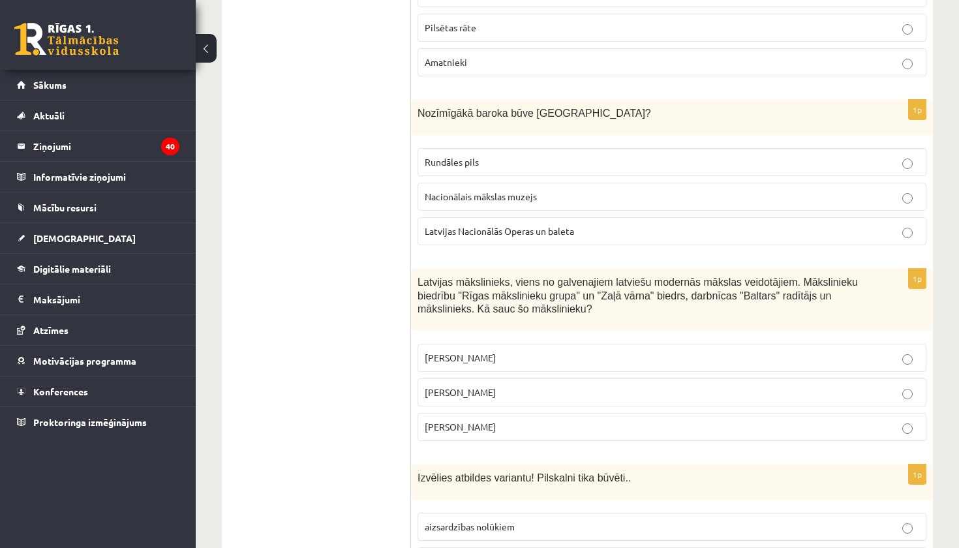
click at [495, 161] on p "Rundāles pils" at bounding box center [672, 162] width 494 height 14
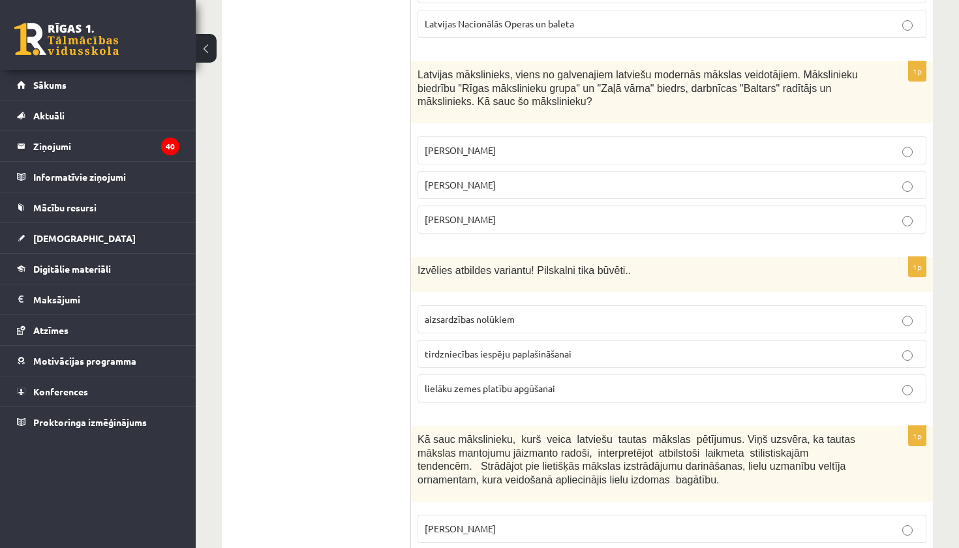
scroll to position [1113, 0]
drag, startPoint x: 415, startPoint y: 69, endPoint x: 527, endPoint y: 225, distance: 192.0
click at [527, 225] on div "1p Latvijas mākslinieks, viens no galvenajiem latviešu modernās mākslas veidotā…" at bounding box center [672, 152] width 522 height 183
click at [516, 143] on p "Aleksandra Beļcova" at bounding box center [672, 150] width 494 height 14
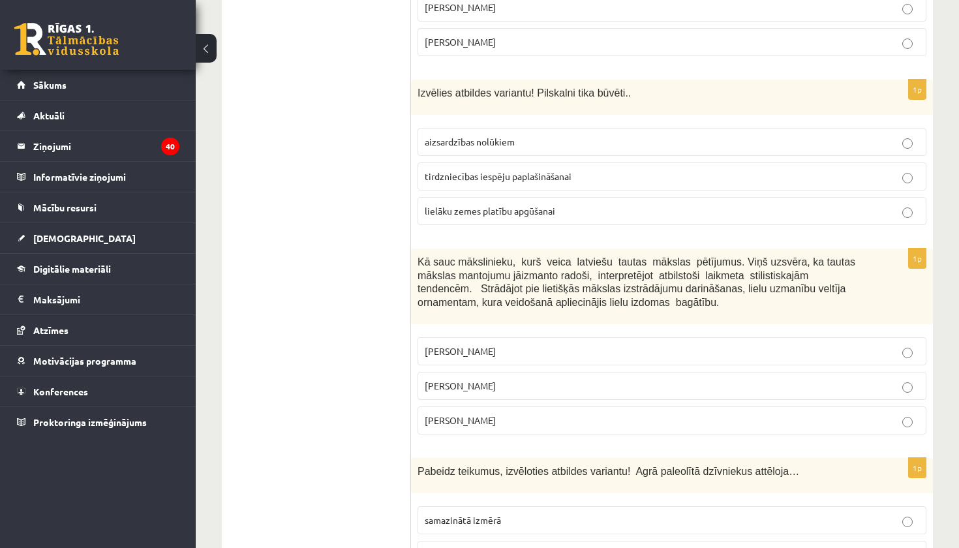
scroll to position [1292, 0]
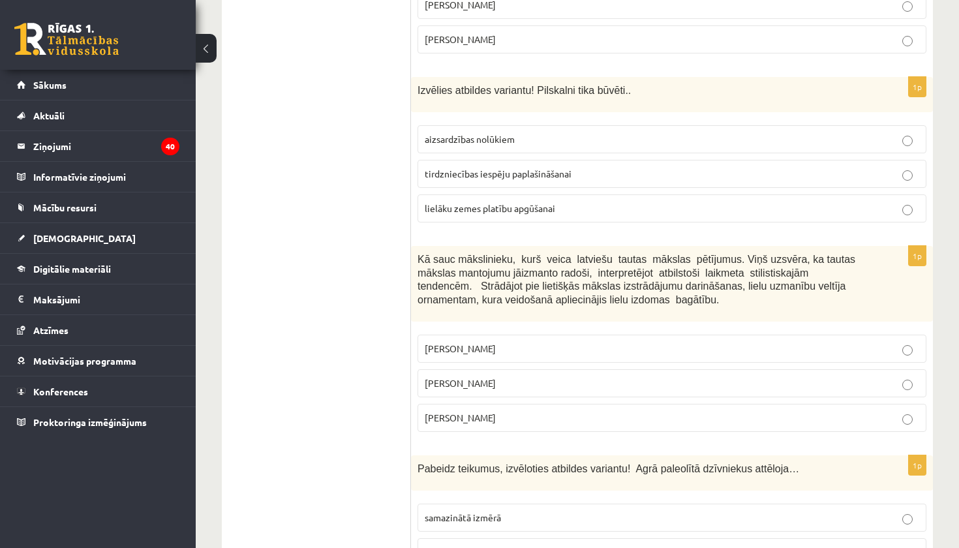
click at [467, 142] on p "aizsardzības nolūkiem" at bounding box center [672, 139] width 494 height 14
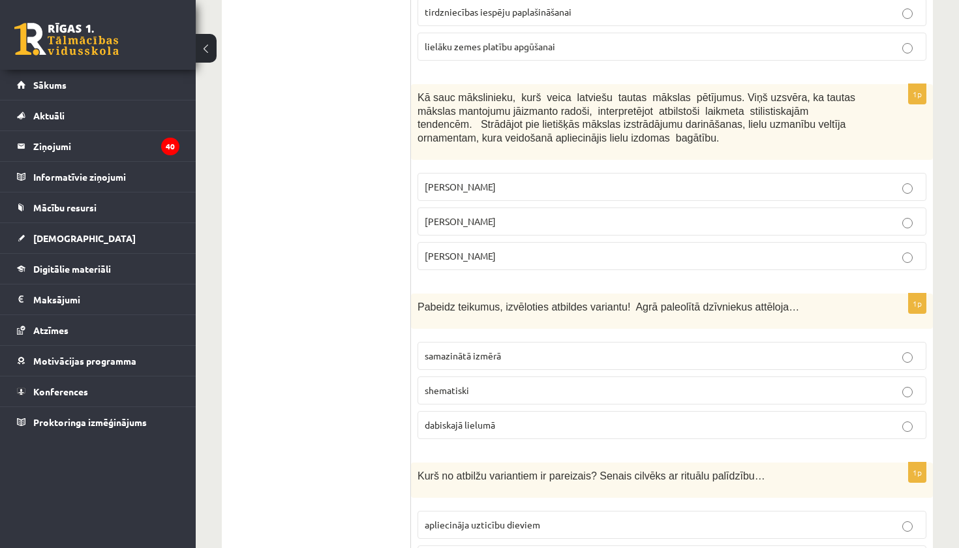
scroll to position [1454, 0]
drag, startPoint x: 414, startPoint y: 87, endPoint x: 525, endPoint y: 245, distance: 192.9
click at [525, 245] on div "1p Kā sauc mākslinieku, kurš veica latviešu tautas mākslas pētījumus. Viņš uzsv…" at bounding box center [672, 181] width 522 height 196
copy div "Kā sauc mākslinieku, kurš veica latviešu tautas mākslas pētījumus. Viņš uzsvēra…"
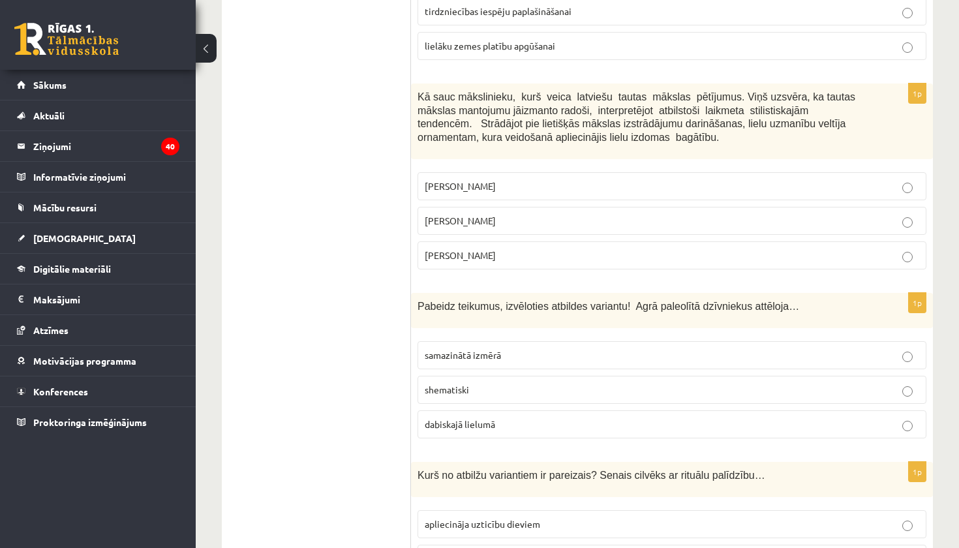
click at [512, 216] on p "Jūlijs Madernieks" at bounding box center [672, 221] width 494 height 14
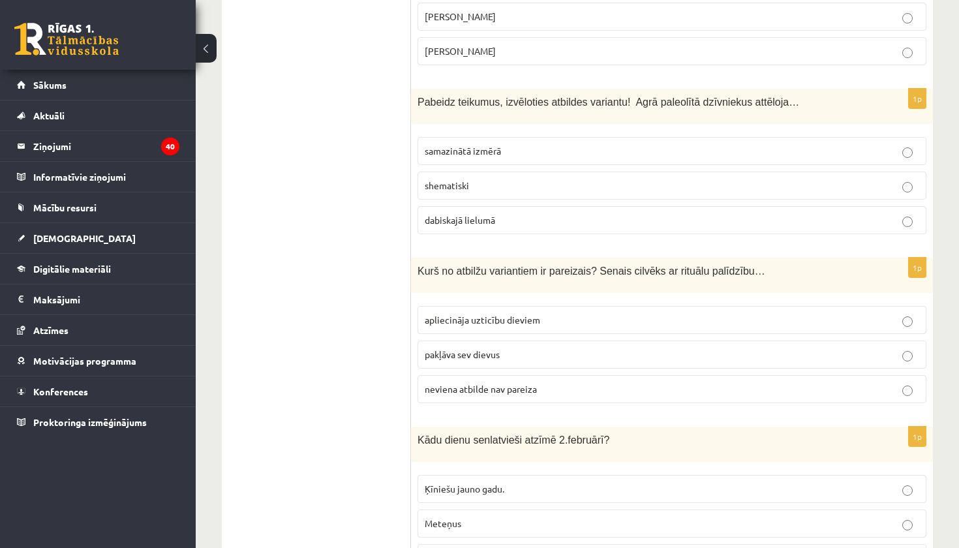
scroll to position [1659, 0]
click at [505, 189] on label "shematiski" at bounding box center [671, 185] width 509 height 28
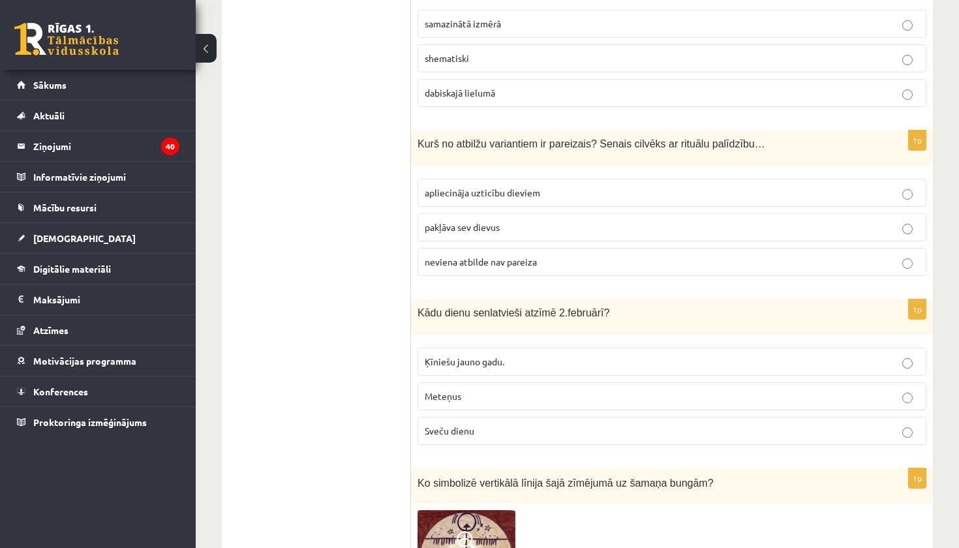
scroll to position [1806, 0]
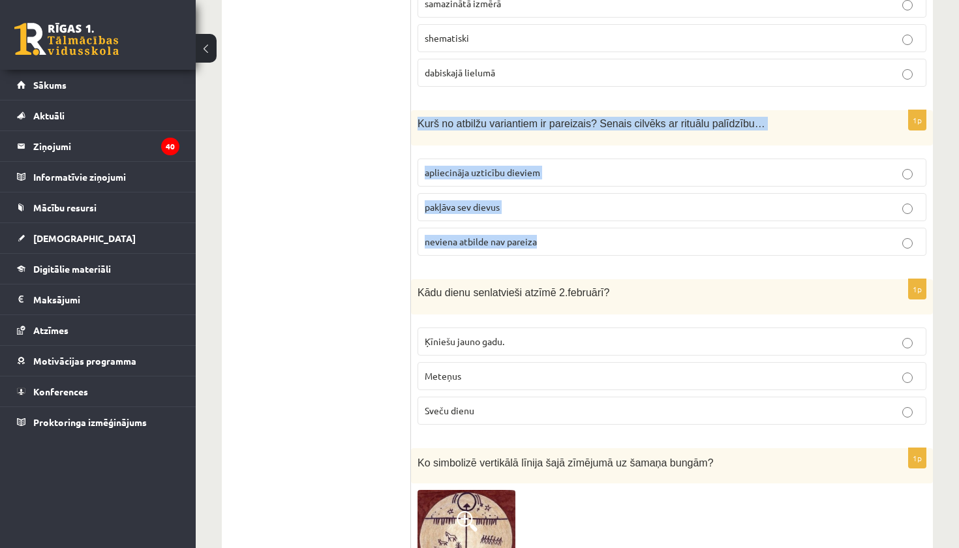
drag, startPoint x: 417, startPoint y: 115, endPoint x: 507, endPoint y: 245, distance: 157.9
click at [509, 246] on div "1p Kurš no atbilžu variantiem ir pareizais? Senais cilvēks ar rituālu palīdzību…" at bounding box center [672, 188] width 522 height 156
copy div "Kurš no atbilžu variantiem ir pareizais? Senais cilvēks ar rituālu palīdzību… a…"
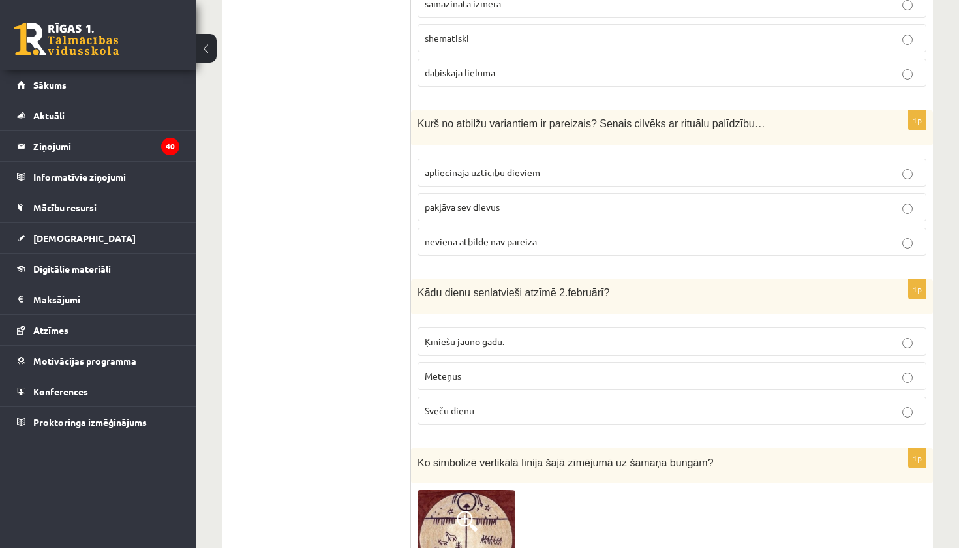
click at [590, 166] on p "apliecināja uzticību dieviem" at bounding box center [672, 173] width 494 height 14
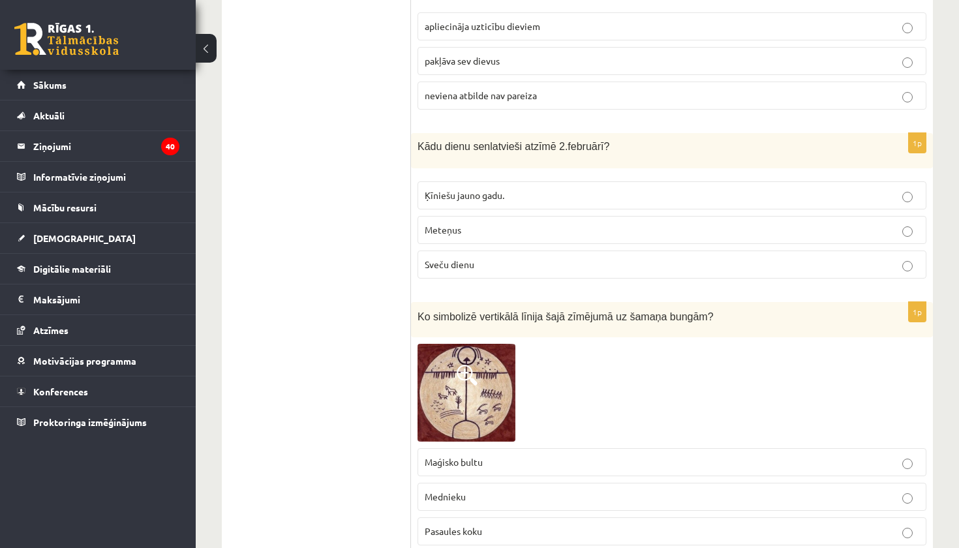
scroll to position [1953, 0]
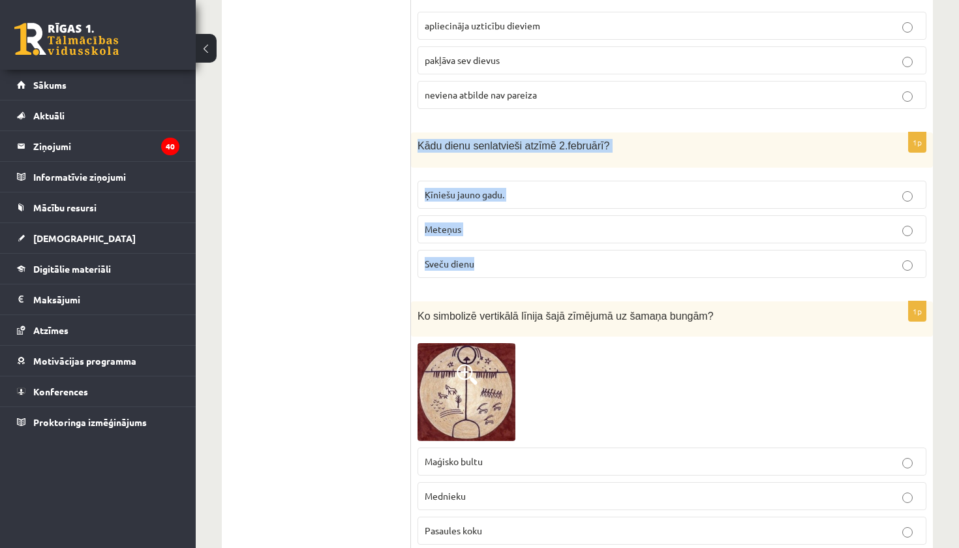
drag, startPoint x: 413, startPoint y: 139, endPoint x: 543, endPoint y: 266, distance: 181.2
click at [543, 266] on div "1p Kādu dienu senlatvieši atzīmē 2.februārī? Ķīniešu jauno gadu. Meteņus Sveču …" at bounding box center [672, 210] width 522 height 156
copy div "Kādu dienu senlatvieši atzīmē 2.februārī? Ķīniešu jauno gadu. Meteņus Sveču die…"
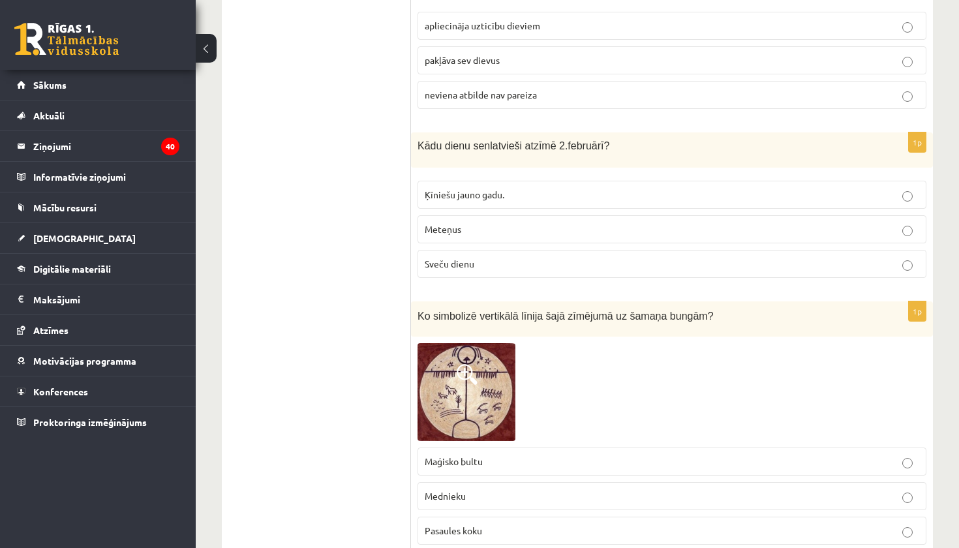
click at [560, 257] on p "Sveču dienu" at bounding box center [672, 264] width 494 height 14
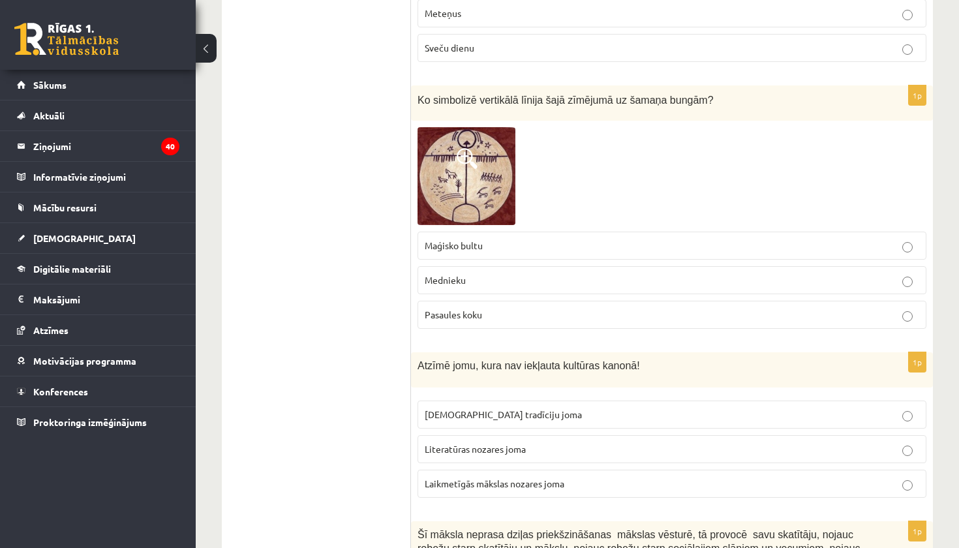
scroll to position [2169, 0]
click at [478, 187] on img at bounding box center [466, 176] width 98 height 98
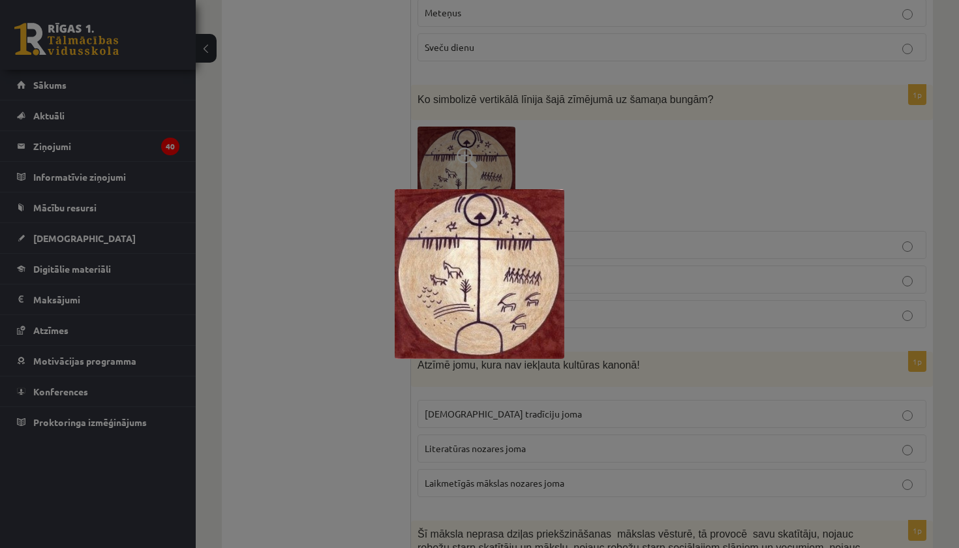
click at [633, 182] on div at bounding box center [479, 274] width 959 height 548
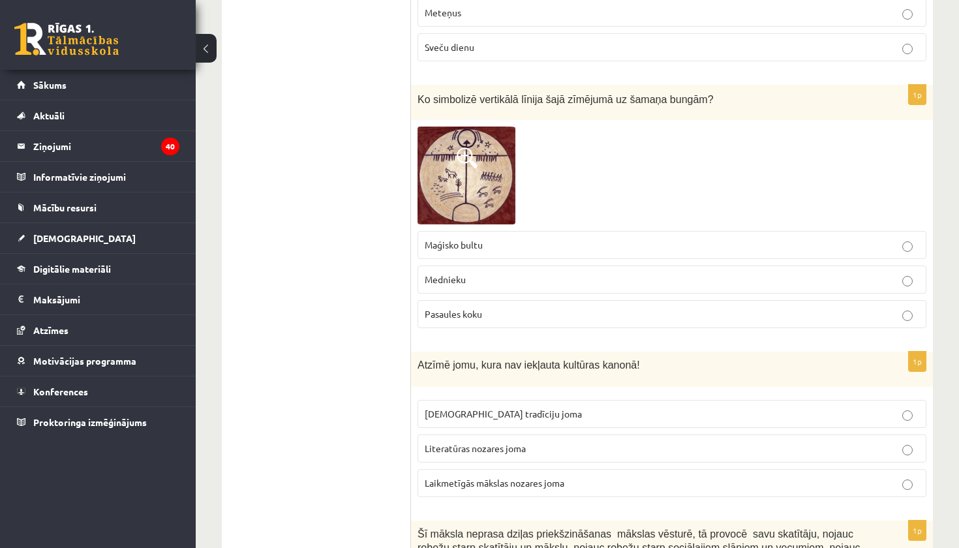
click at [529, 265] on label "Mednieku" at bounding box center [671, 279] width 509 height 28
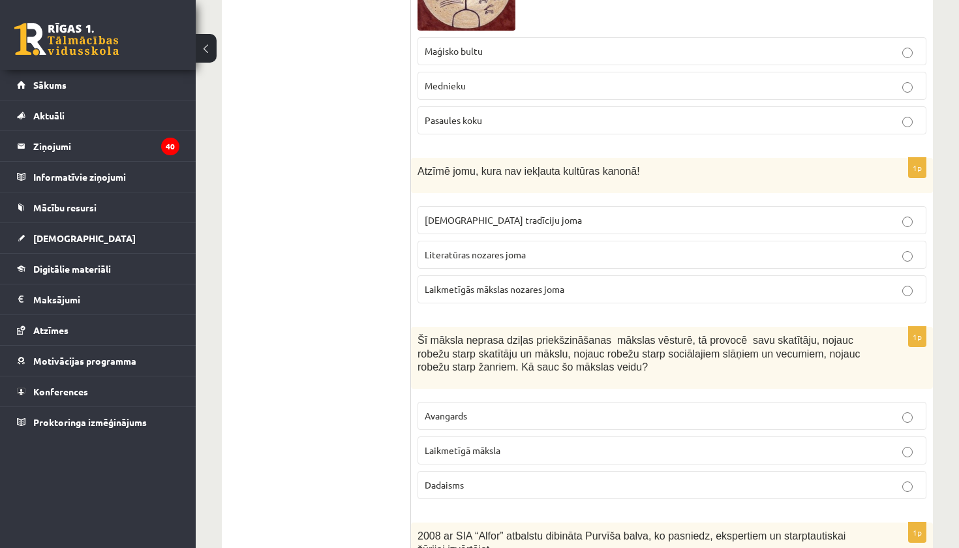
scroll to position [2369, 0]
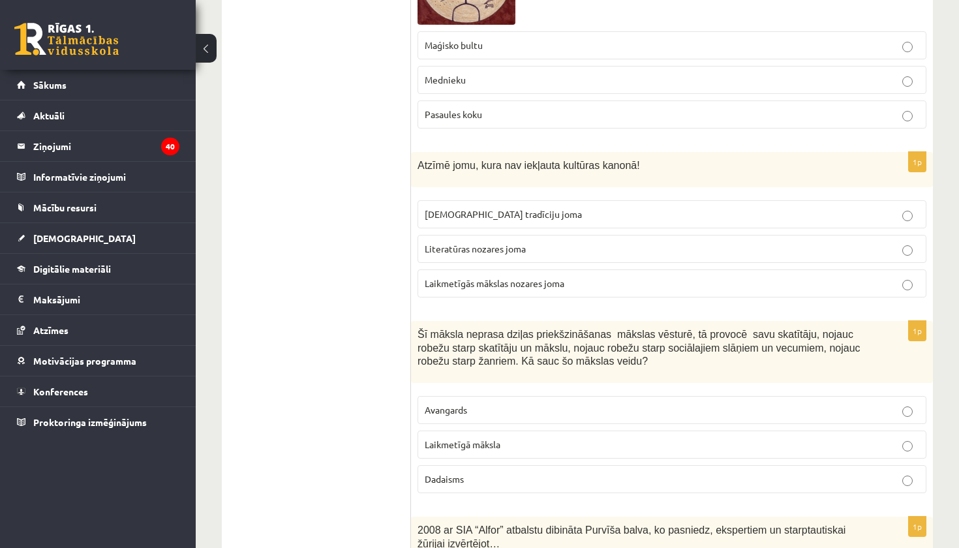
click at [462, 284] on label "Laikmetīgās mākslas nozares joma" at bounding box center [671, 283] width 509 height 28
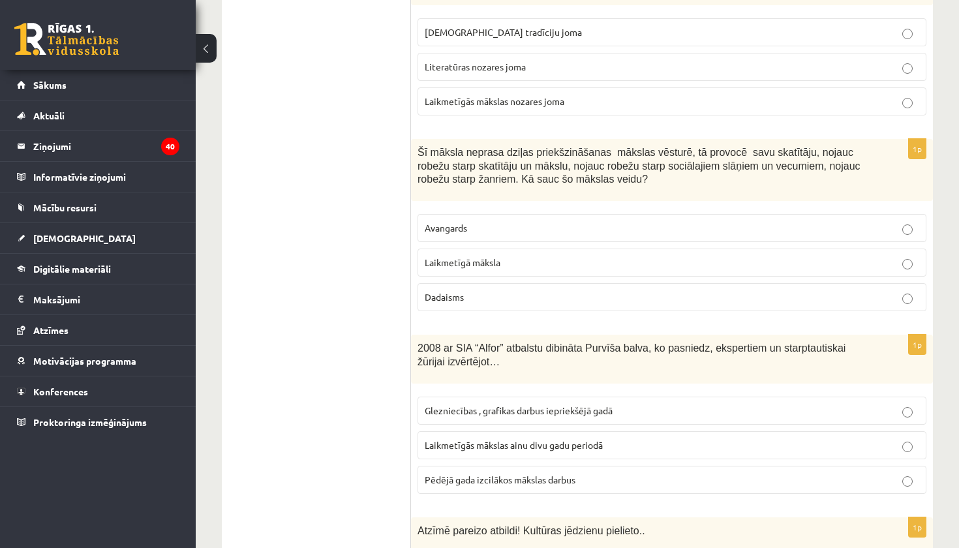
scroll to position [2554, 0]
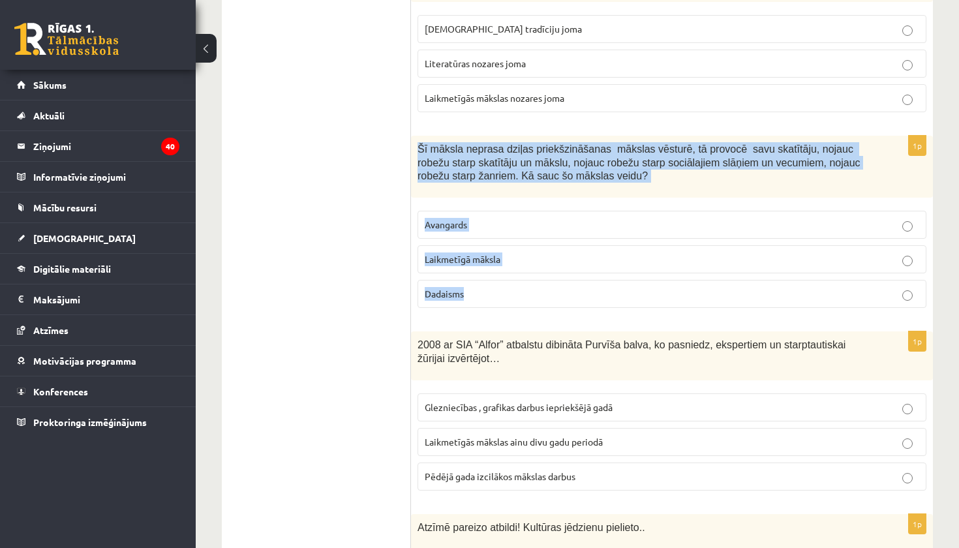
drag, startPoint x: 416, startPoint y: 137, endPoint x: 513, endPoint y: 294, distance: 184.5
click at [514, 295] on div "1p Šī māksla neprasa dziļas priekšzināšanas mākslas vēsturē, tā provocē savu sk…" at bounding box center [672, 227] width 522 height 183
copy div "Šī māksla neprasa dziļas priekšzināšanas mākslas vēsturē, tā provocē savu skatī…"
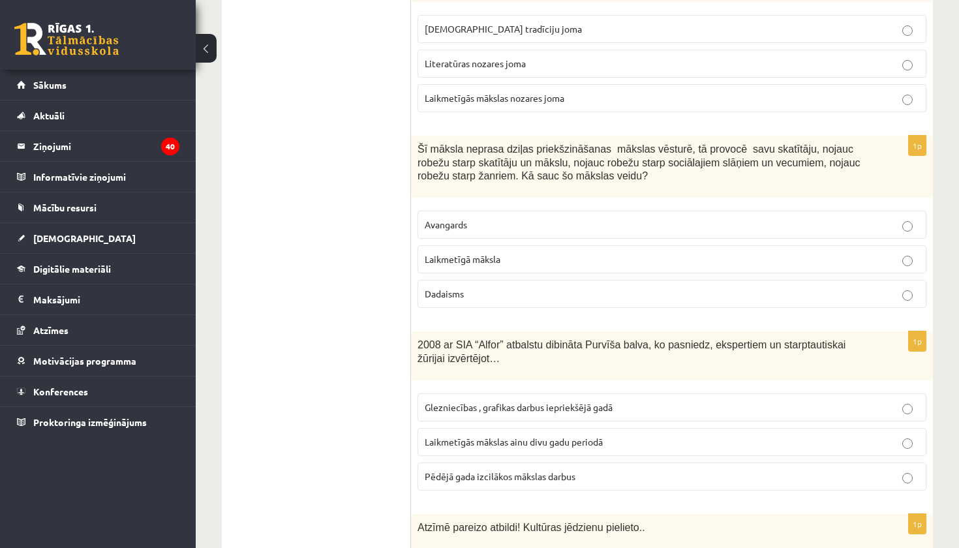
click at [386, 262] on ul "Tests Izvērtējums!" at bounding box center [323, 464] width 176 height 5569
click at [461, 253] on span "Laikmetīgā māksla" at bounding box center [463, 259] width 76 height 12
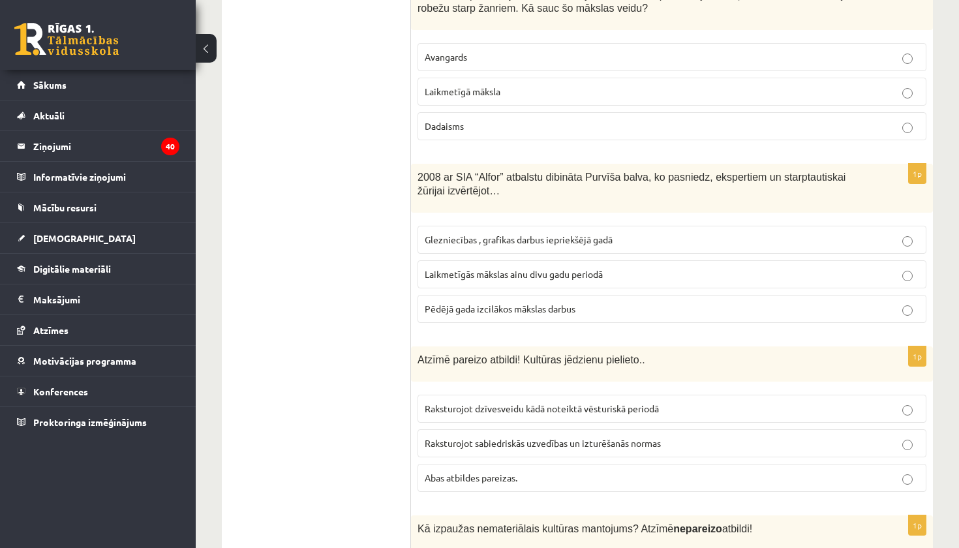
scroll to position [2727, 0]
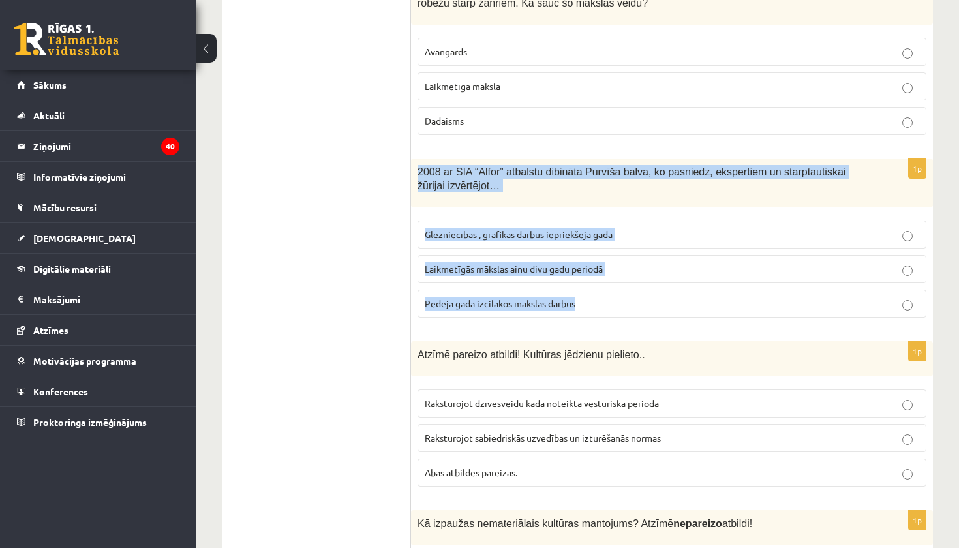
drag, startPoint x: 415, startPoint y: 160, endPoint x: 536, endPoint y: 301, distance: 185.5
click at [536, 301] on div "1p 2008 ar SIA “Alfor” atbalstu dibināta Purvīša balva, ko pasniedz, ekspertiem…" at bounding box center [672, 243] width 522 height 170
copy div "2008 ar SIA “Alfor” atbalstu dibināta Purvīša balva, ko pasniedz, ekspertiem un…"
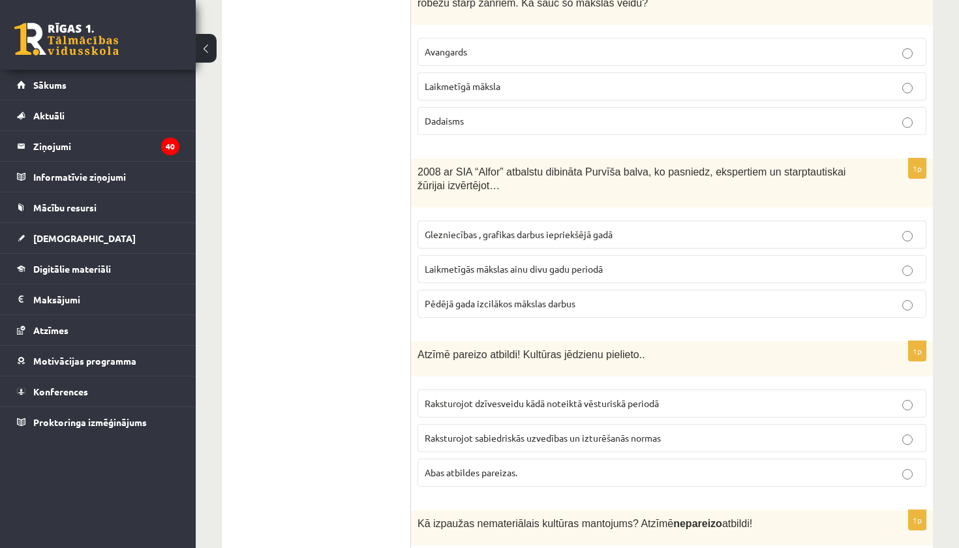
click at [356, 273] on ul "Tests Izvērtējums!" at bounding box center [323, 291] width 176 height 5569
click at [545, 263] on span "Laikmetīgās mākslas ainu divu gadu periodā" at bounding box center [514, 269] width 178 height 12
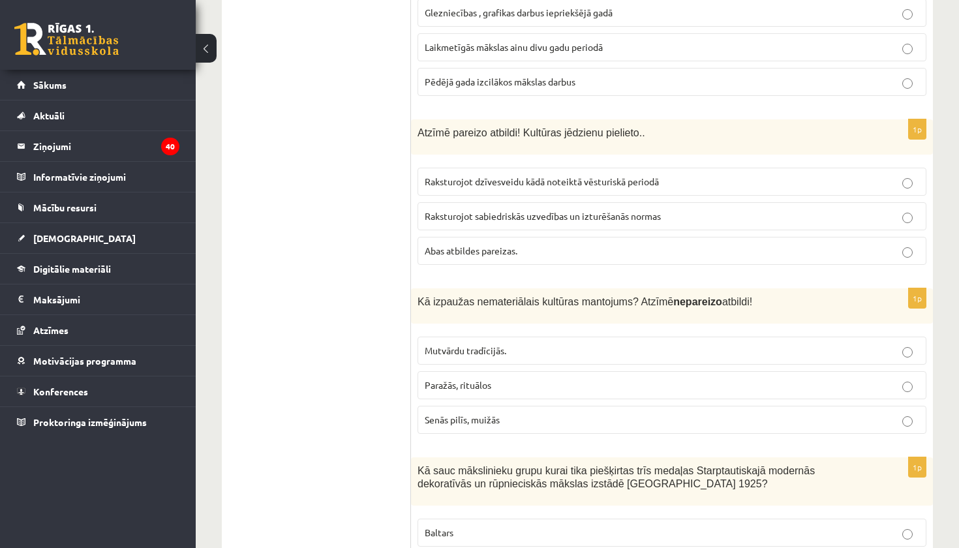
scroll to position [2953, 0]
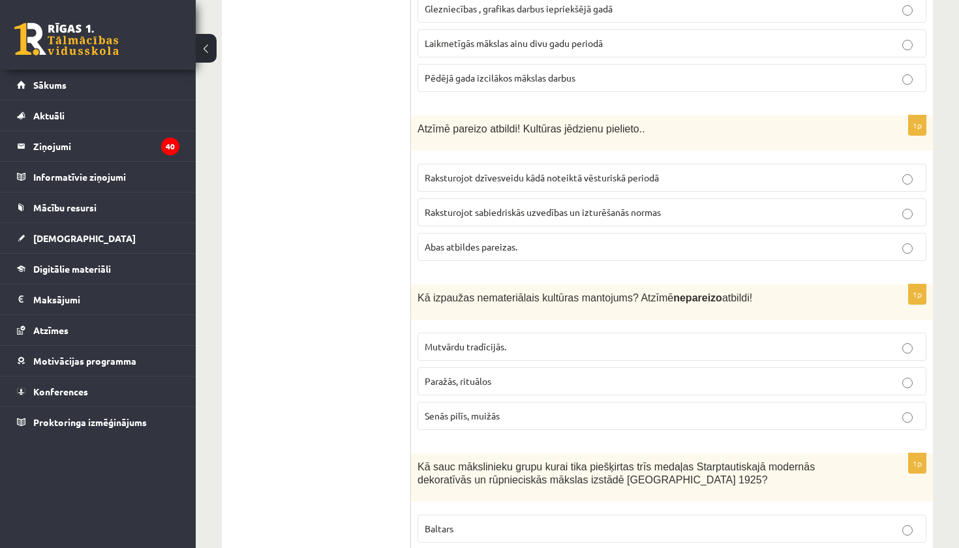
click at [503, 241] on span "Abas atbildes pareizas." at bounding box center [471, 247] width 93 height 12
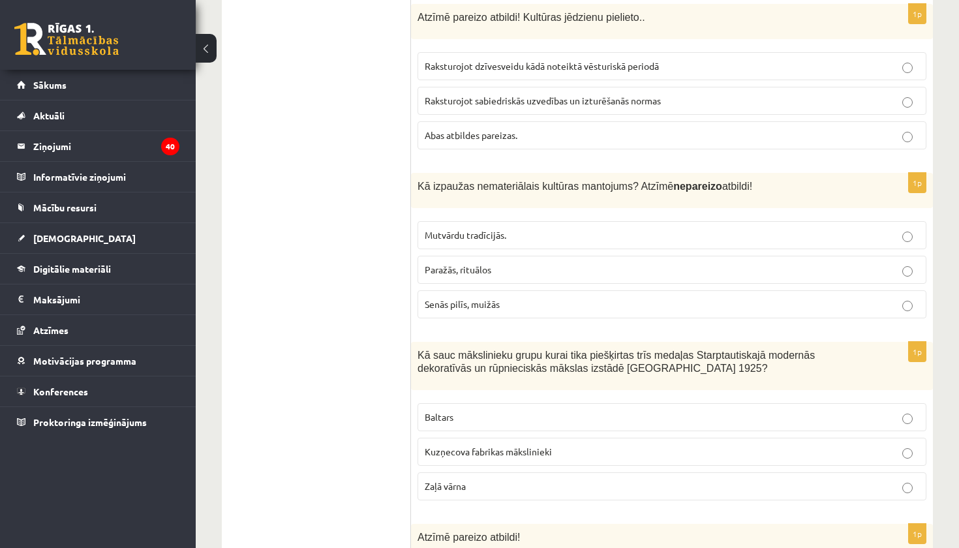
scroll to position [3064, 0]
click at [503, 234] on label "Mutvārdu tradīcijās." at bounding box center [671, 235] width 509 height 28
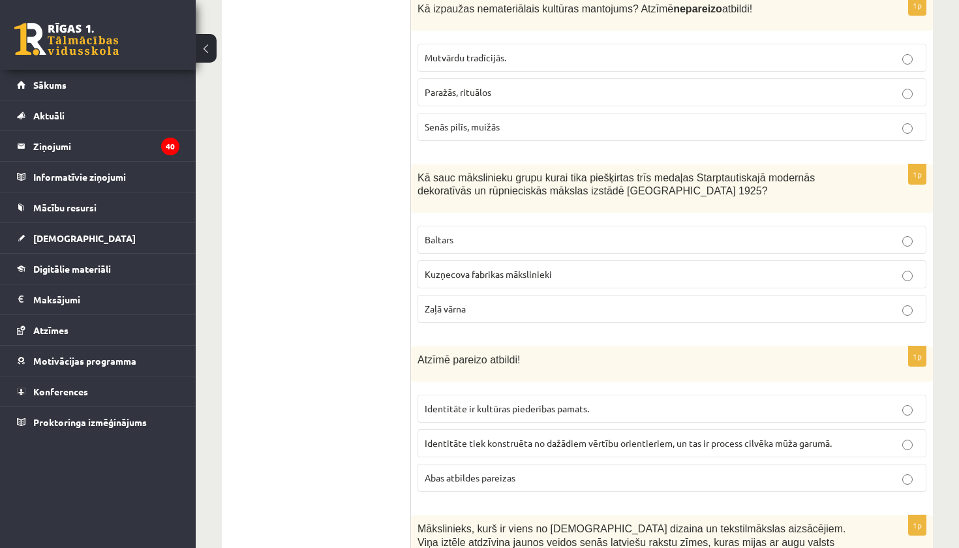
scroll to position [3249, 0]
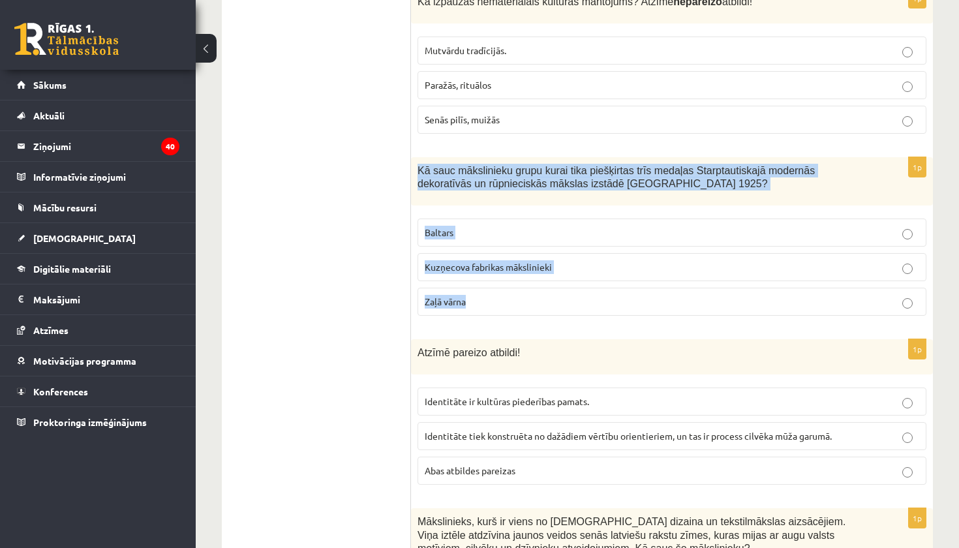
drag, startPoint x: 415, startPoint y: 155, endPoint x: 470, endPoint y: 302, distance: 156.6
click at [470, 302] on div "1p Kā sauc mākslinieku grupu kurai tika piešķirtas trīs medaļas Starptautiskajā…" at bounding box center [672, 242] width 522 height 170
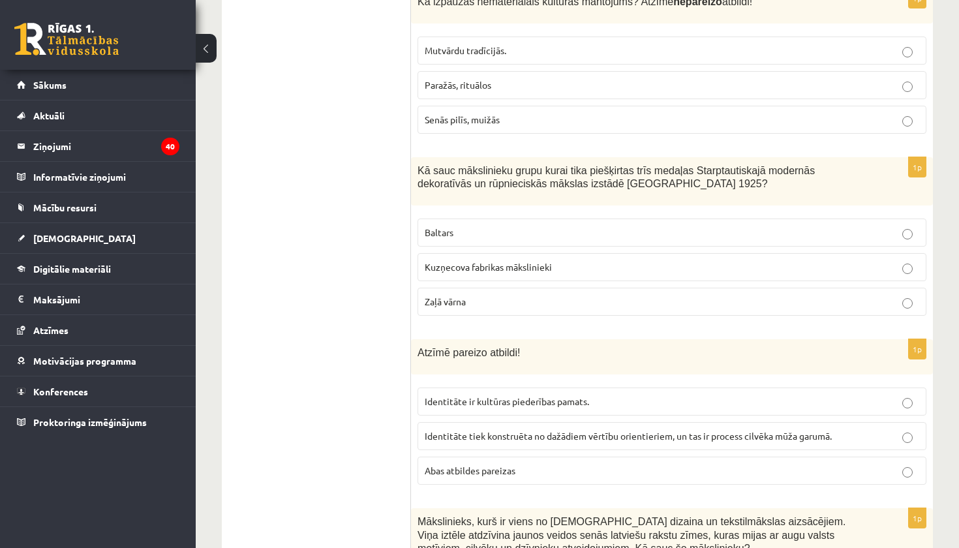
click at [479, 261] on span "Kuzņecova fabrikas mākslinieki" at bounding box center [488, 267] width 127 height 12
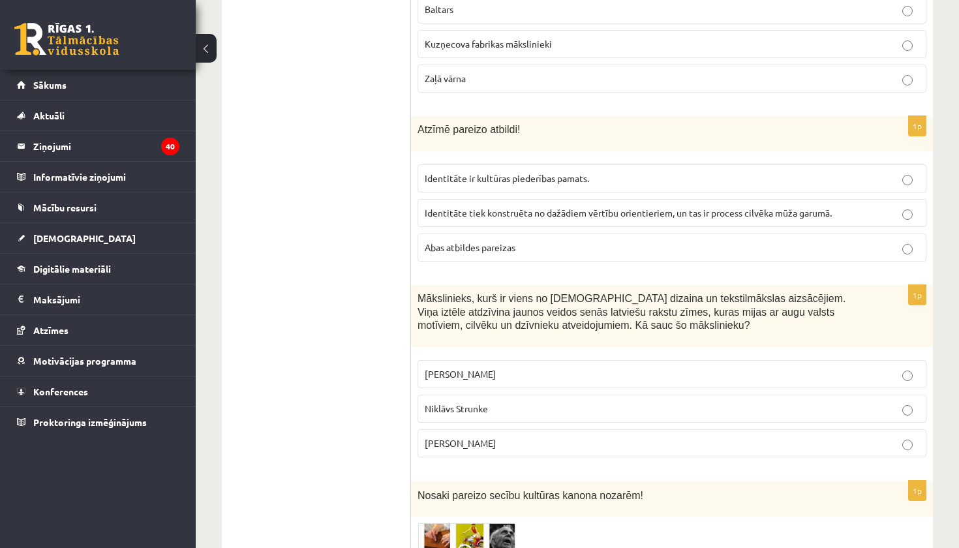
scroll to position [3473, 0]
click at [473, 240] on span "Abas atbildes pareizas" at bounding box center [470, 246] width 91 height 12
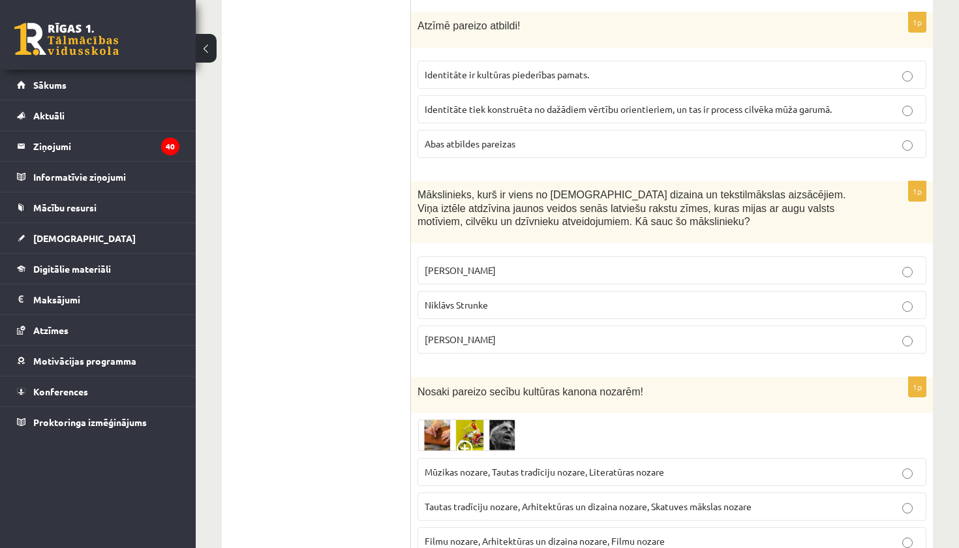
scroll to position [3577, 0]
drag, startPoint x: 415, startPoint y: 179, endPoint x: 507, endPoint y: 342, distance: 188.1
click at [507, 343] on div "1p Mākslinieks, kurš ir viens no latviešu dizaina un tekstilmākslas aizsācējiem…" at bounding box center [672, 270] width 522 height 183
copy div "Mākslinieks, kurš ir viens no latviešu dizaina un tekstilmākslas aizsācējiem. V…"
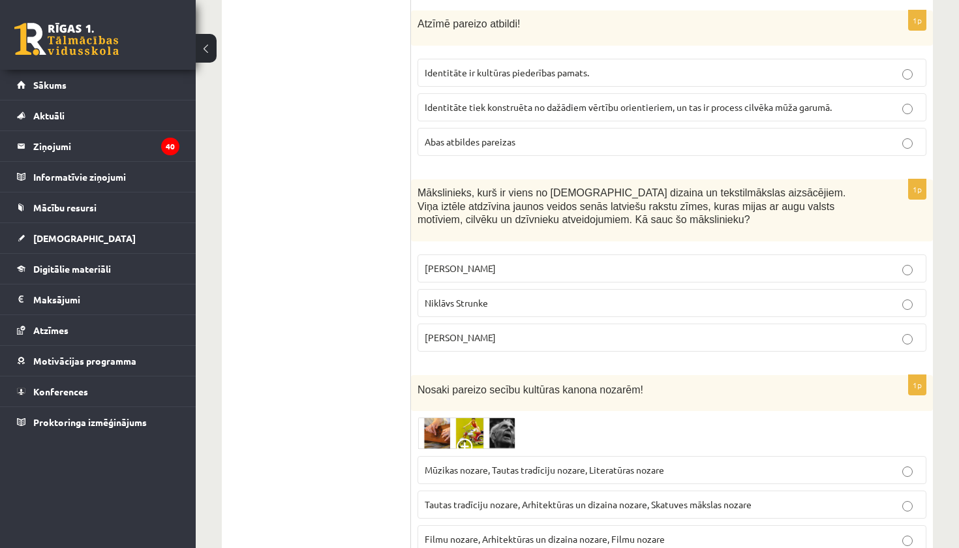
click at [491, 262] on p "Ansis Cīrulis" at bounding box center [672, 269] width 494 height 14
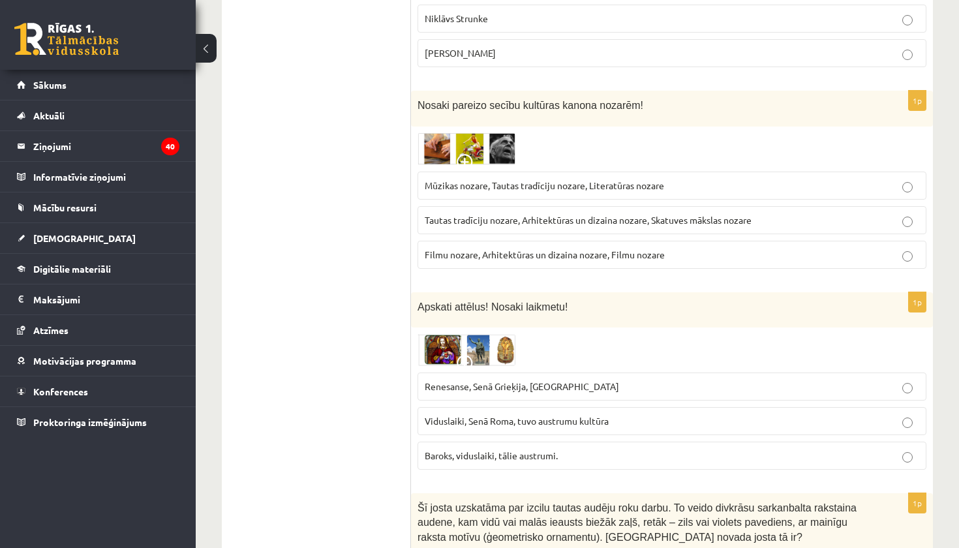
scroll to position [3863, 0]
click at [477, 136] on img at bounding box center [466, 148] width 98 height 32
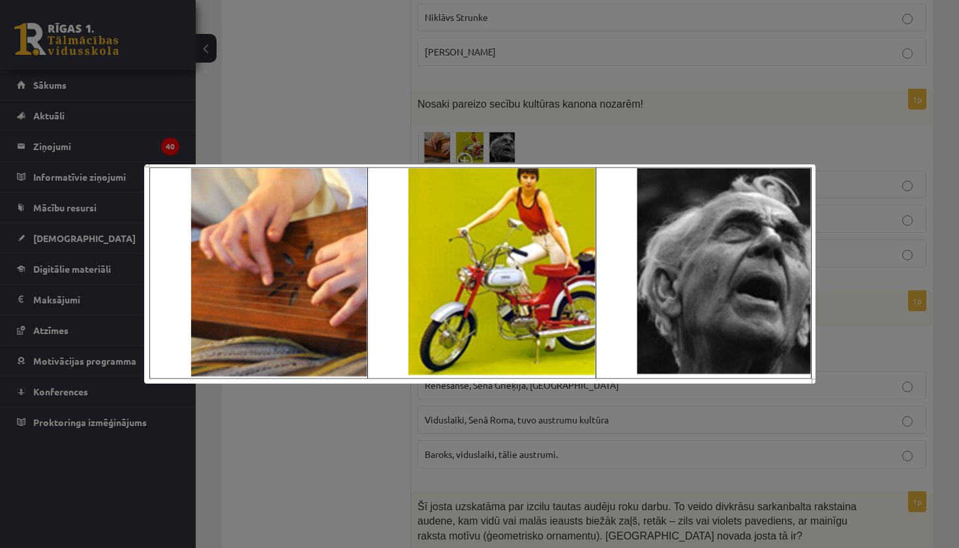
click at [477, 125] on div at bounding box center [479, 274] width 959 height 548
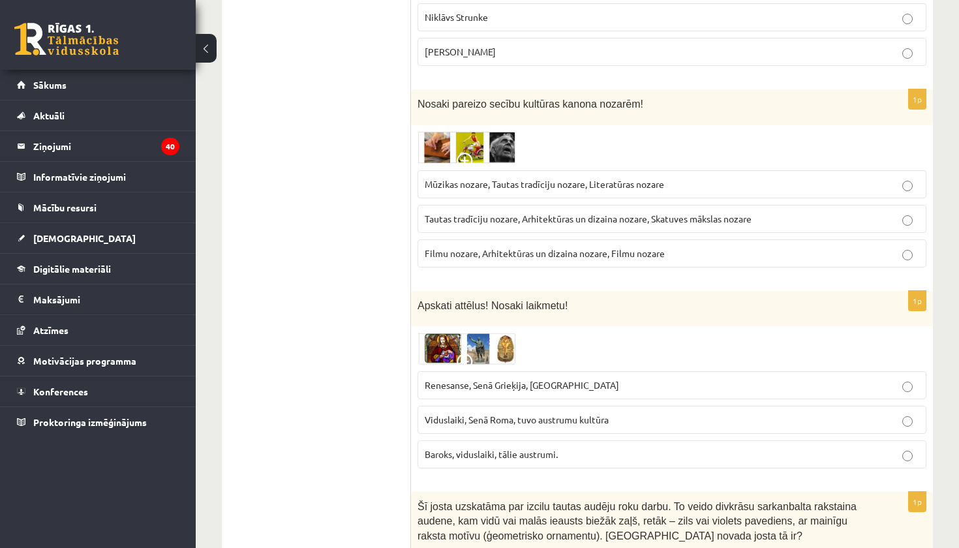
click at [477, 153] on span at bounding box center [467, 163] width 21 height 21
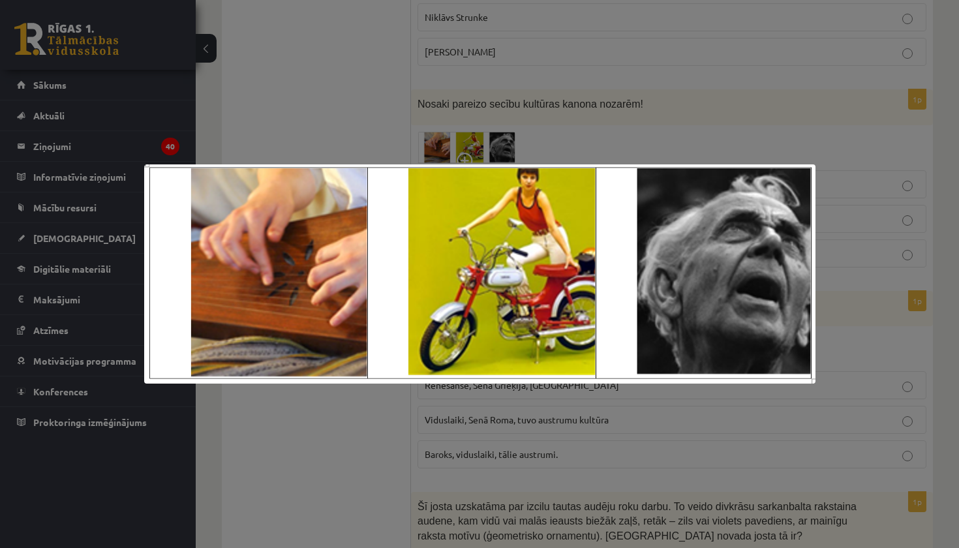
click at [476, 110] on div at bounding box center [479, 274] width 959 height 548
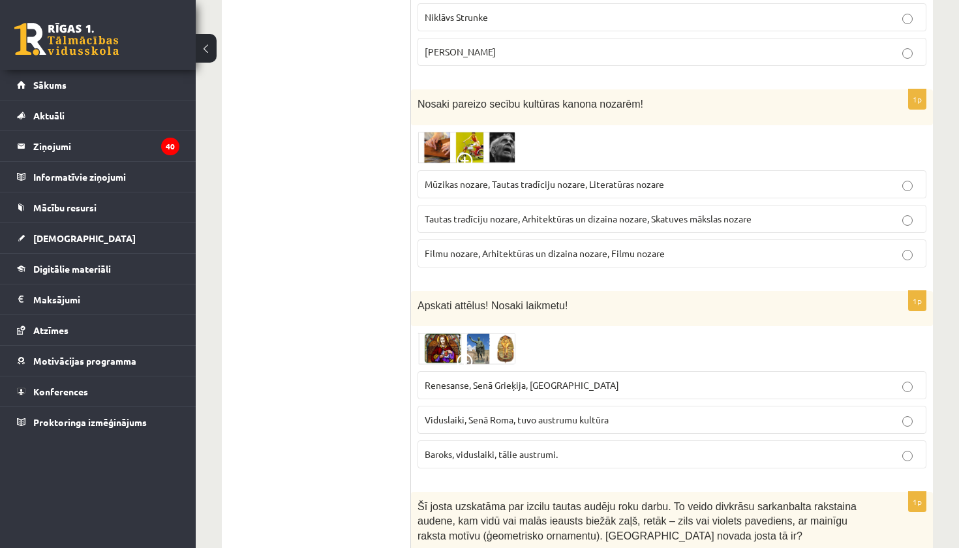
click at [524, 250] on label "Filmu nozare, Arhitektūras un dizaina nozare, Filmu nozare" at bounding box center [671, 253] width 509 height 28
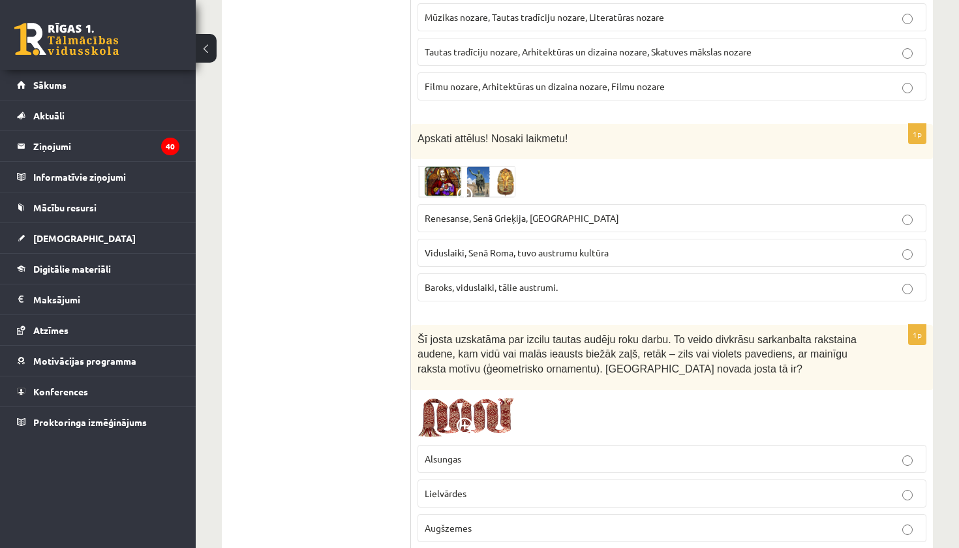
scroll to position [4031, 0]
click at [494, 165] on img at bounding box center [466, 180] width 98 height 31
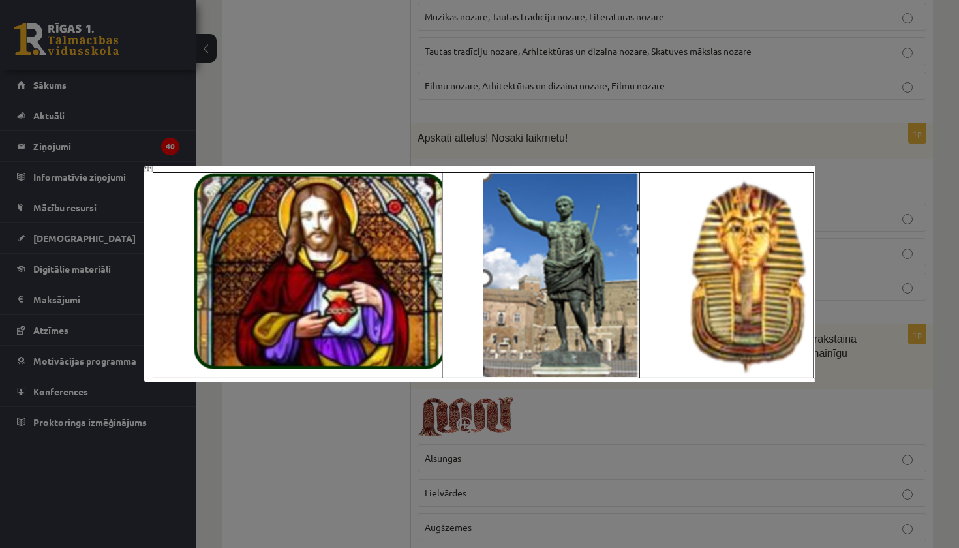
click at [499, 104] on div at bounding box center [479, 274] width 959 height 548
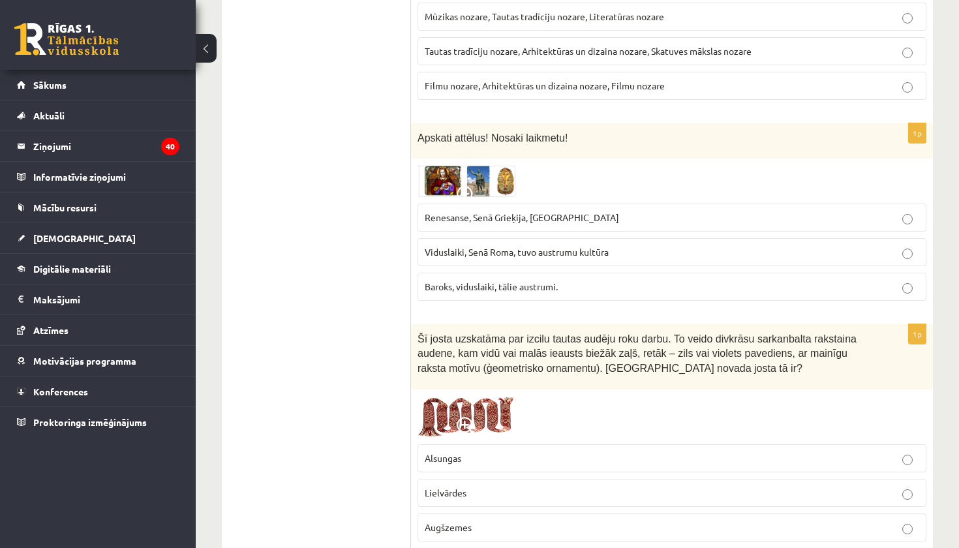
click at [517, 212] on label "Renesanse, Senā Grieķija, Ēģipte" at bounding box center [671, 217] width 509 height 28
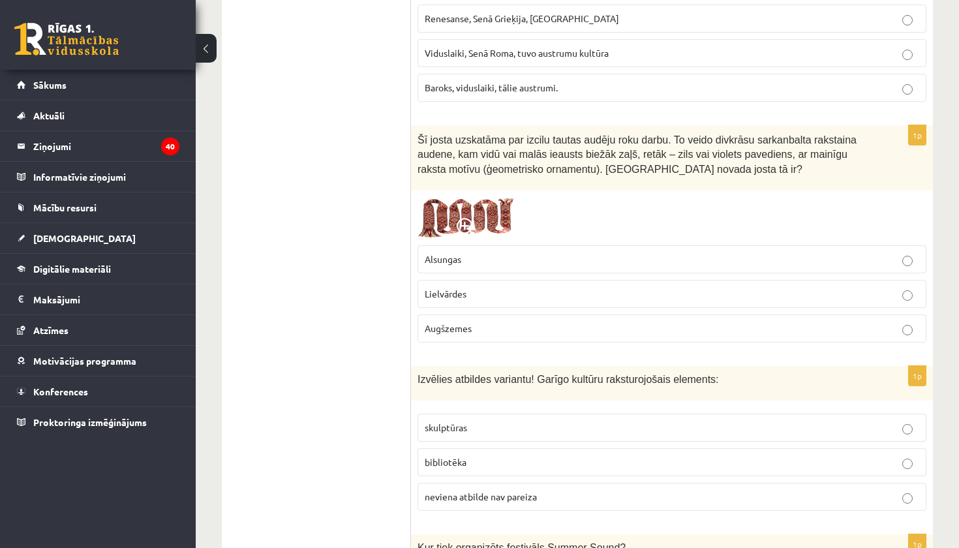
scroll to position [4231, 0]
click at [484, 286] on p "Lielvārdes" at bounding box center [672, 293] width 494 height 14
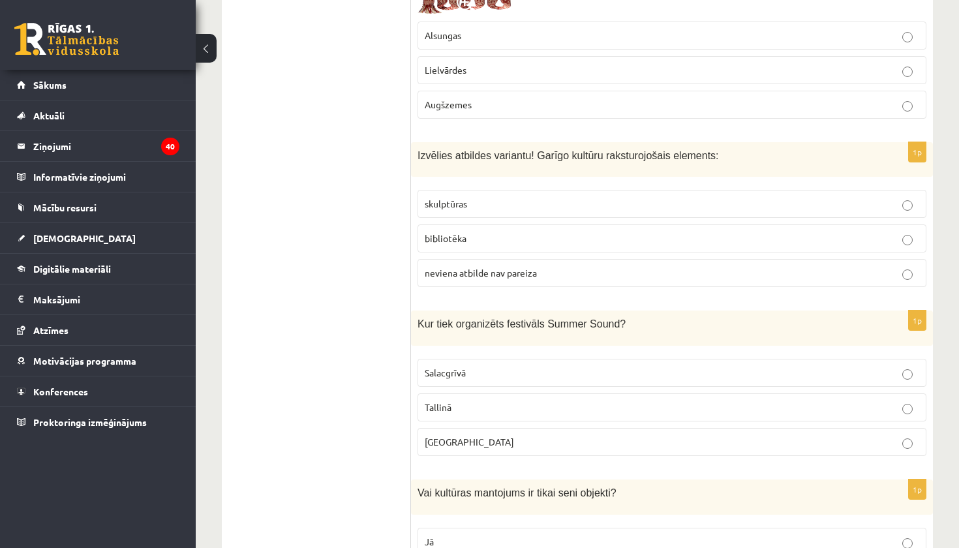
scroll to position [4455, 0]
click at [450, 196] on span "skulptūras" at bounding box center [446, 202] width 42 height 12
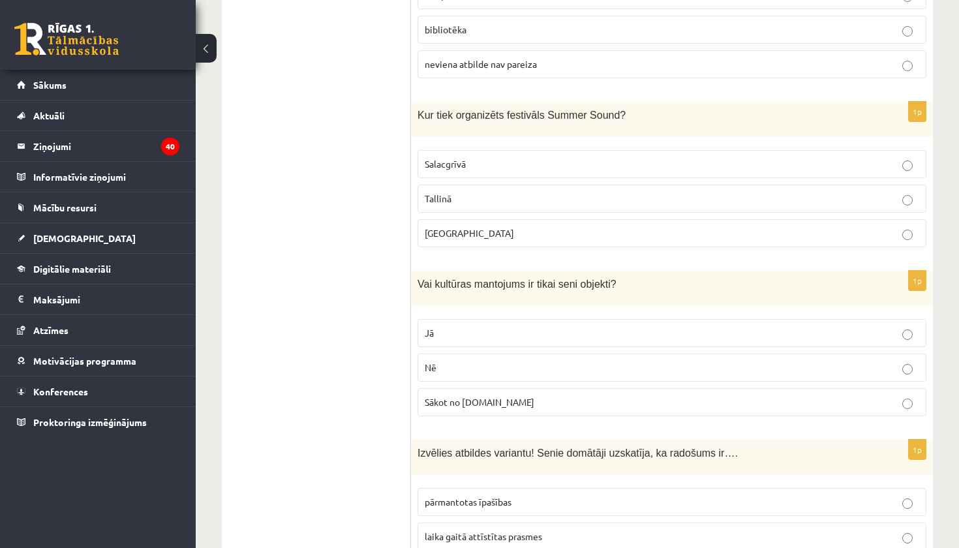
scroll to position [4657, 0]
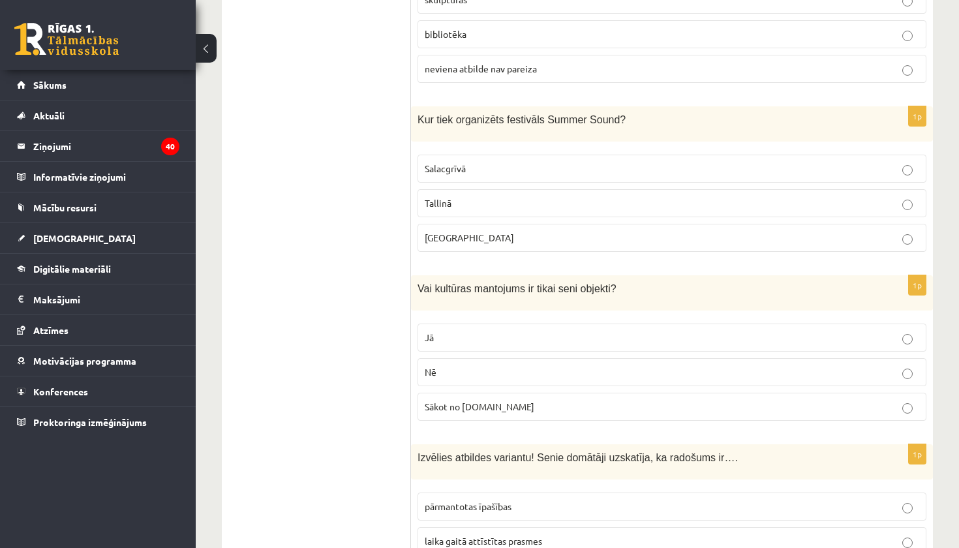
click at [458, 231] on p "Liepājā" at bounding box center [672, 238] width 494 height 14
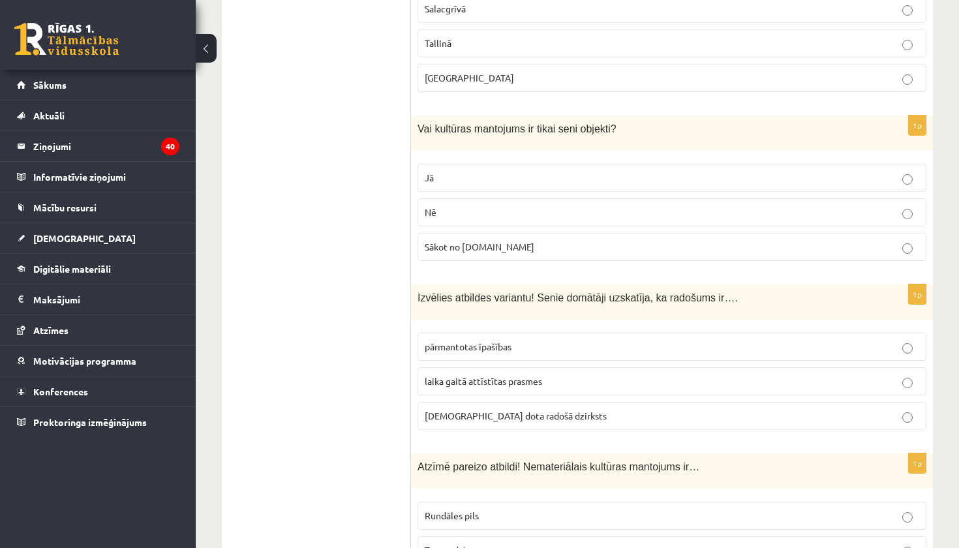
scroll to position [4823, 0]
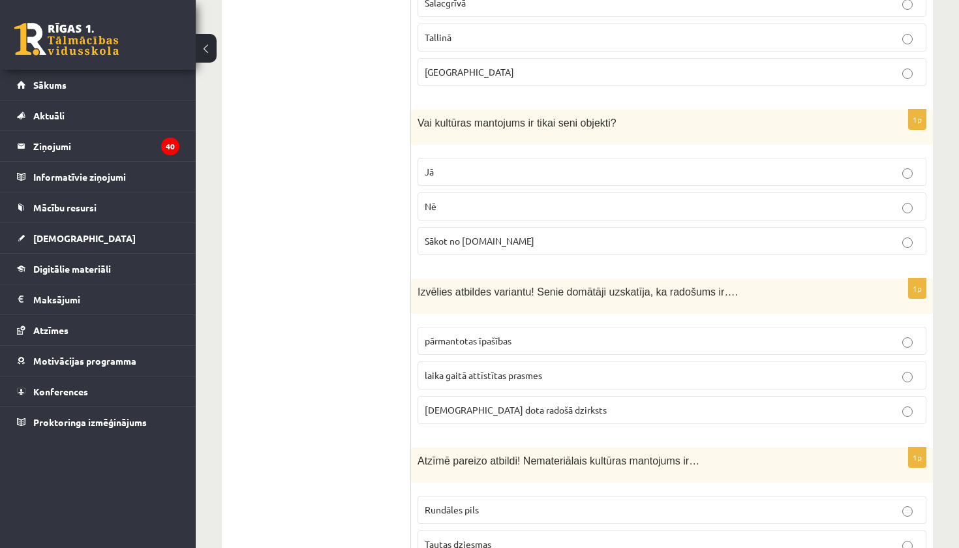
click at [469, 200] on p "Nē" at bounding box center [672, 207] width 494 height 14
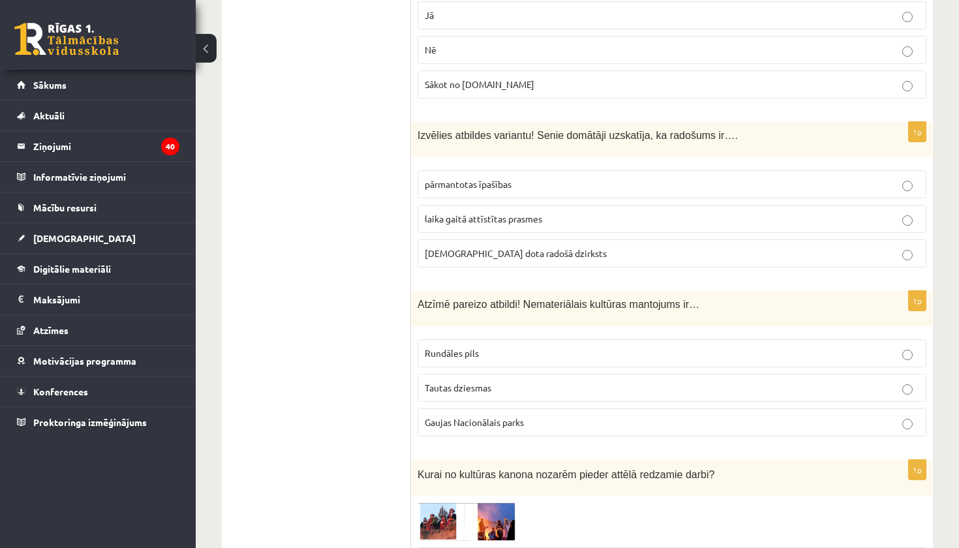
scroll to position [4982, 0]
click at [455, 242] on label "dieva dota radošā dzirksts" at bounding box center [671, 251] width 509 height 28
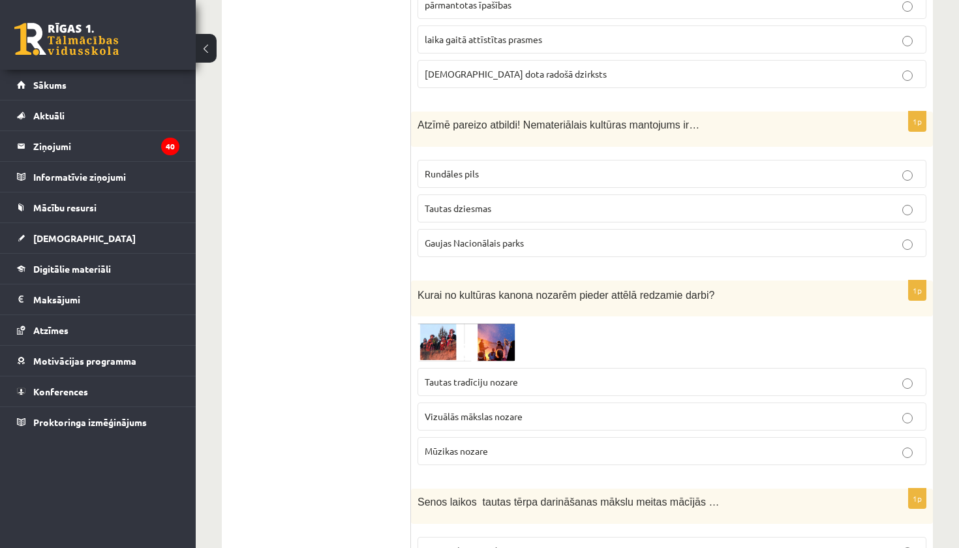
scroll to position [5162, 0]
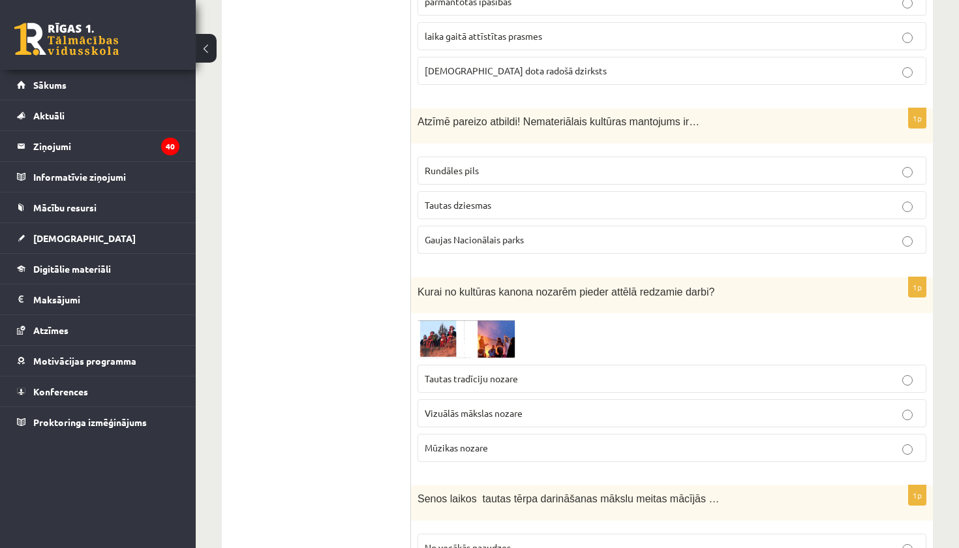
click at [470, 199] on span "Tautas dziesmas" at bounding box center [458, 205] width 67 height 12
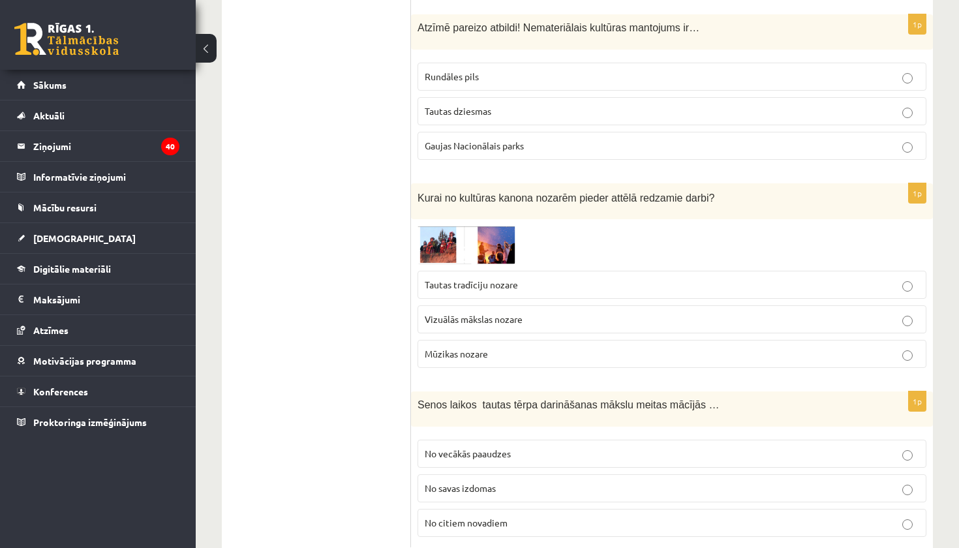
scroll to position [5257, 0]
click at [464, 228] on img at bounding box center [466, 244] width 98 height 38
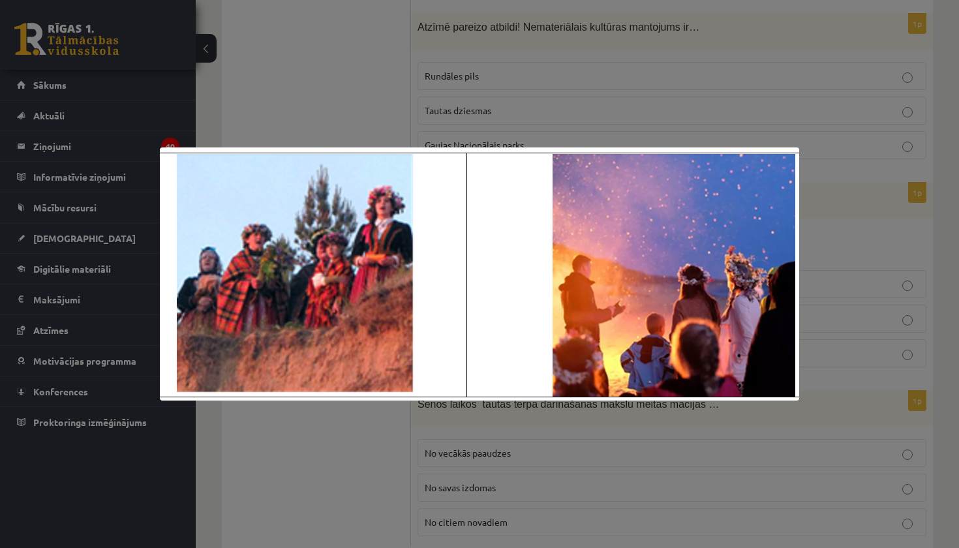
click at [440, 102] on div at bounding box center [479, 274] width 959 height 548
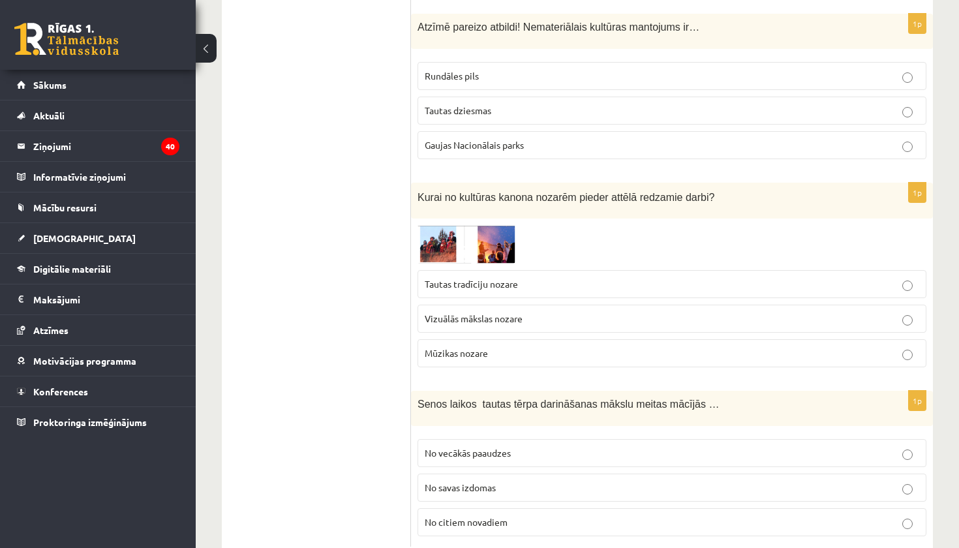
click at [507, 231] on img at bounding box center [466, 244] width 98 height 38
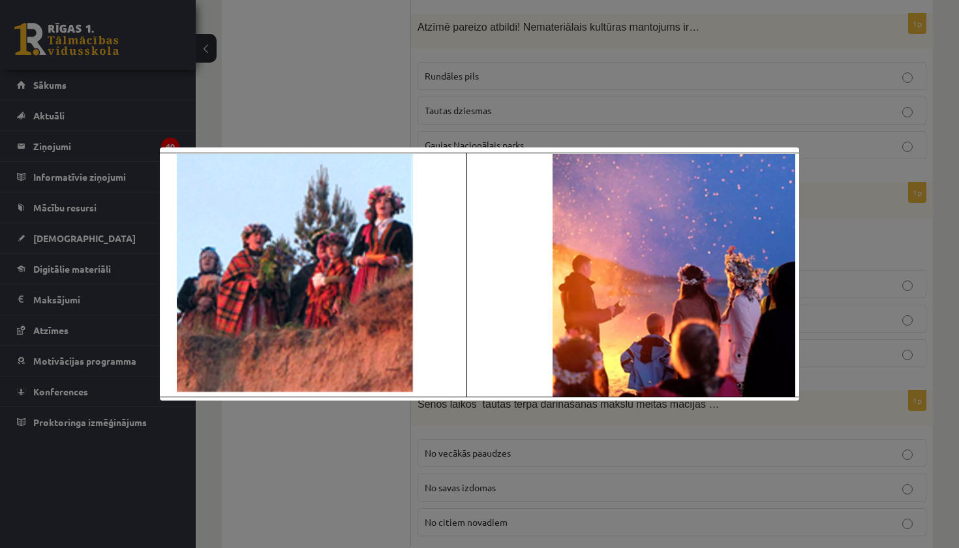
click at [471, 101] on div at bounding box center [479, 274] width 959 height 548
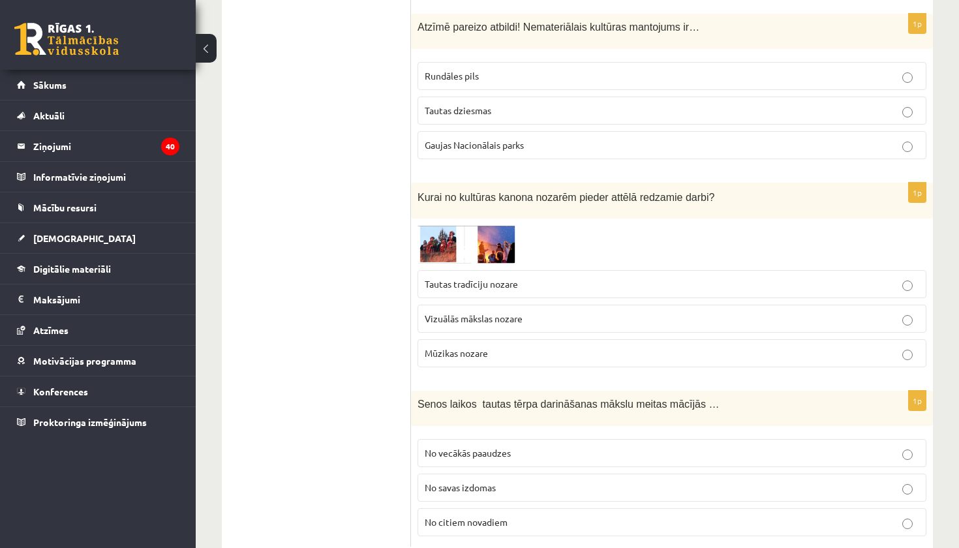
click at [458, 277] on p "Tautas tradīciju nozare" at bounding box center [672, 284] width 494 height 14
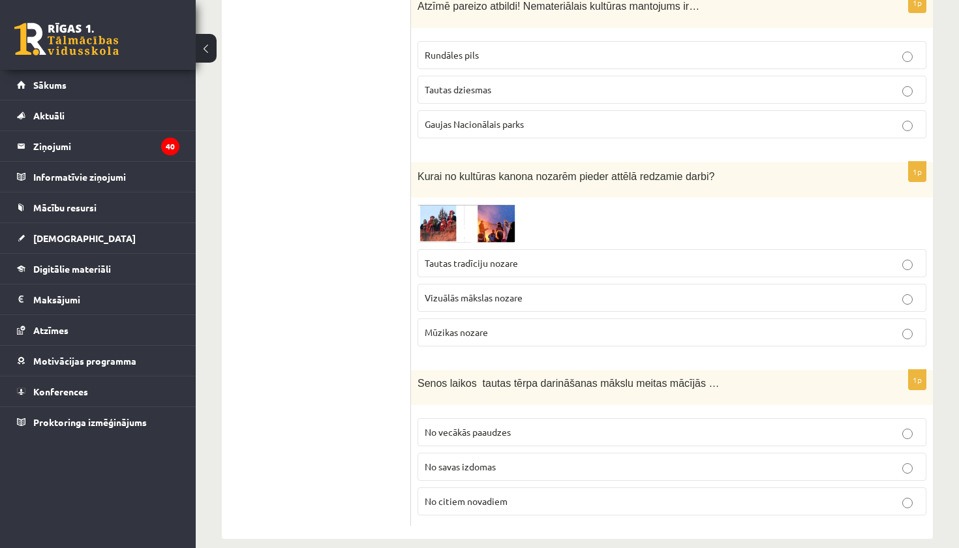
scroll to position [5277, 0]
click at [454, 427] on span "No vecākās paaudzes" at bounding box center [468, 433] width 86 height 12
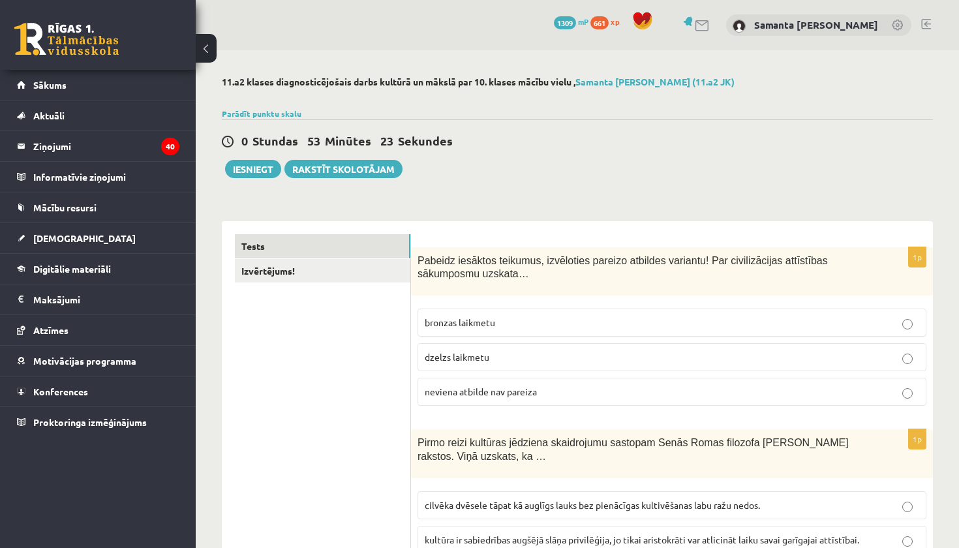
scroll to position [0, 0]
click at [285, 267] on link "Izvērtējums!" at bounding box center [322, 271] width 175 height 24
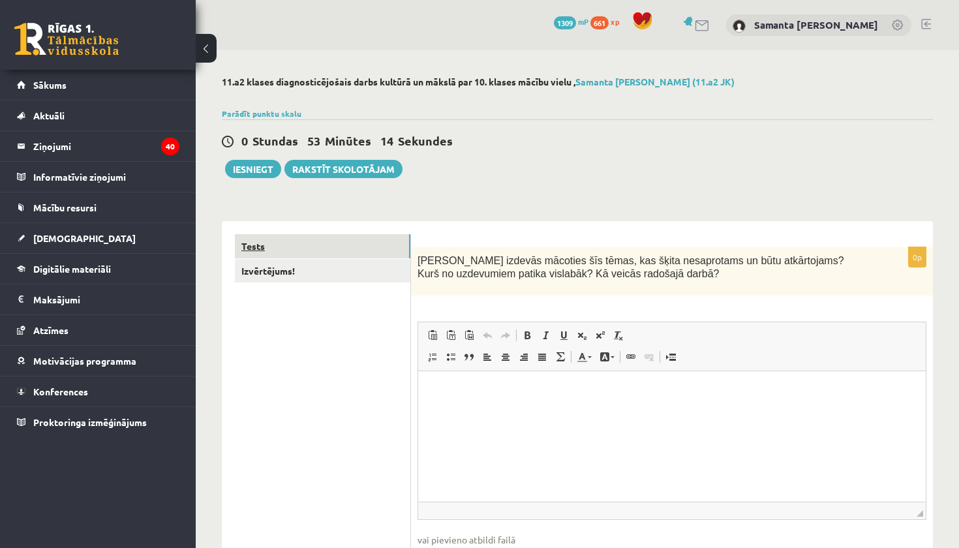
click at [272, 252] on link "Tests" at bounding box center [322, 246] width 175 height 24
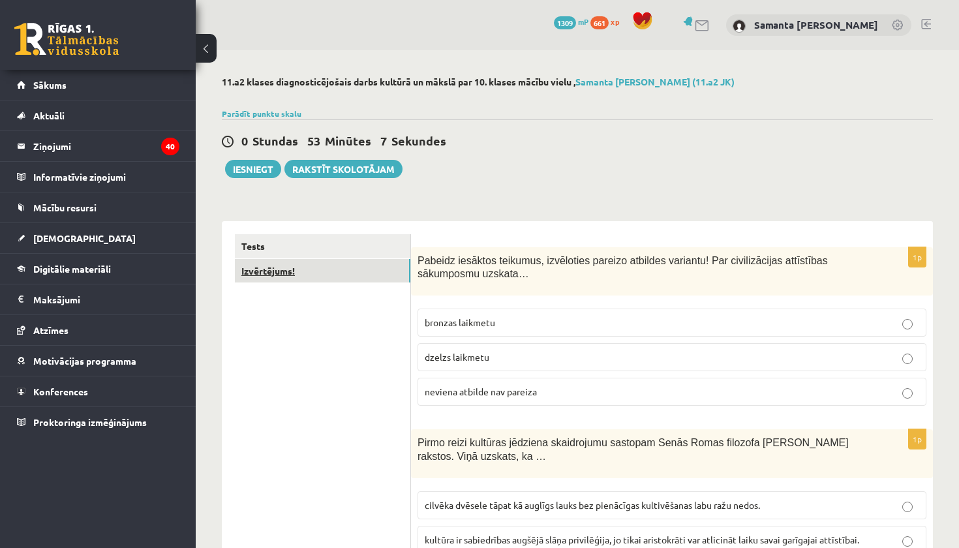
click at [296, 262] on link "Izvērtējums!" at bounding box center [322, 271] width 175 height 24
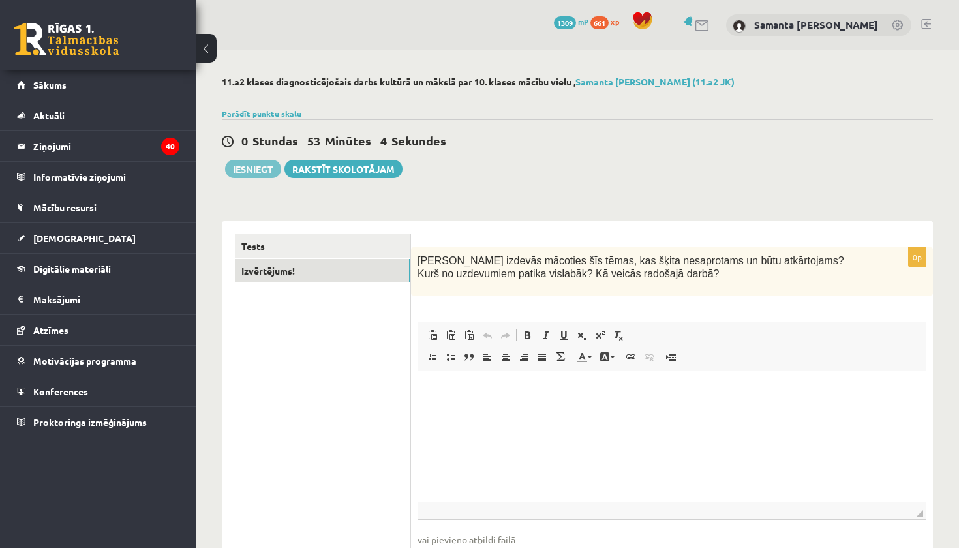
click at [247, 168] on button "Iesniegt" at bounding box center [253, 169] width 56 height 18
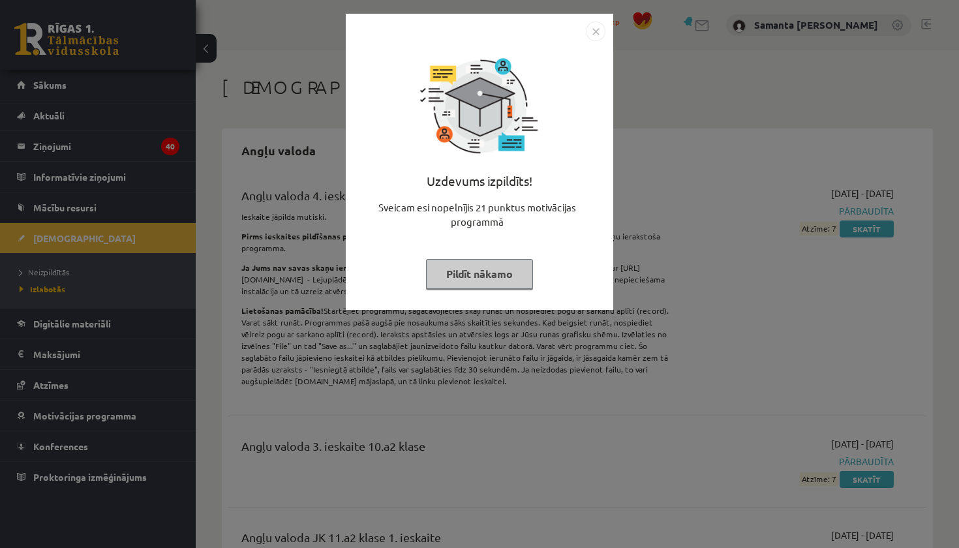
click at [597, 27] on img "Close" at bounding box center [596, 32] width 20 height 20
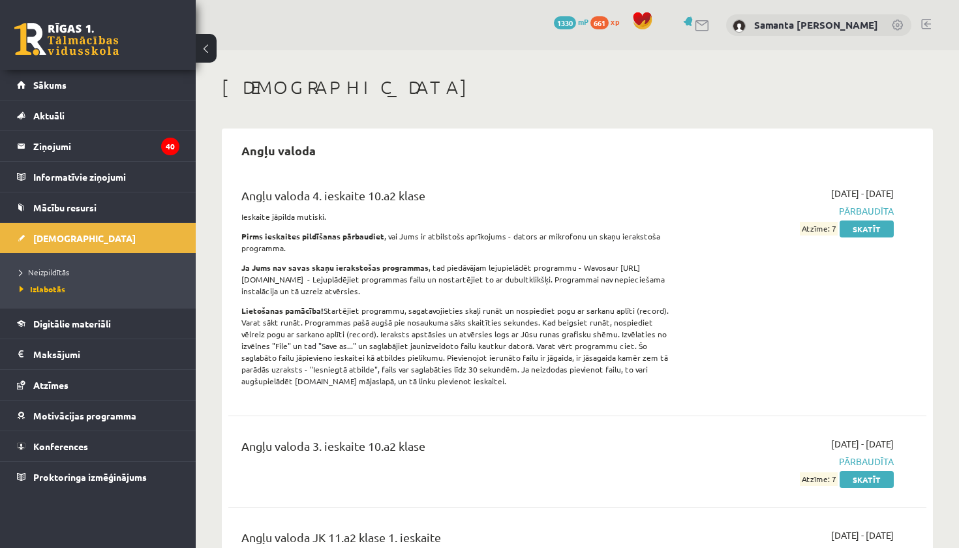
scroll to position [8, 0]
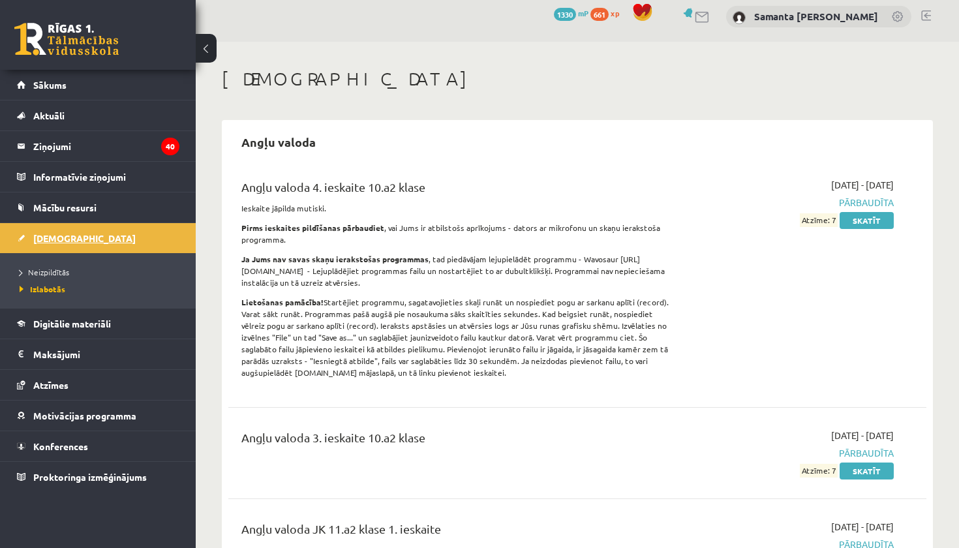
click at [59, 239] on span "[DEMOGRAPHIC_DATA]" at bounding box center [84, 238] width 102 height 12
